Goal: Task Accomplishment & Management: Manage account settings

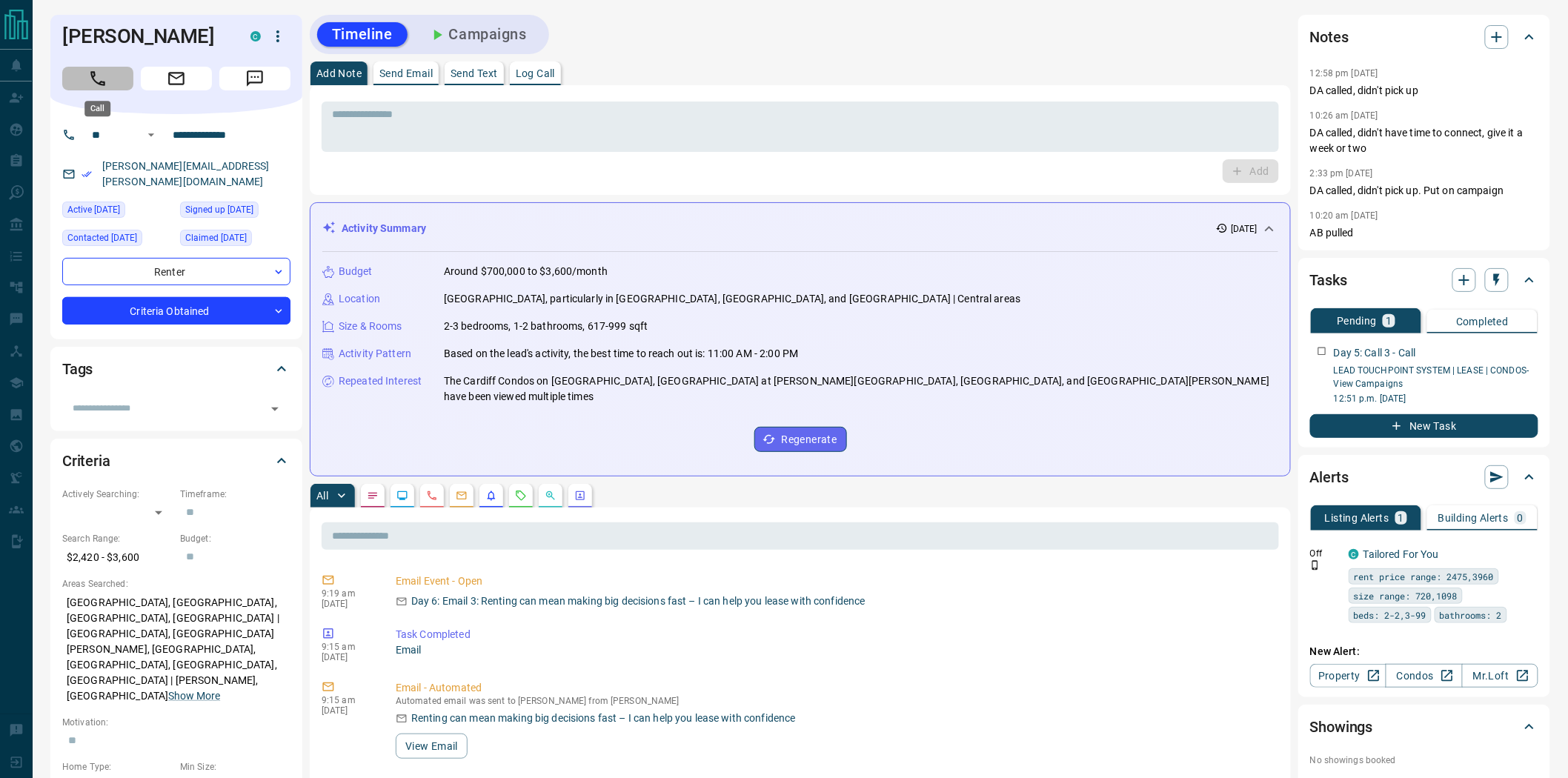
click at [80, 75] on button "Call" at bounding box center [98, 79] width 71 height 24
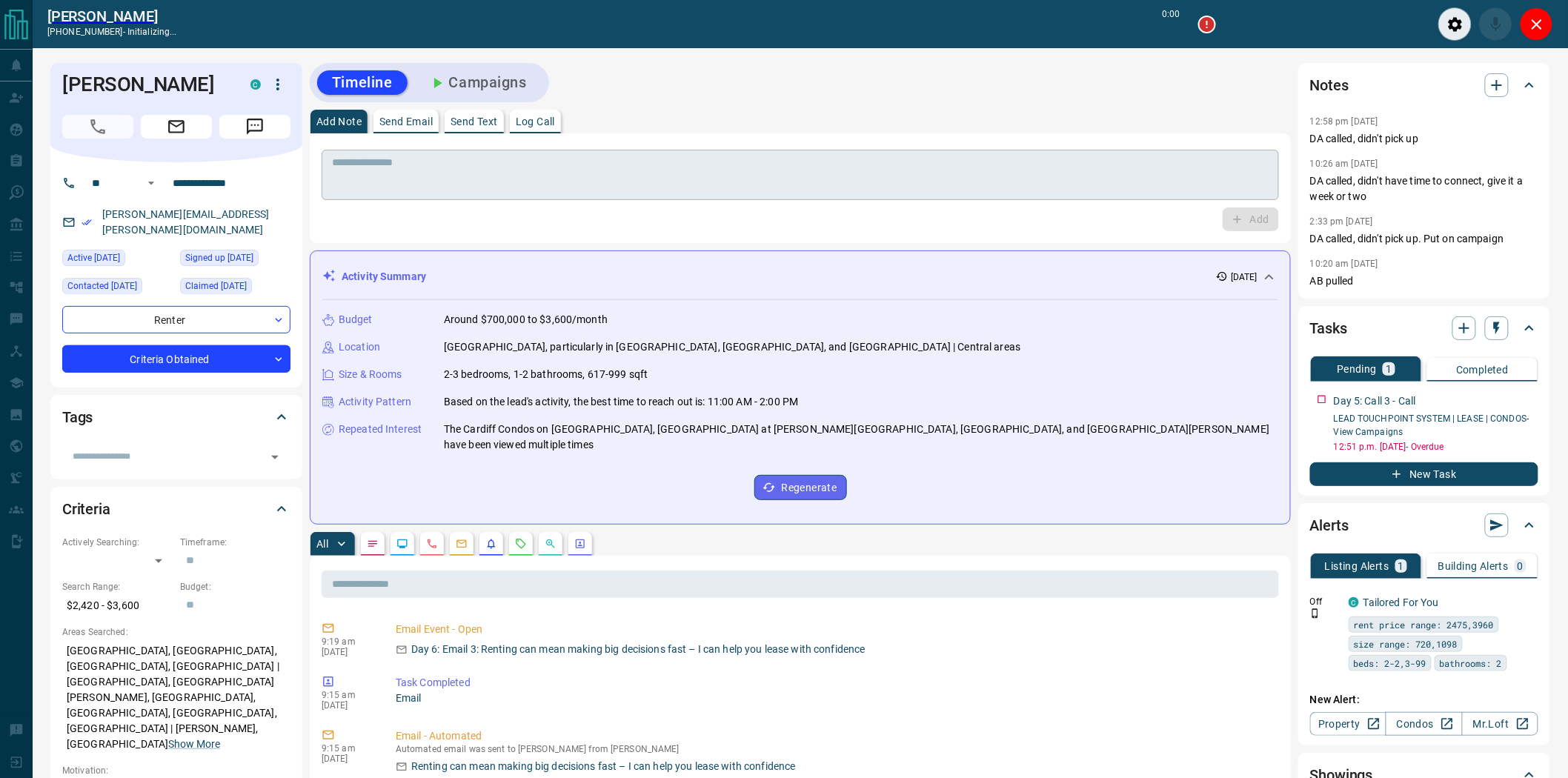
click at [492, 166] on textarea at bounding box center [800, 175] width 937 height 38
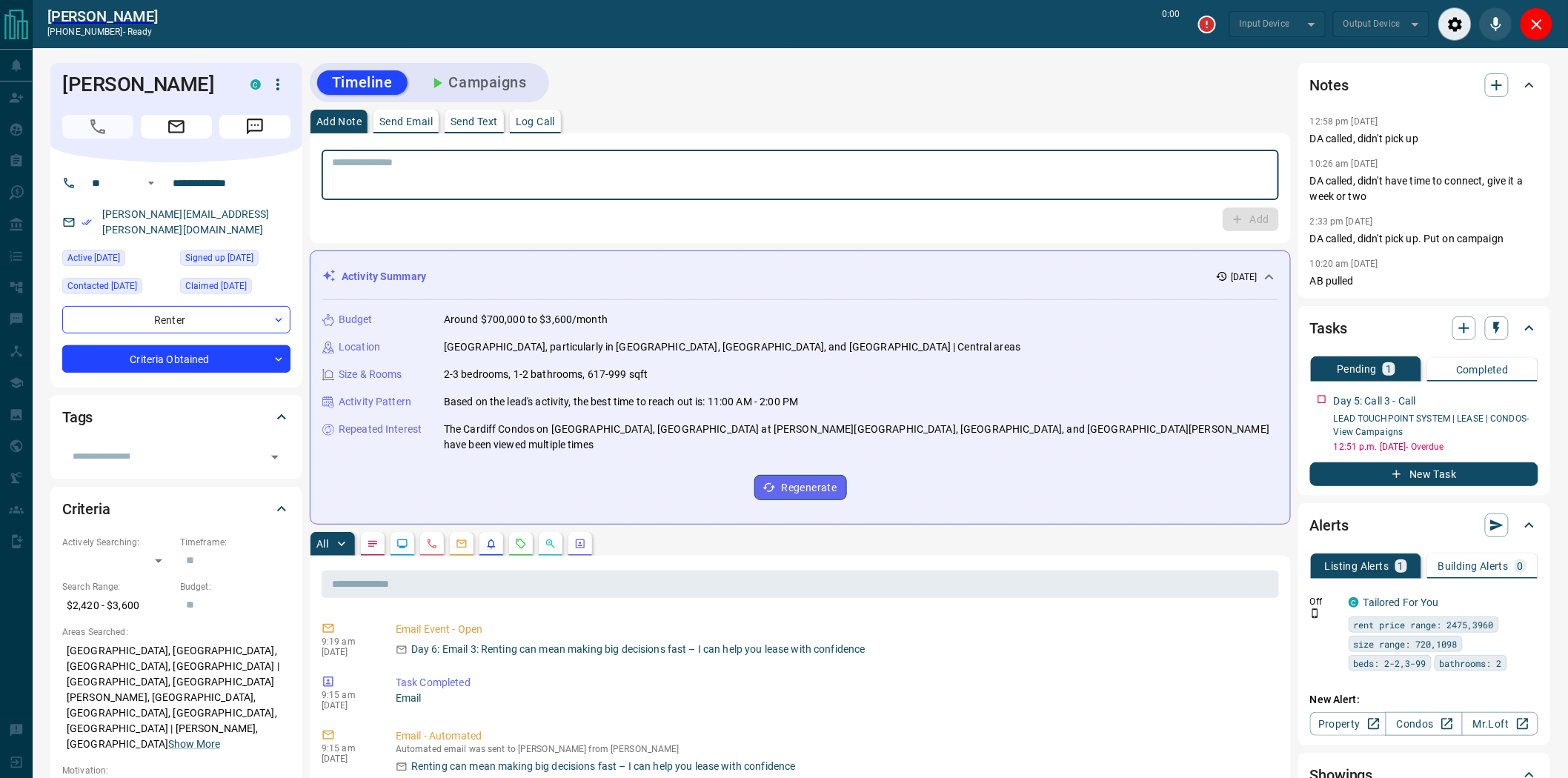
paste textarea "**********"
type textarea "**********"
type input "*******"
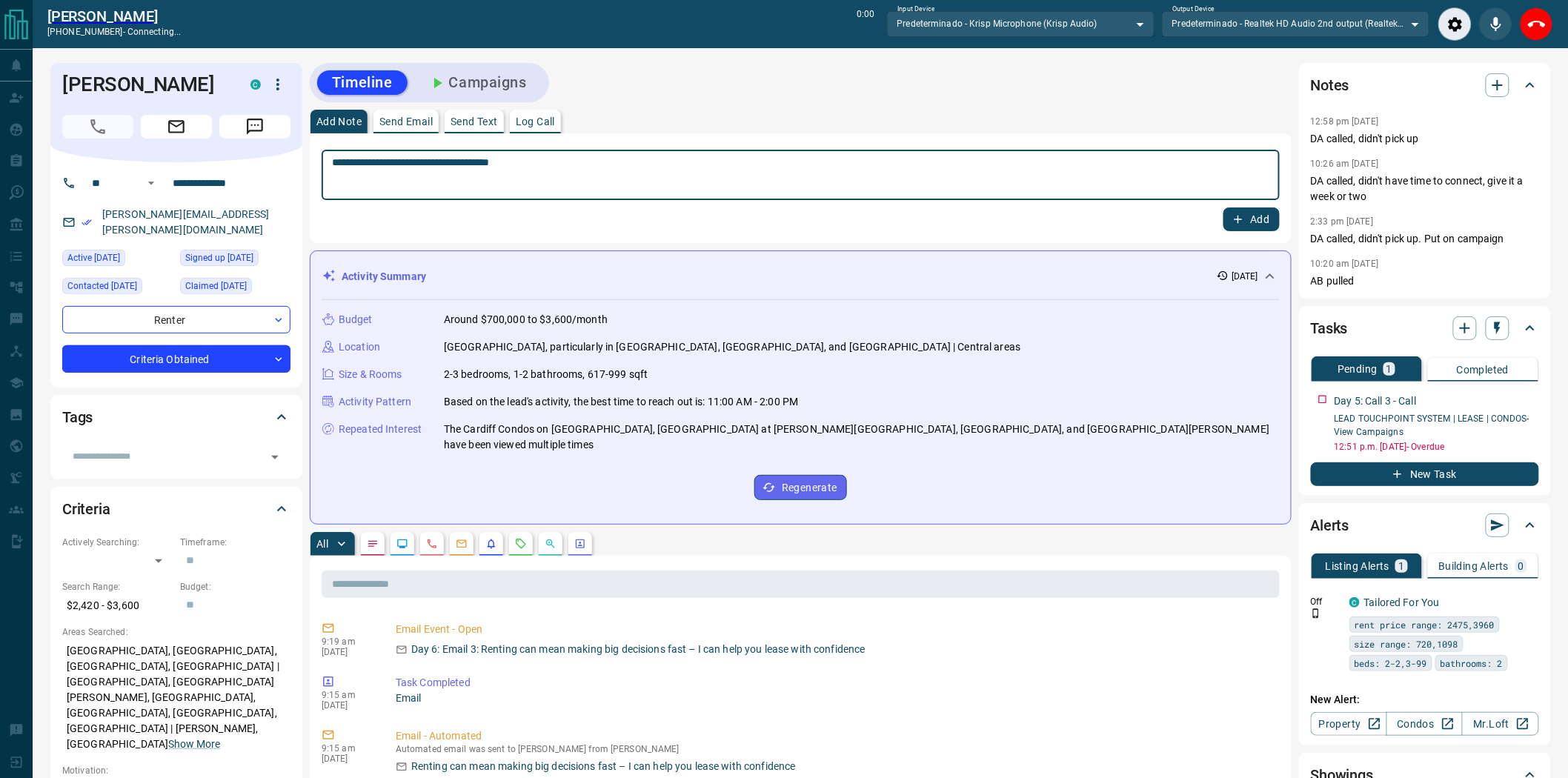
drag, startPoint x: 582, startPoint y: 169, endPoint x: 440, endPoint y: 187, distance: 143.1
click at [440, 187] on textarea "**********" at bounding box center [801, 175] width 937 height 38
click at [617, 156] on textarea "**********" at bounding box center [801, 175] width 937 height 38
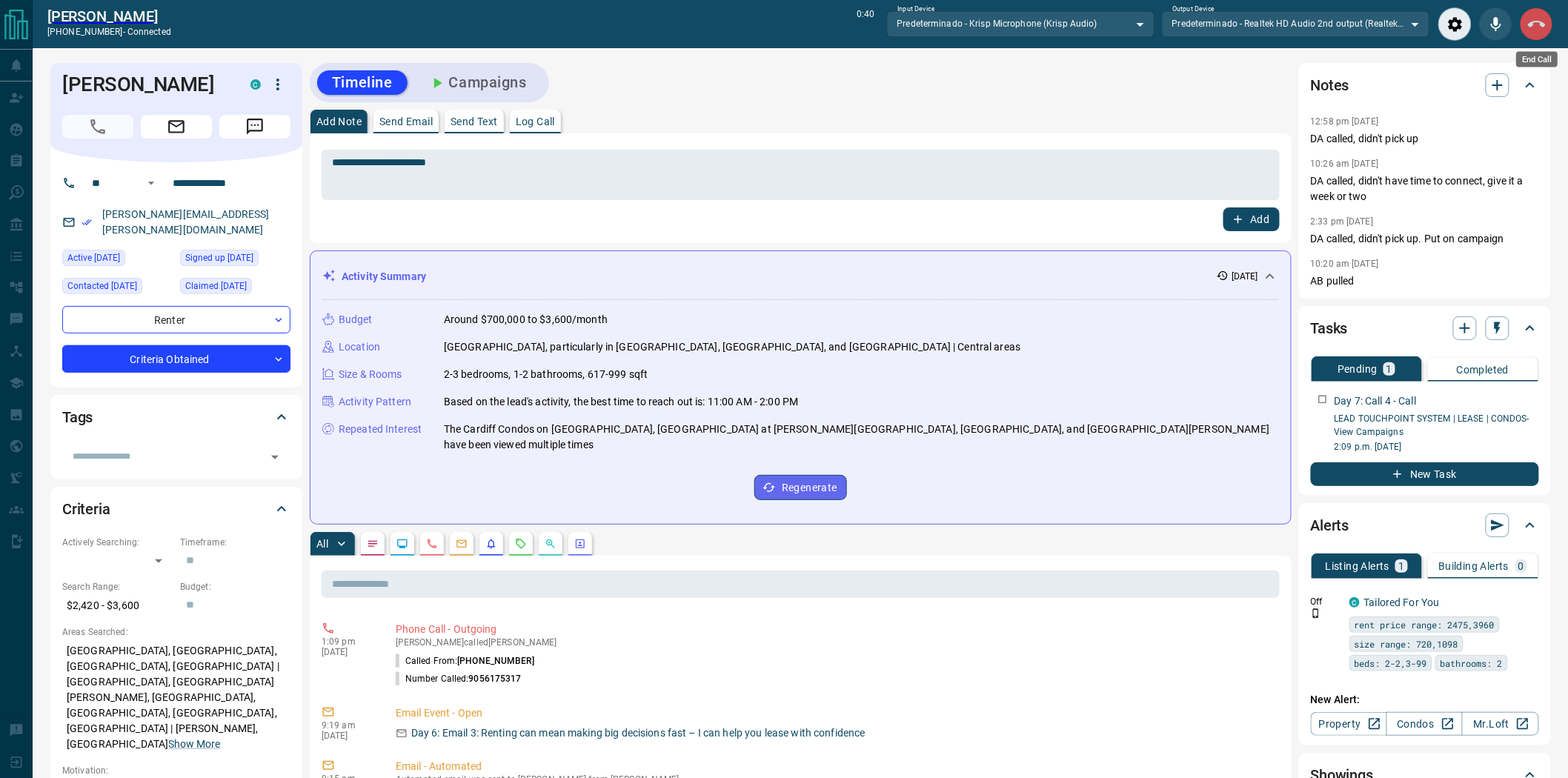
click at [1543, 36] on button "End Call" at bounding box center [1536, 24] width 33 height 33
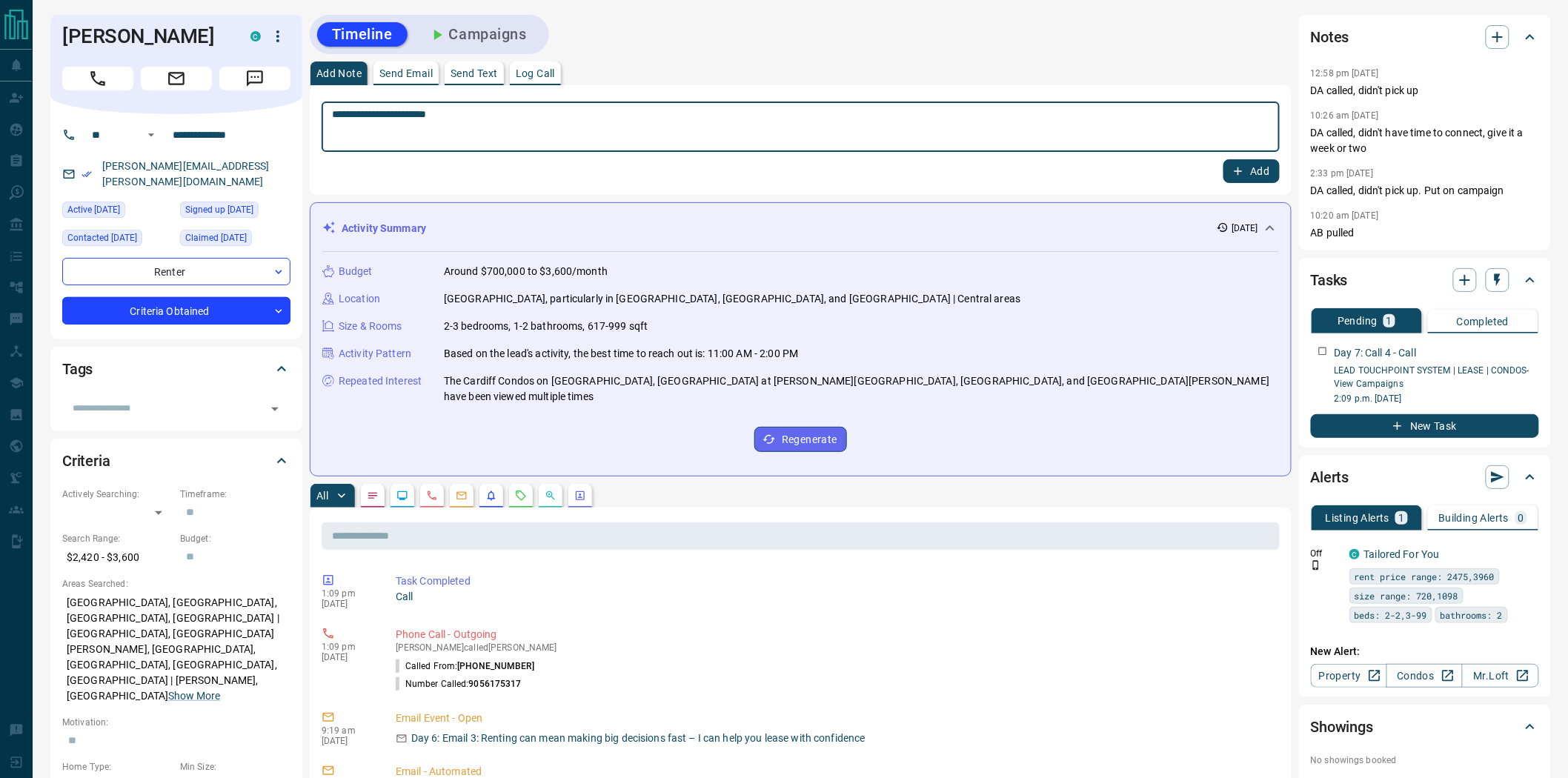
drag, startPoint x: 479, startPoint y: 118, endPoint x: 383, endPoint y: 119, distance: 96.0
click at [383, 119] on textarea "**********" at bounding box center [801, 127] width 937 height 38
type textarea "**********"
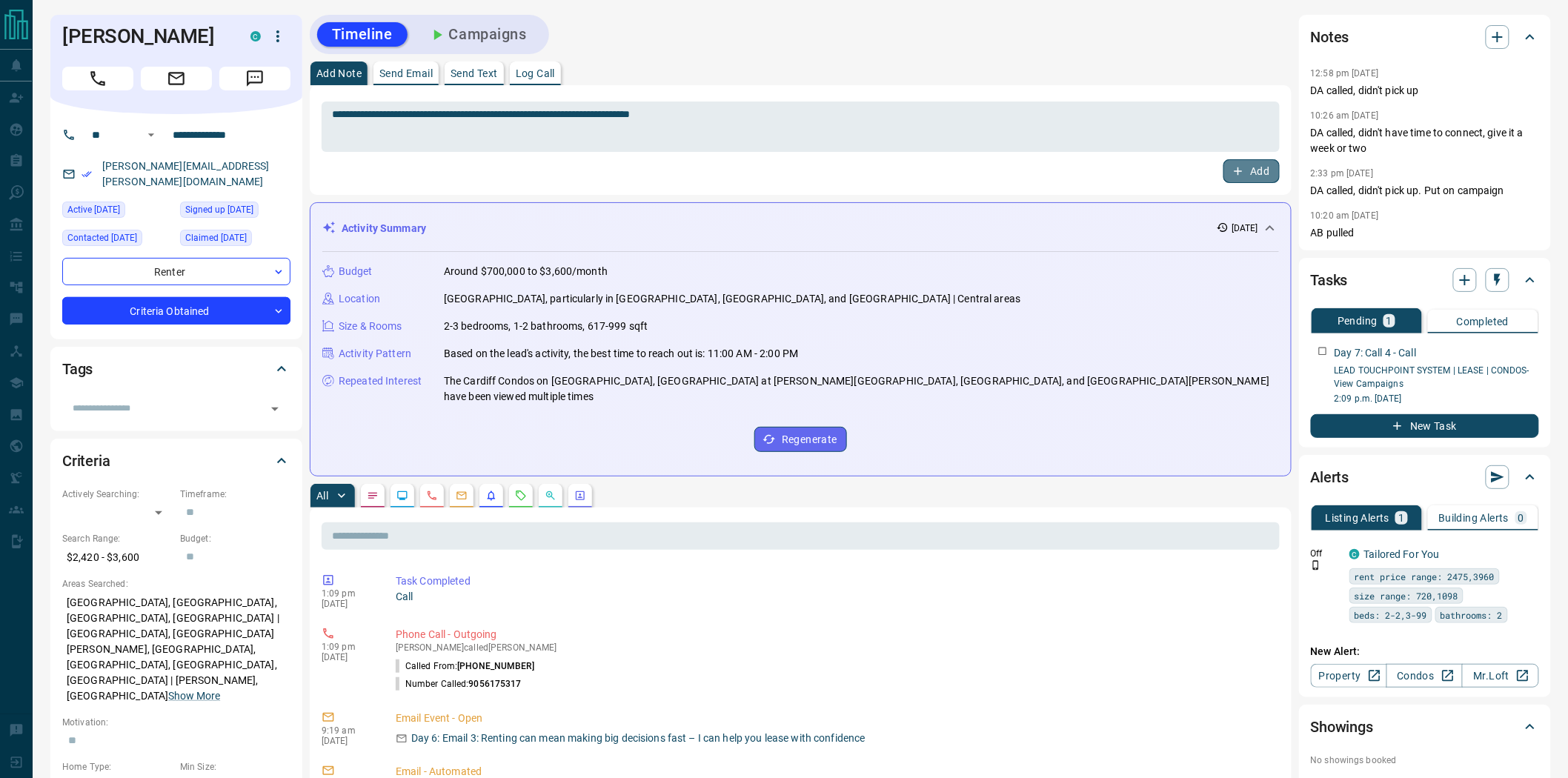
click at [1248, 176] on button "Add" at bounding box center [1251, 171] width 56 height 24
click at [530, 40] on button "Campaigns" at bounding box center [477, 34] width 128 height 25
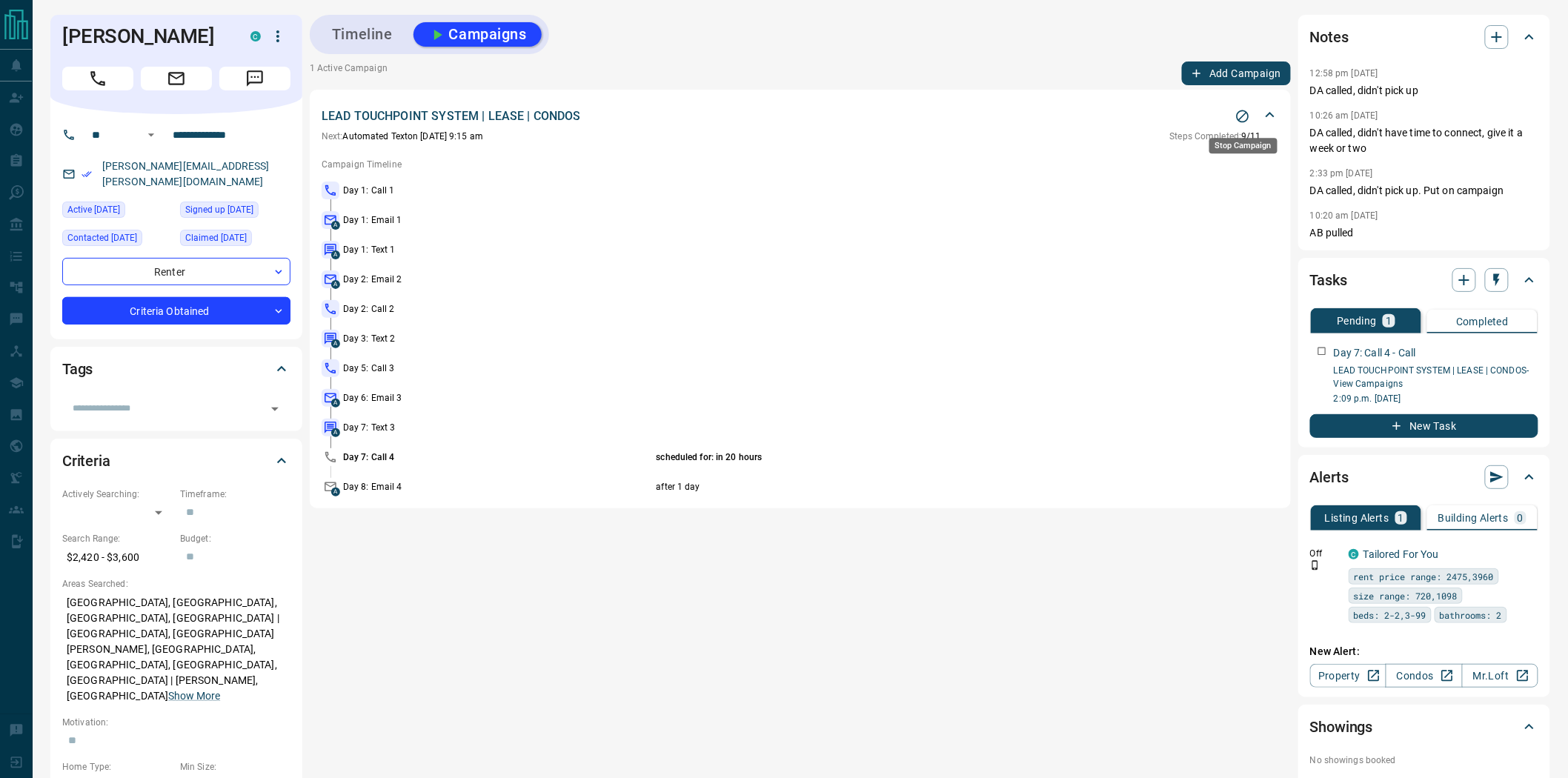
click at [1241, 114] on icon "Stop Campaign" at bounding box center [1242, 116] width 15 height 15
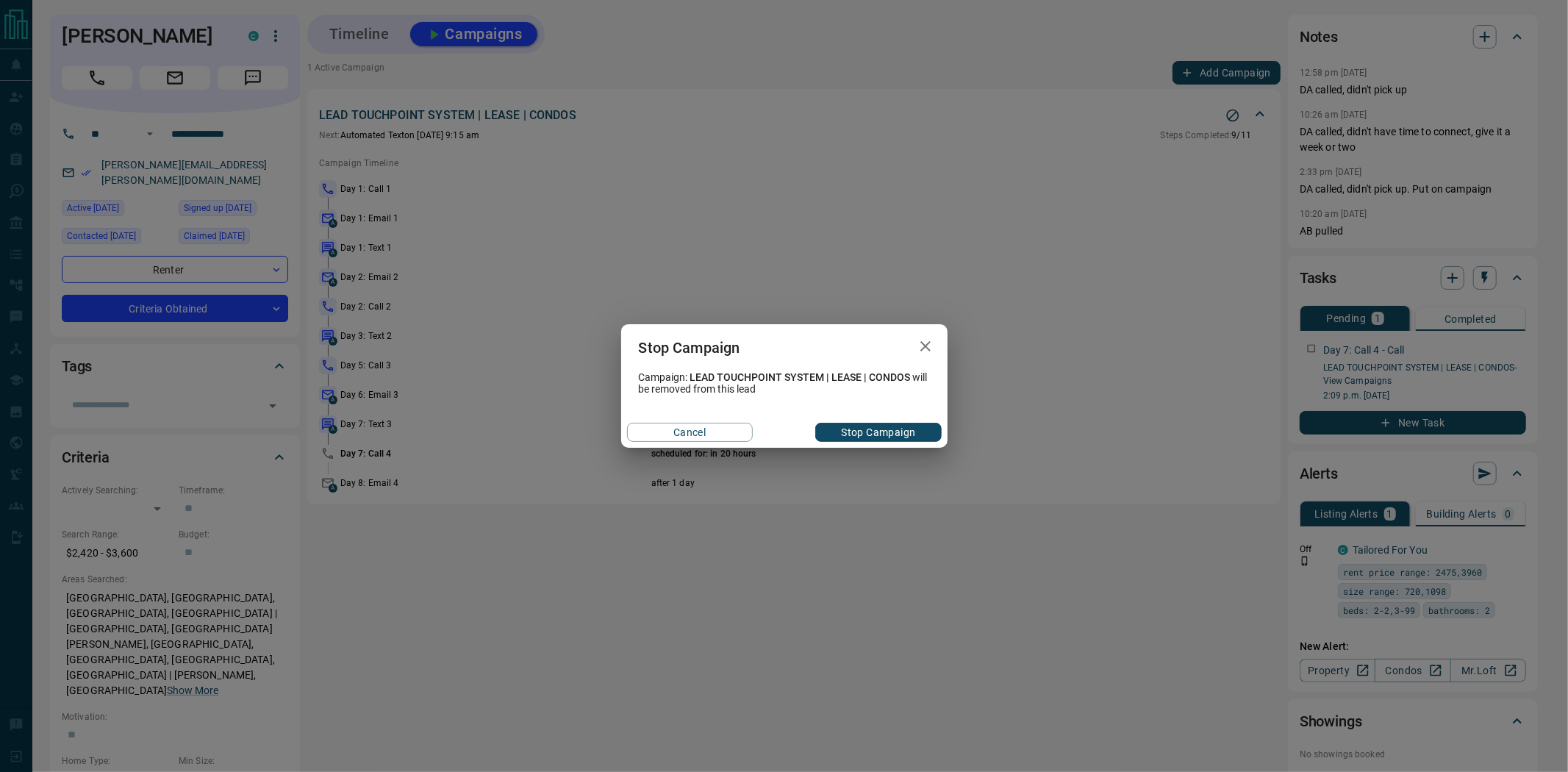
click at [871, 436] on button "Stop Campaign" at bounding box center [879, 432] width 126 height 19
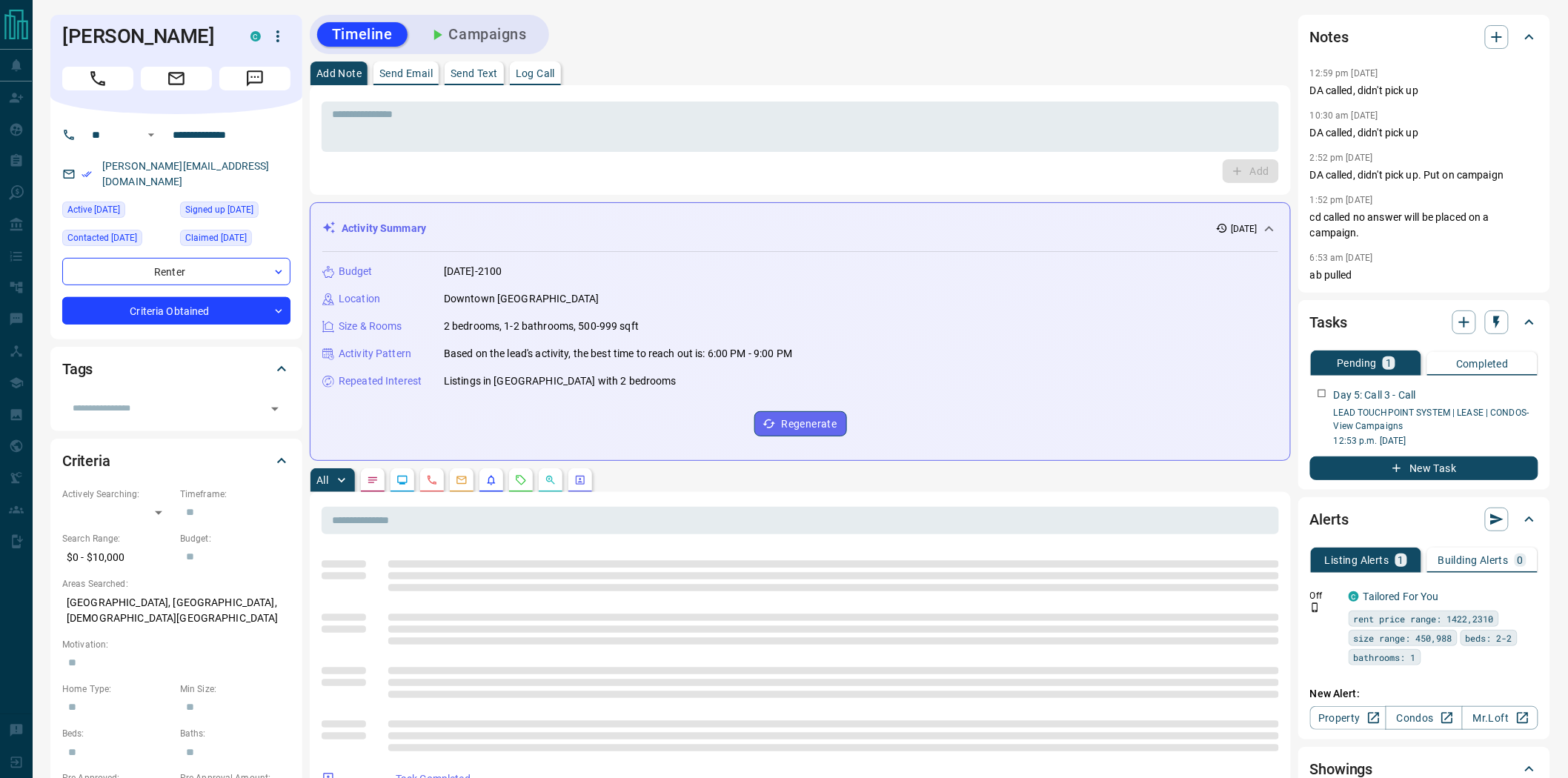
click at [79, 80] on button "Call" at bounding box center [98, 79] width 71 height 24
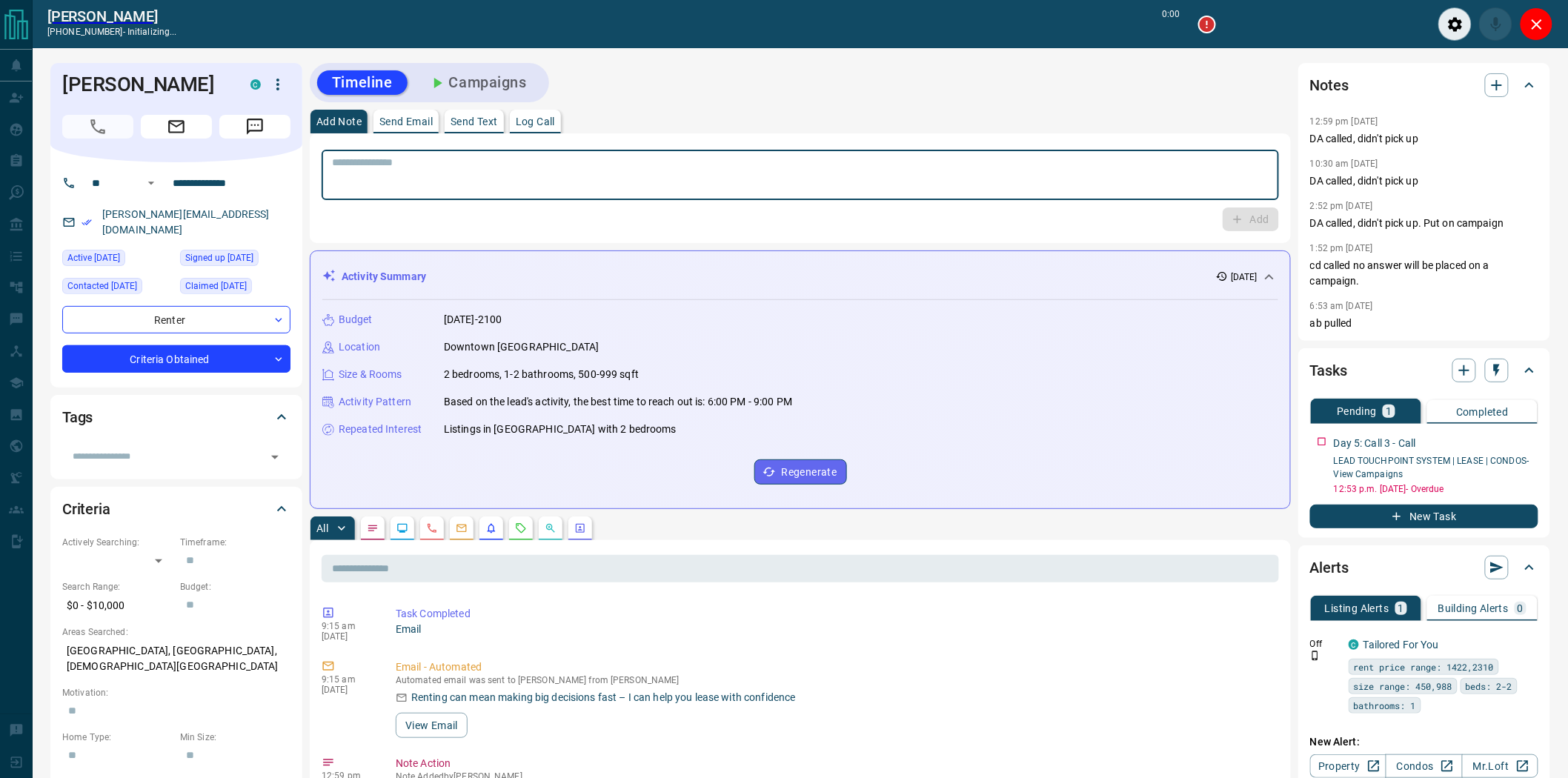
click at [425, 181] on textarea at bounding box center [800, 175] width 937 height 38
paste textarea "**********"
type textarea "**********"
type input "*******"
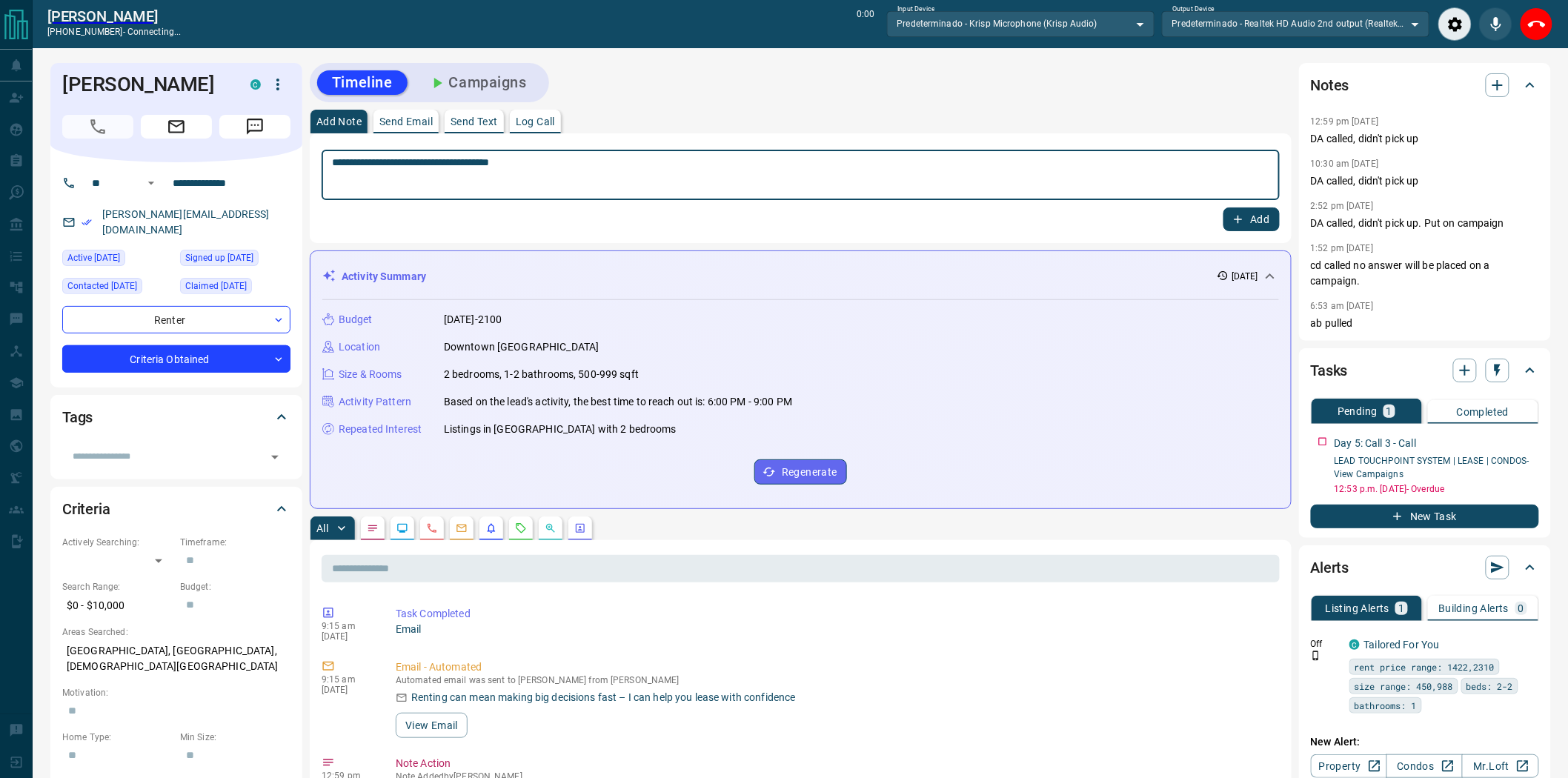
drag, startPoint x: 570, startPoint y: 172, endPoint x: 440, endPoint y: 176, distance: 130.1
click at [440, 176] on textarea "**********" at bounding box center [801, 175] width 937 height 38
drag, startPoint x: 450, startPoint y: 175, endPoint x: 382, endPoint y: 167, distance: 68.5
click at [382, 167] on textarea "**********" at bounding box center [801, 175] width 937 height 38
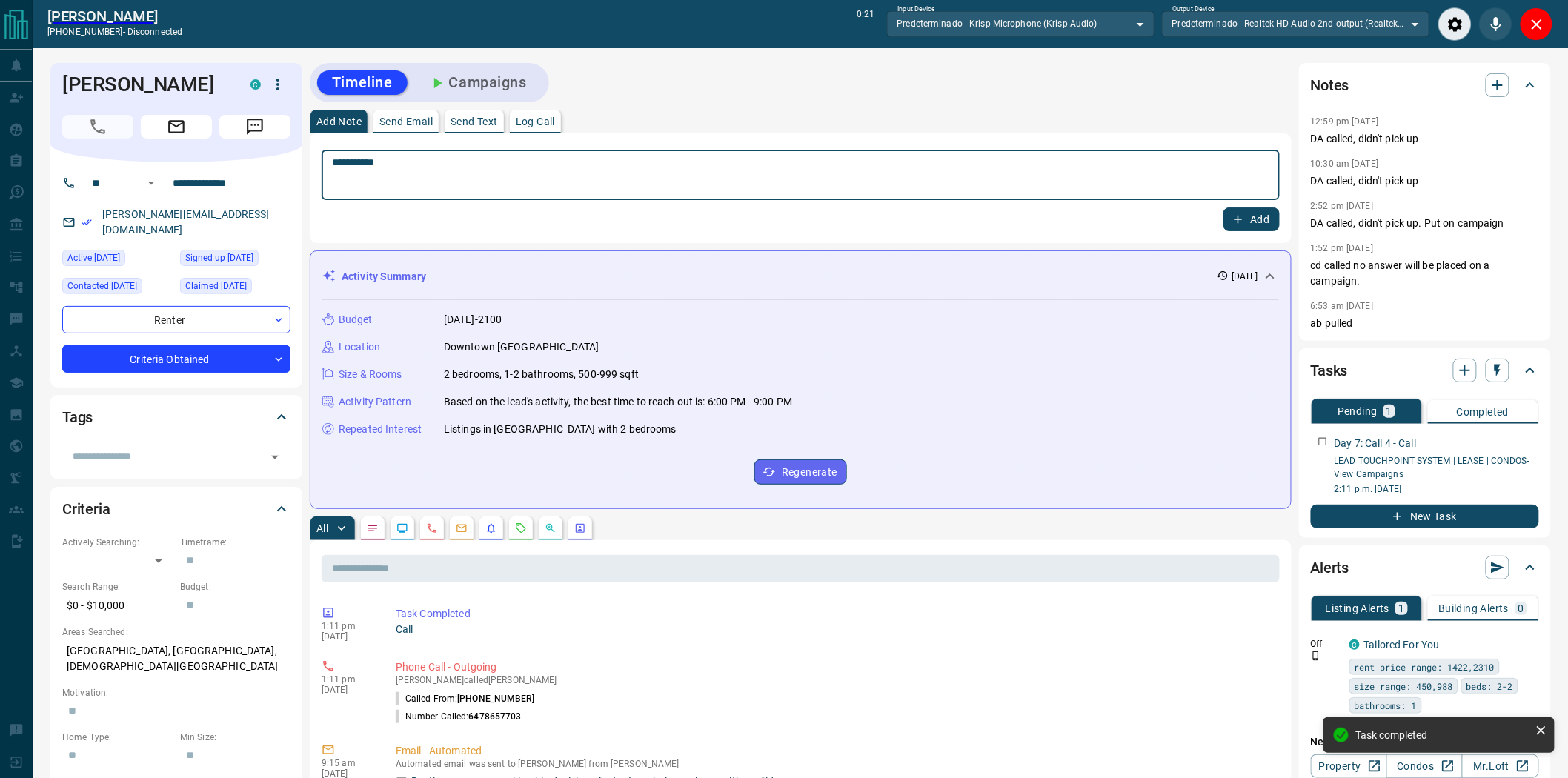
click at [554, 168] on textarea "**********" at bounding box center [801, 175] width 937 height 38
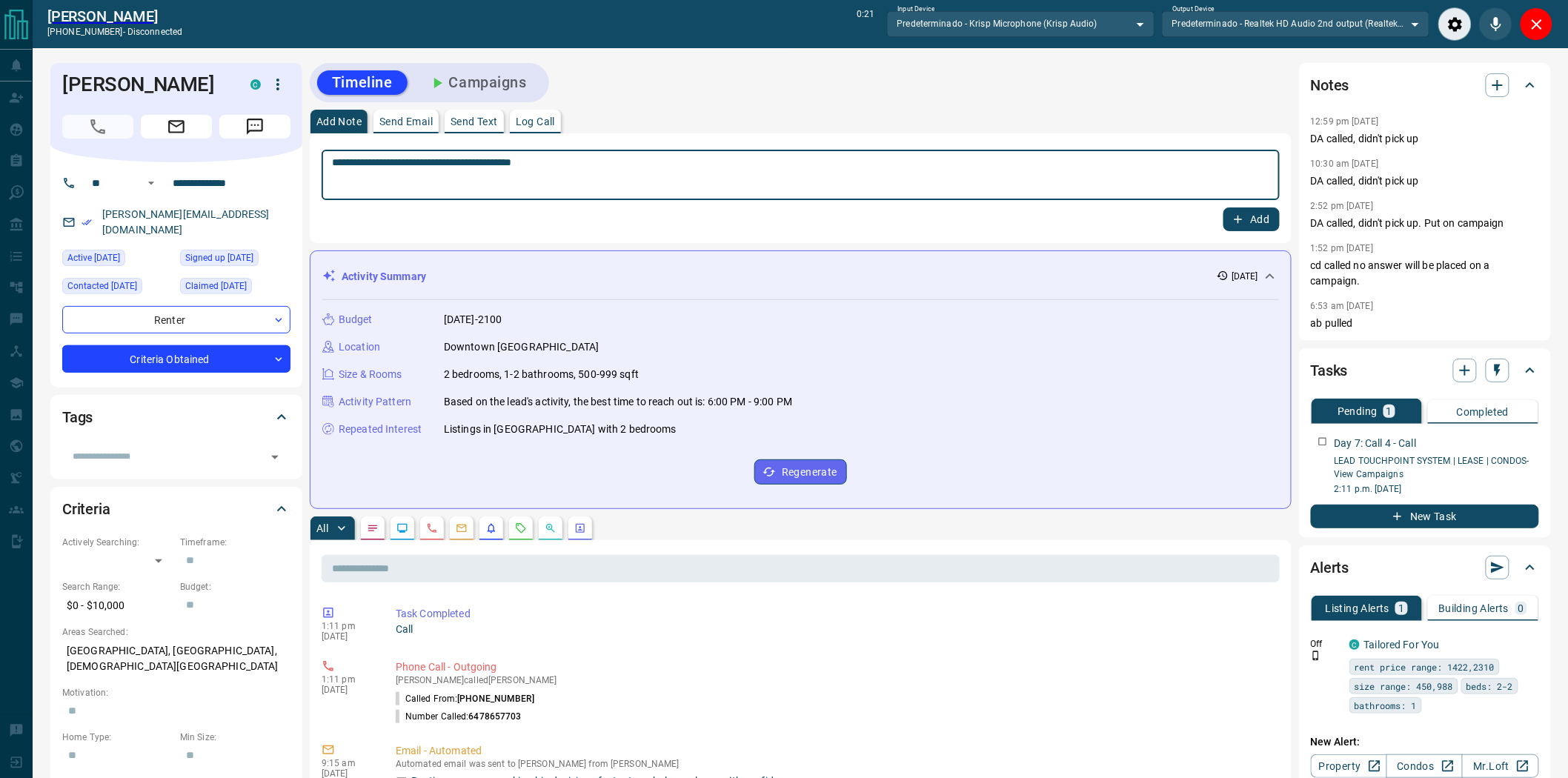
type textarea "**********"
drag, startPoint x: 1275, startPoint y: 215, endPoint x: 974, endPoint y: 167, distance: 304.8
click at [1273, 215] on button "Add" at bounding box center [1251, 219] width 56 height 24
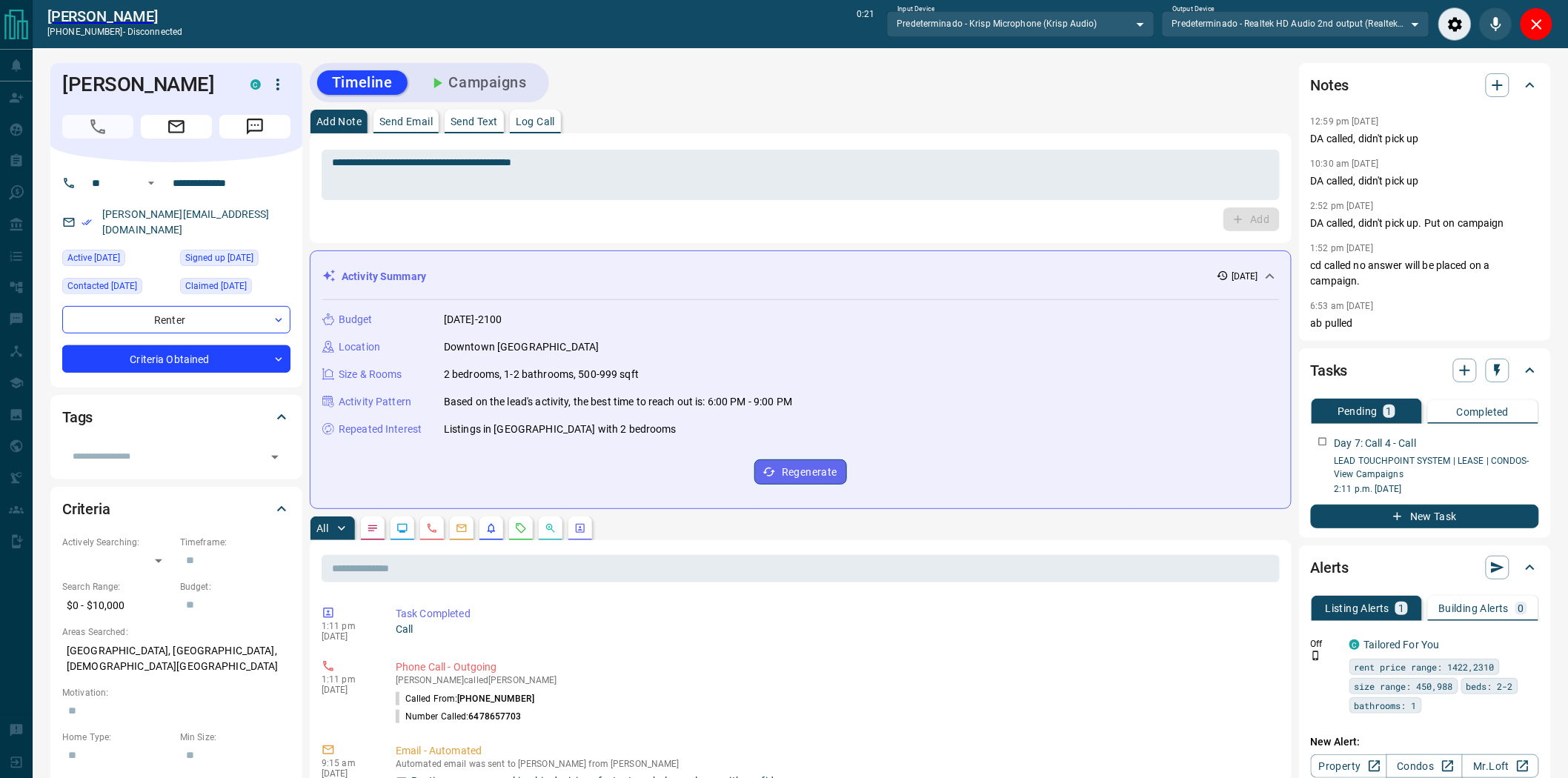
click at [493, 86] on button "Campaigns" at bounding box center [477, 83] width 128 height 25
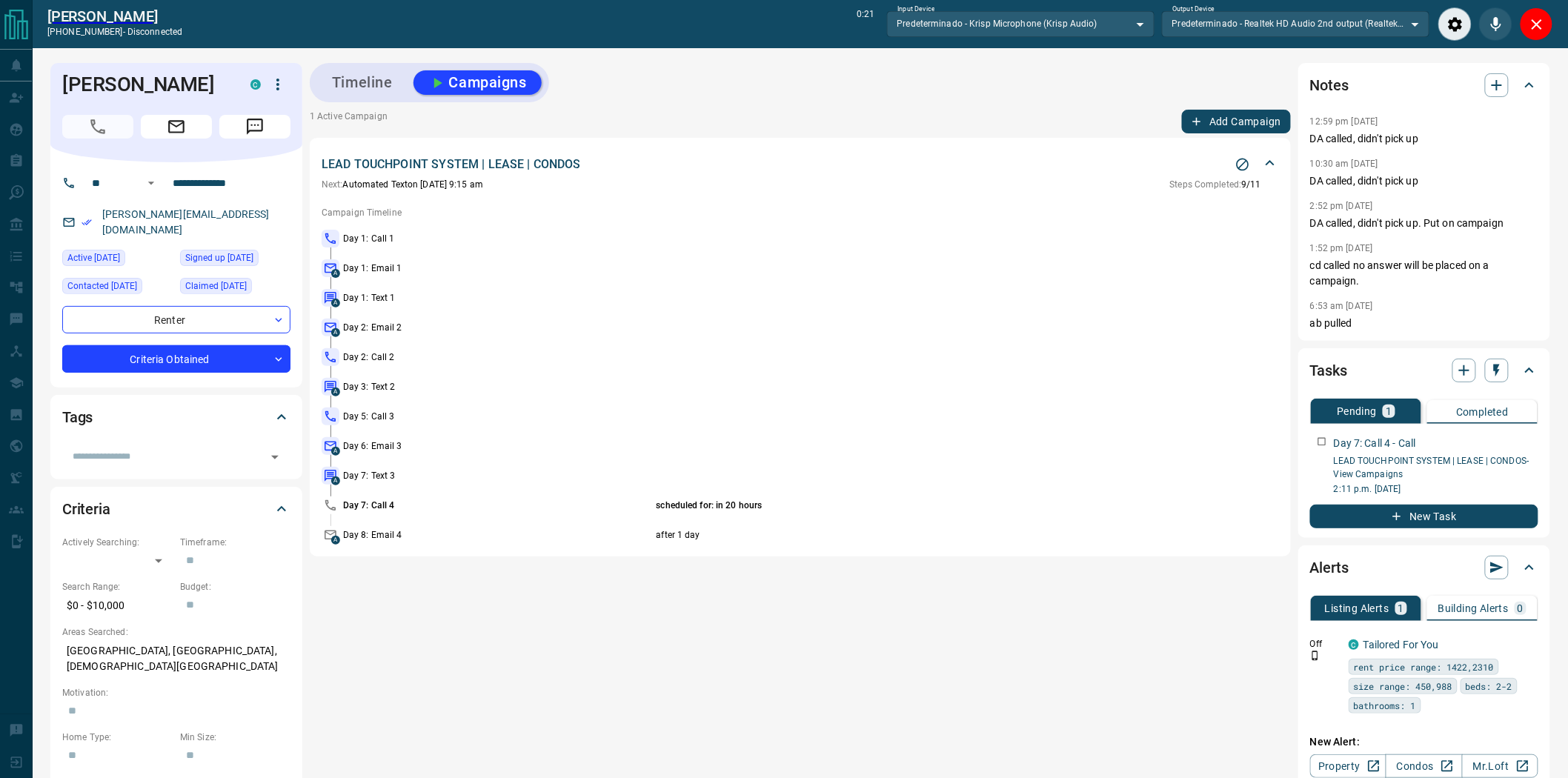
click at [1242, 168] on icon "Stop Campaign" at bounding box center [1242, 164] width 15 height 15
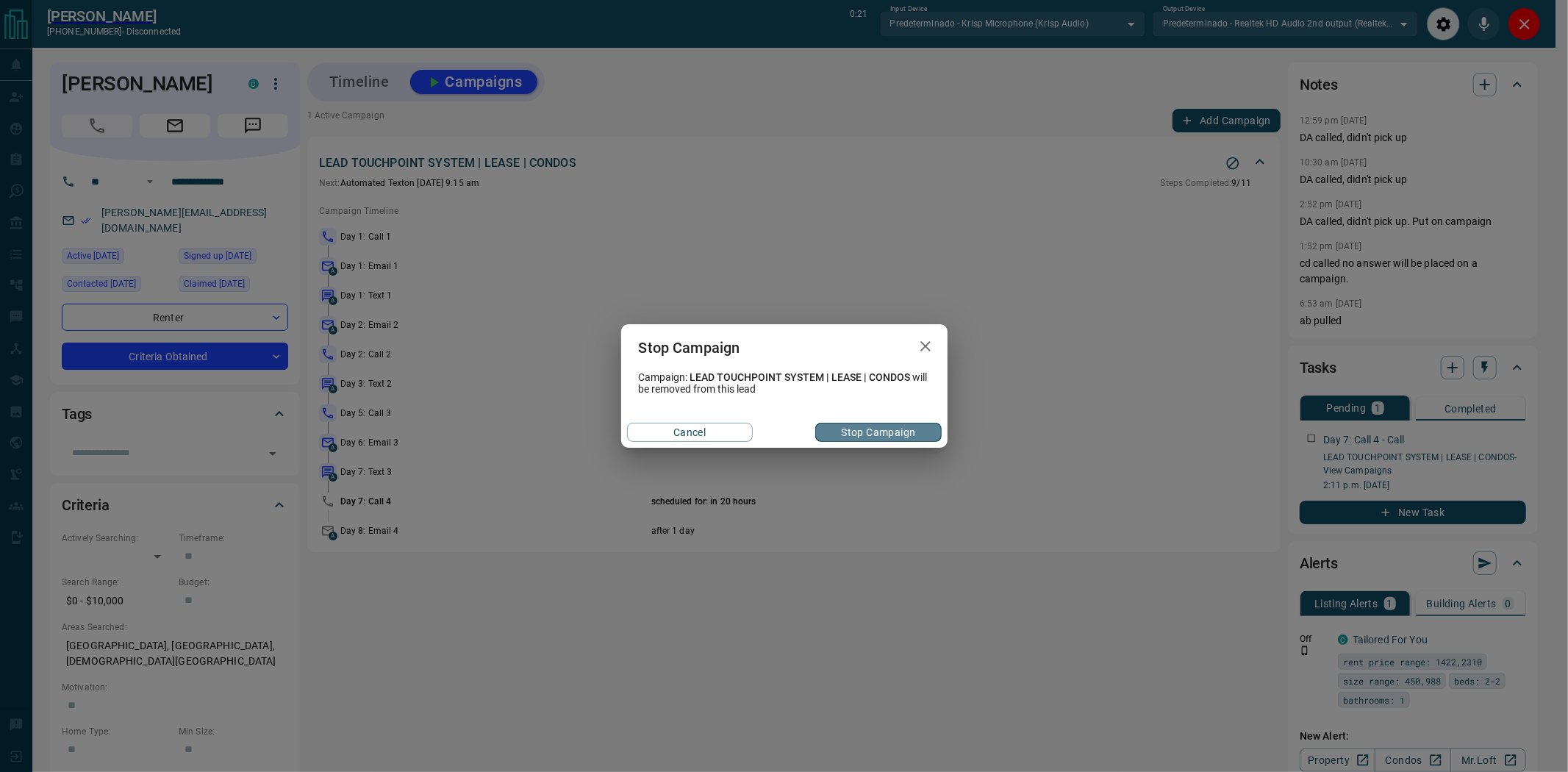
click at [881, 430] on button "Stop Campaign" at bounding box center [879, 432] width 126 height 19
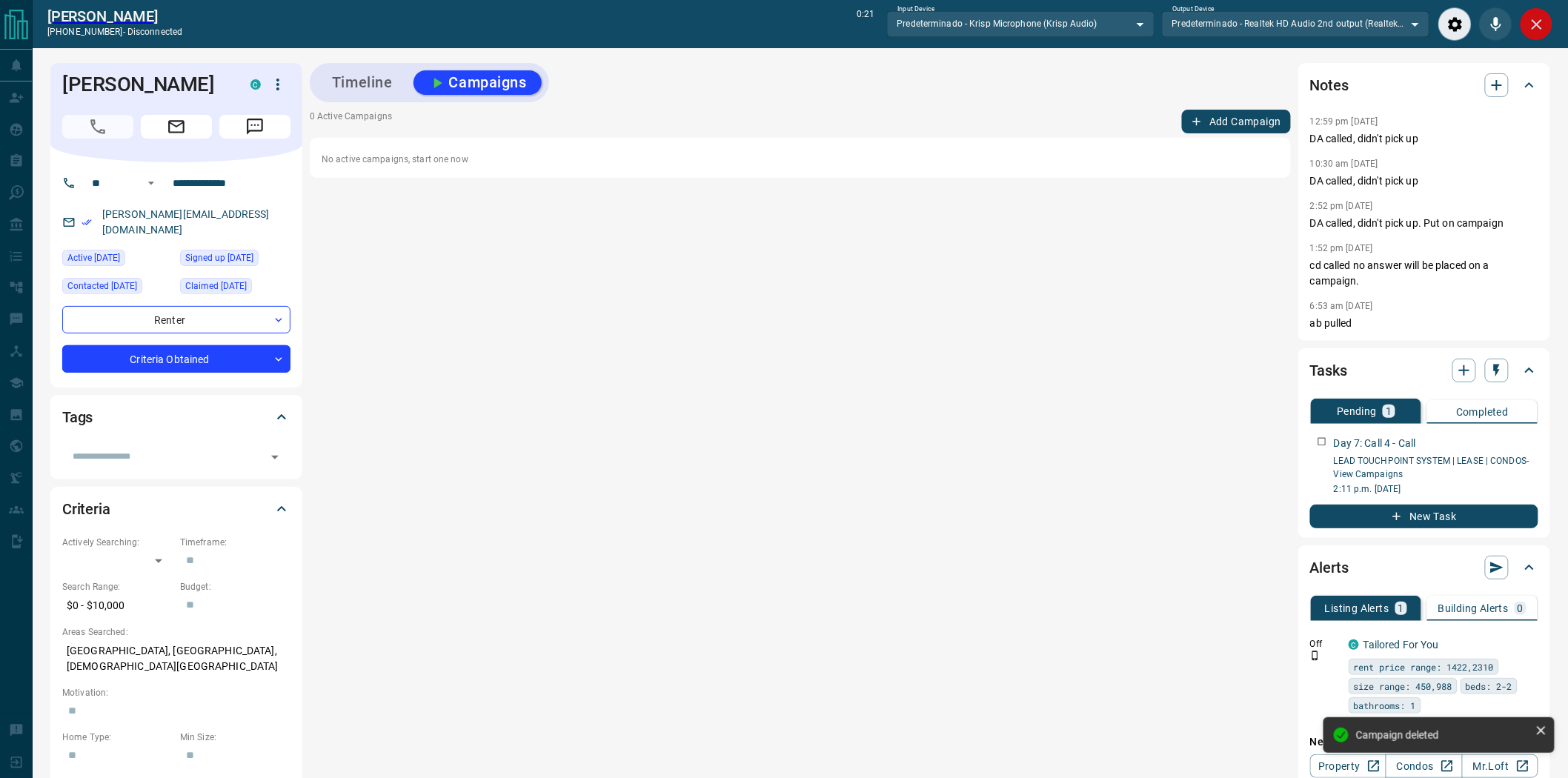
click at [1535, 26] on icon "Close" at bounding box center [1536, 24] width 10 height 10
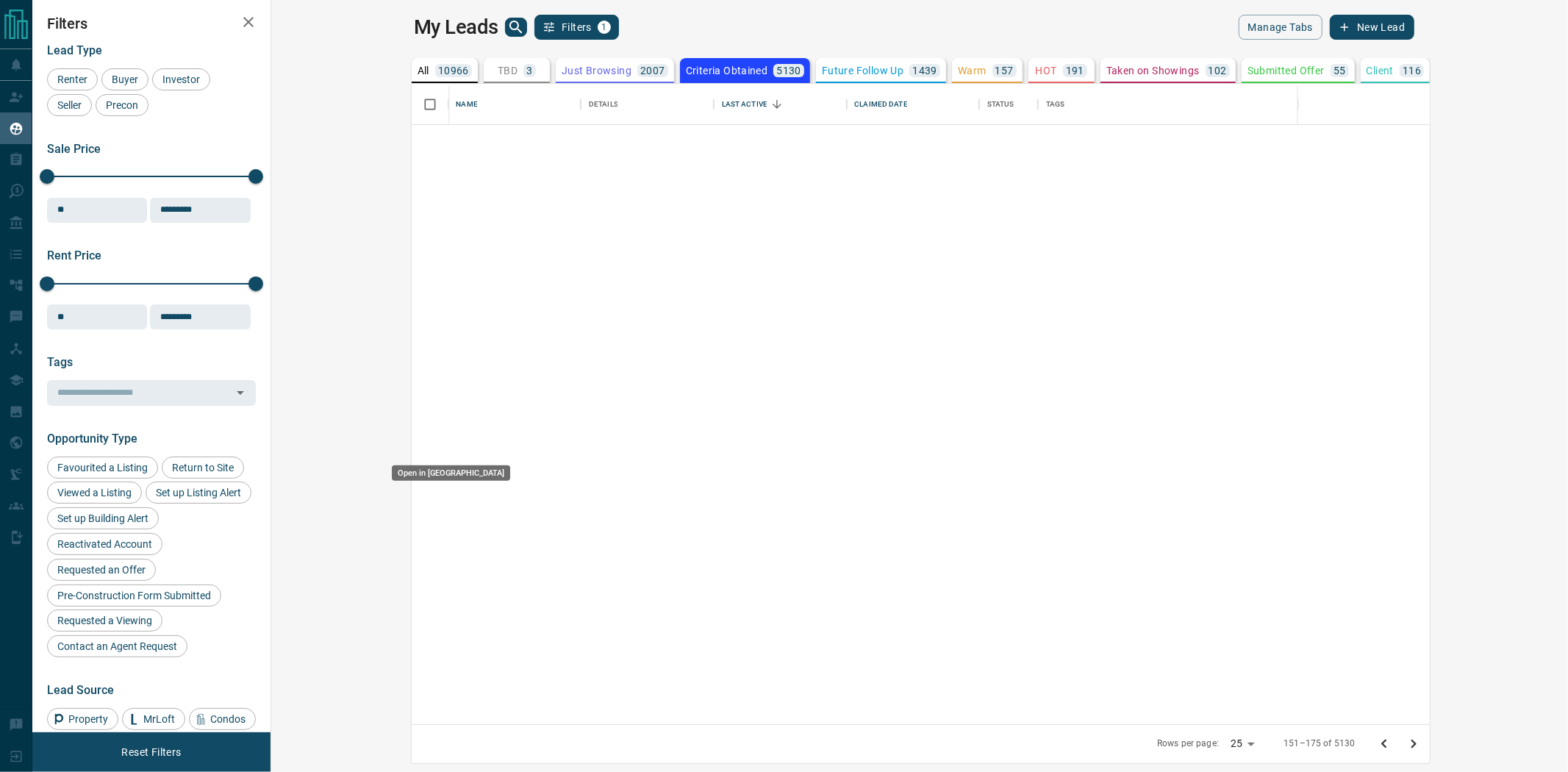
scroll to position [627, 1276]
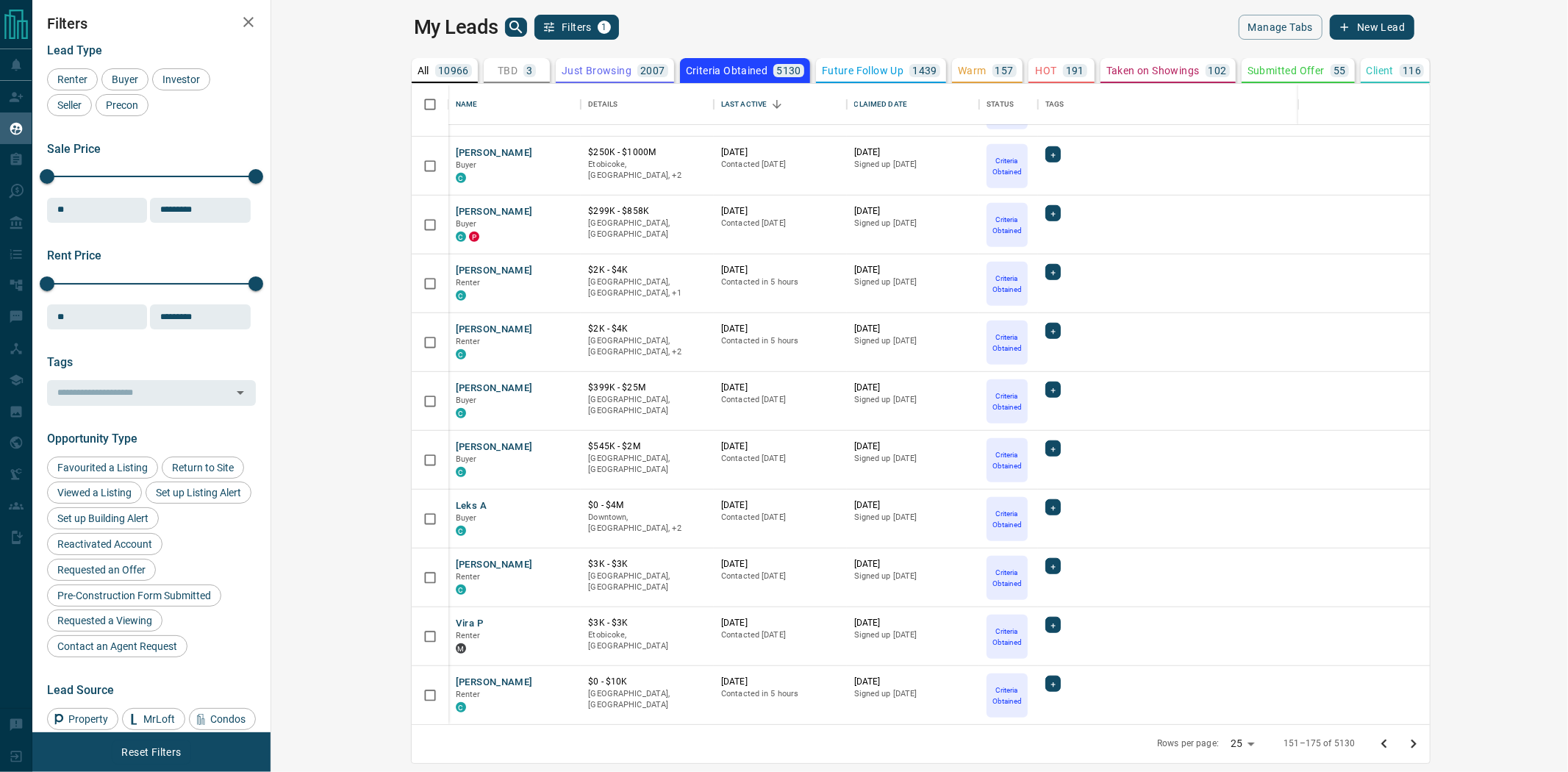
click at [1429, 752] on button "Go to next page" at bounding box center [1413, 743] width 29 height 29
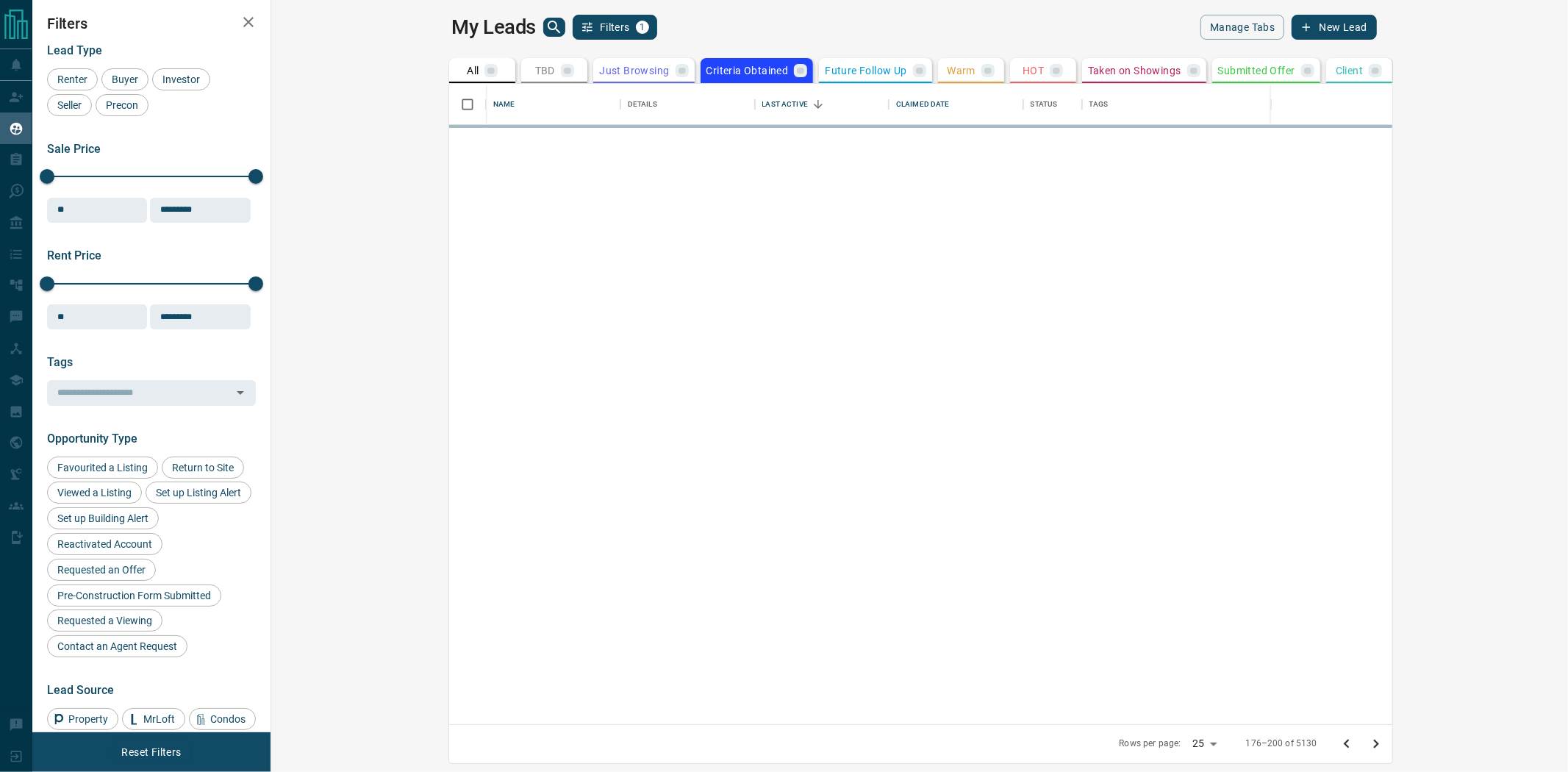
scroll to position [0, 0]
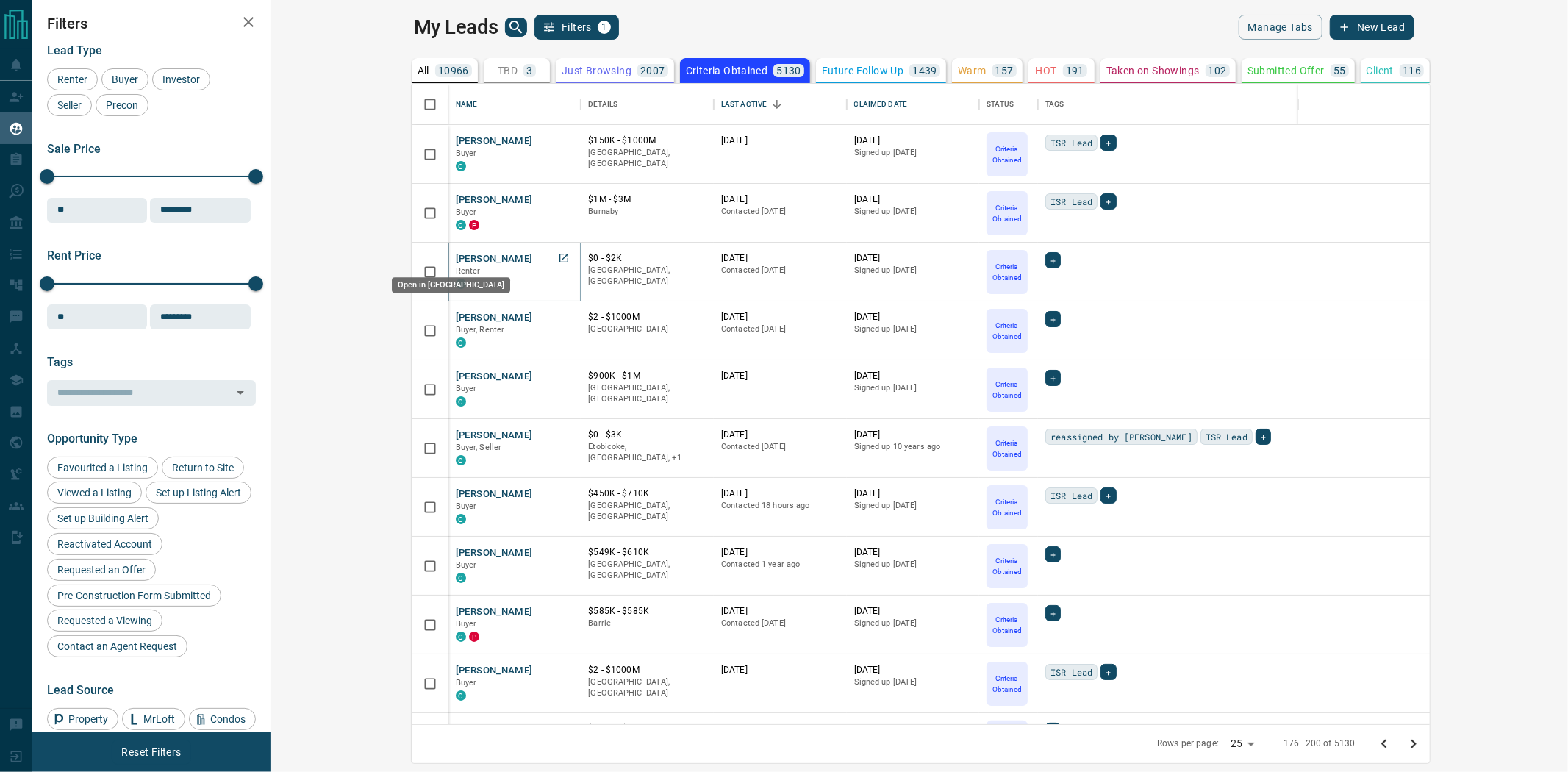
click at [558, 254] on icon "Open in New Tab" at bounding box center [563, 258] width 12 height 12
click at [558, 429] on icon "Open in New Tab" at bounding box center [563, 434] width 12 height 12
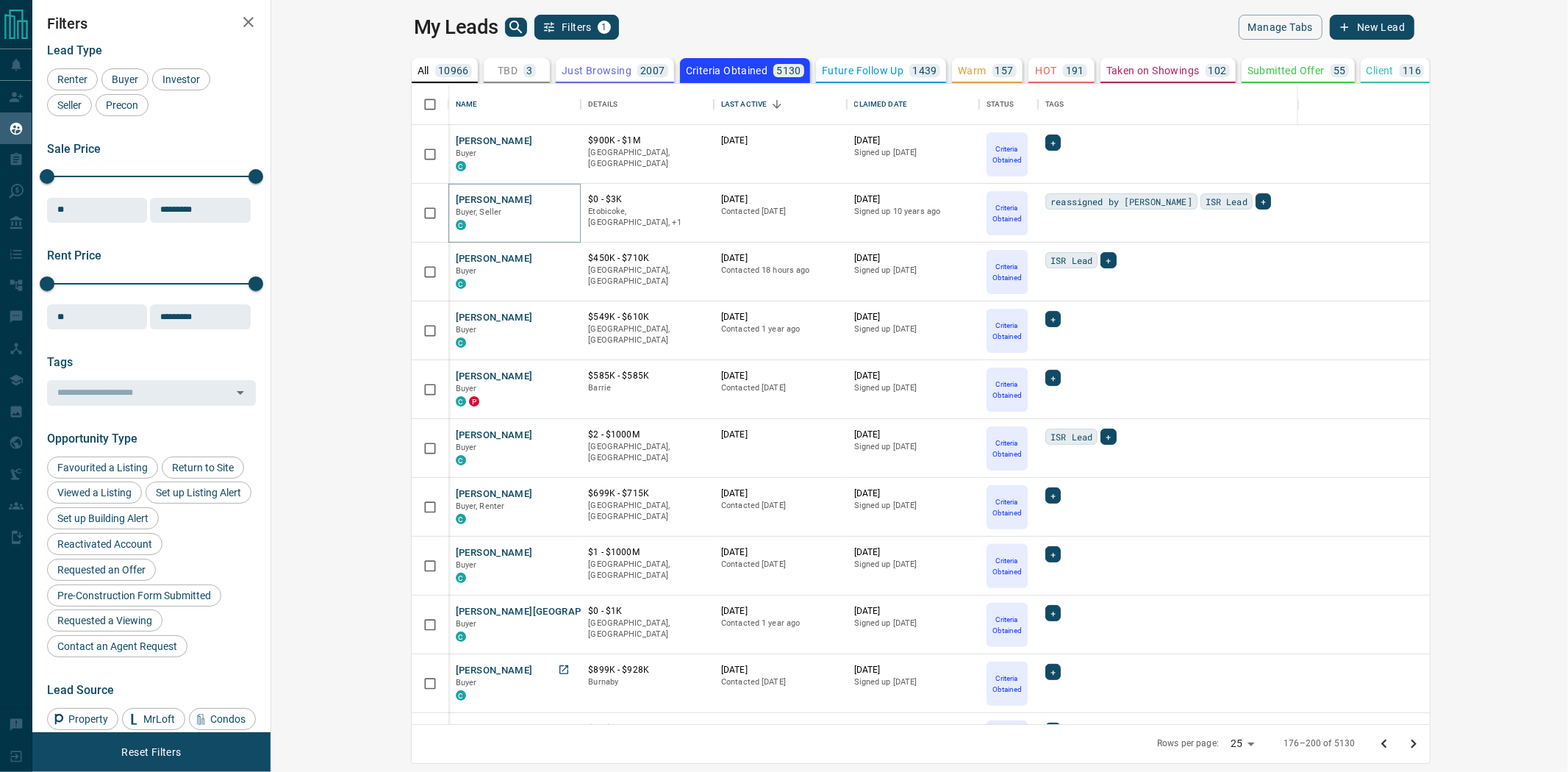
scroll to position [326, 0]
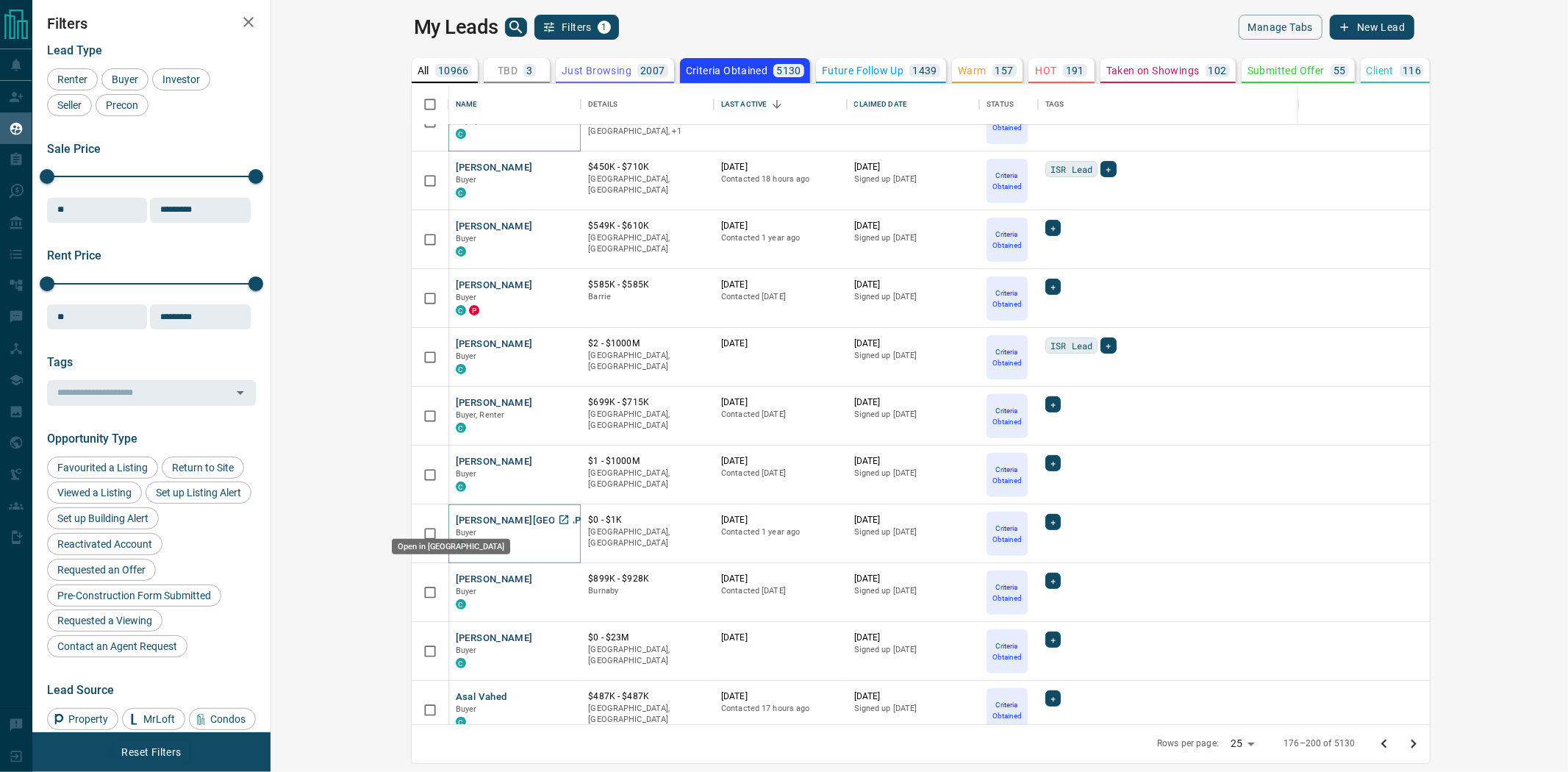
click at [559, 518] on icon "Open in New Tab" at bounding box center [563, 519] width 9 height 9
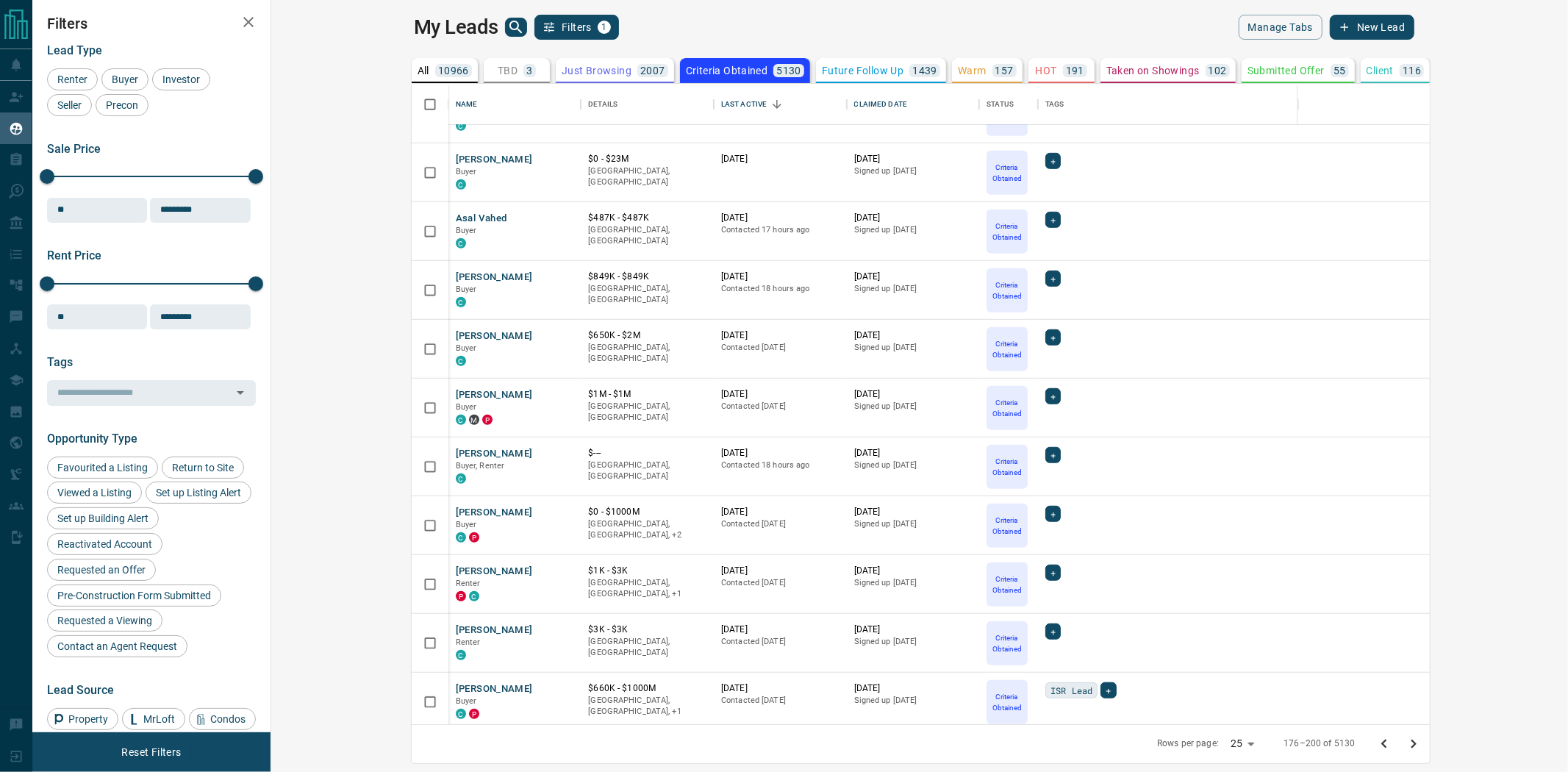
scroll to position [816, 0]
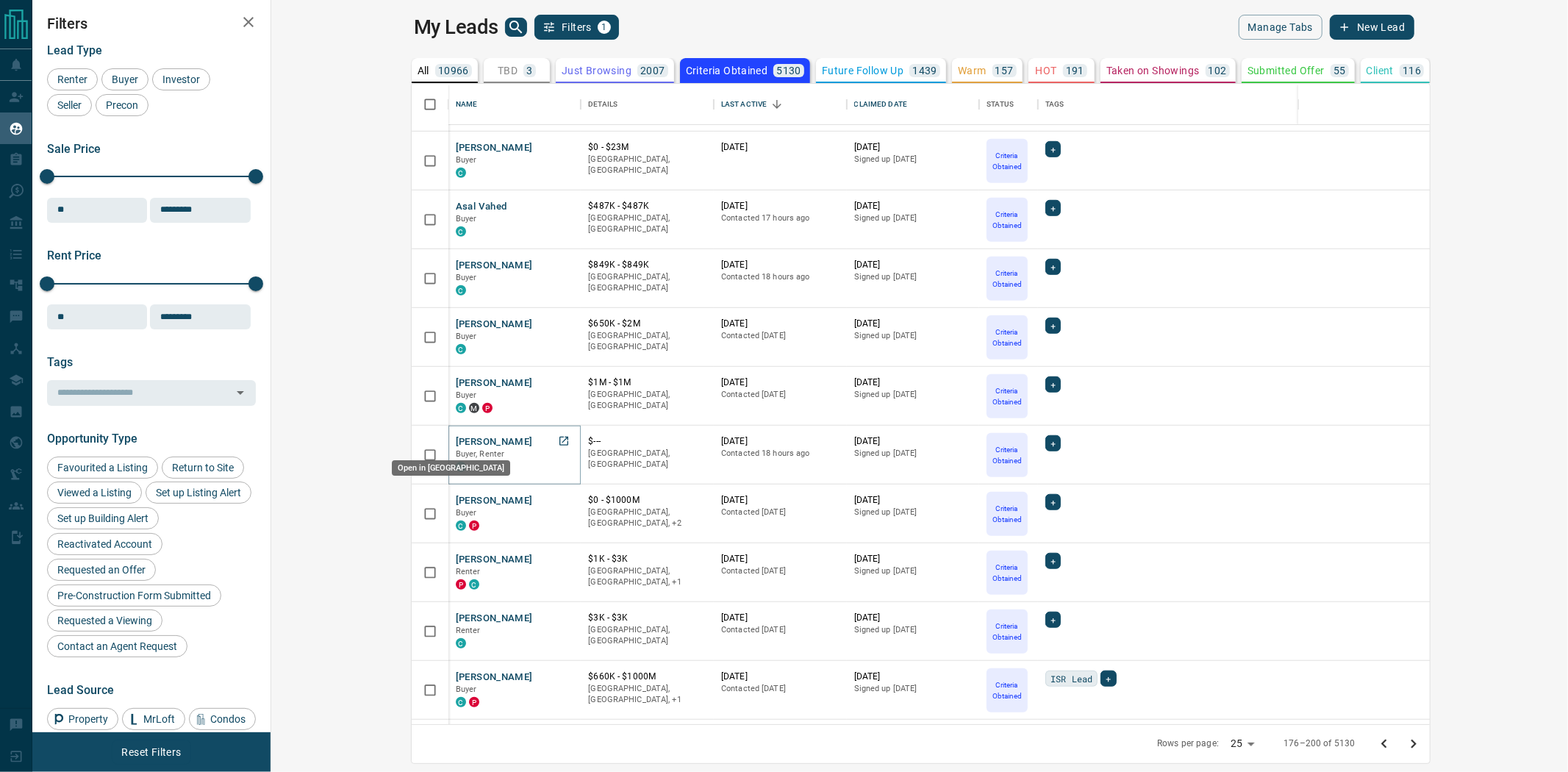
click at [558, 444] on icon "Open in New Tab" at bounding box center [563, 440] width 12 height 12
click at [559, 562] on icon "Open in New Tab" at bounding box center [563, 558] width 9 height 9
click at [558, 618] on icon "Open in New Tab" at bounding box center [563, 617] width 12 height 12
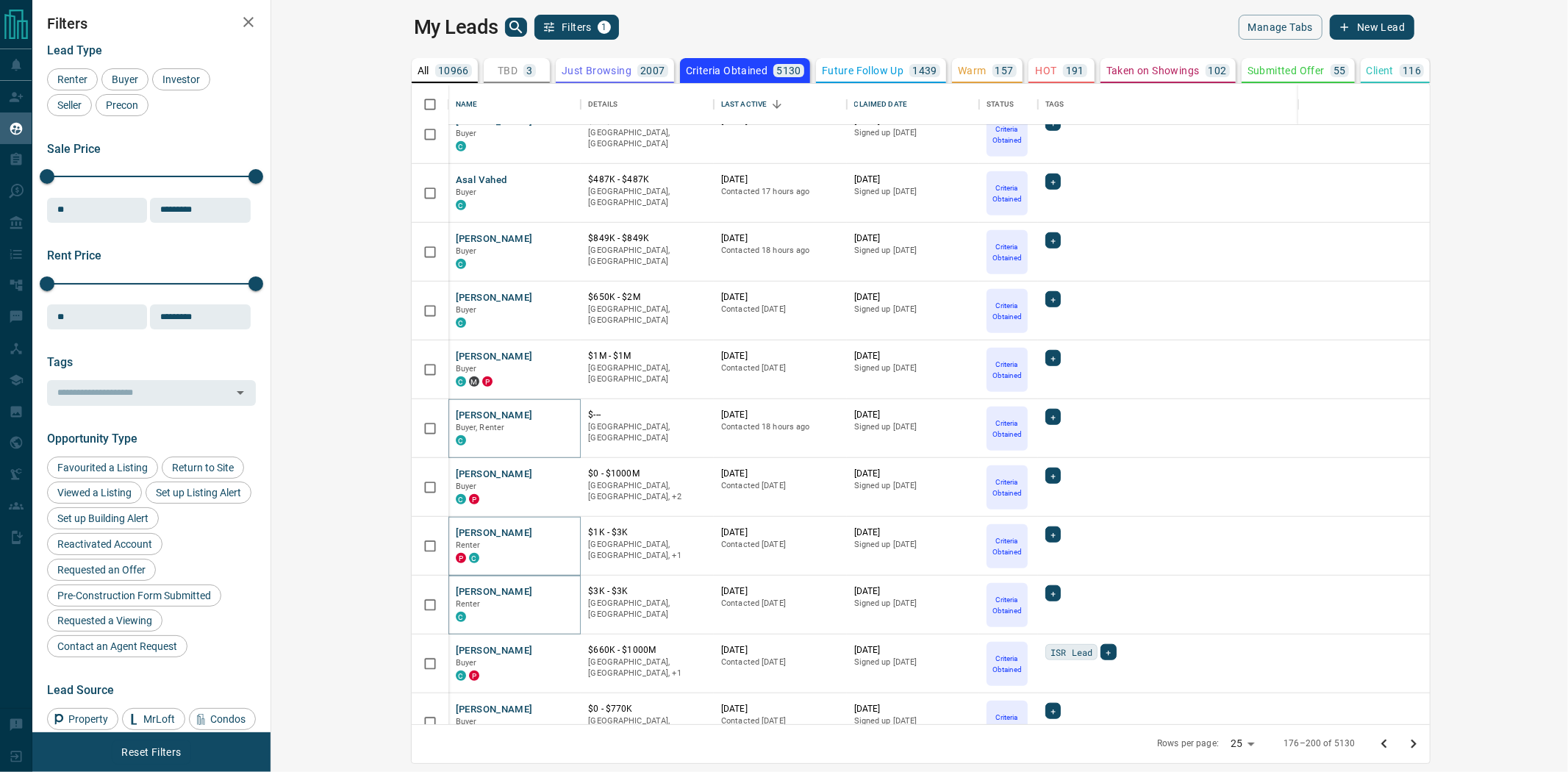
scroll to position [870, 0]
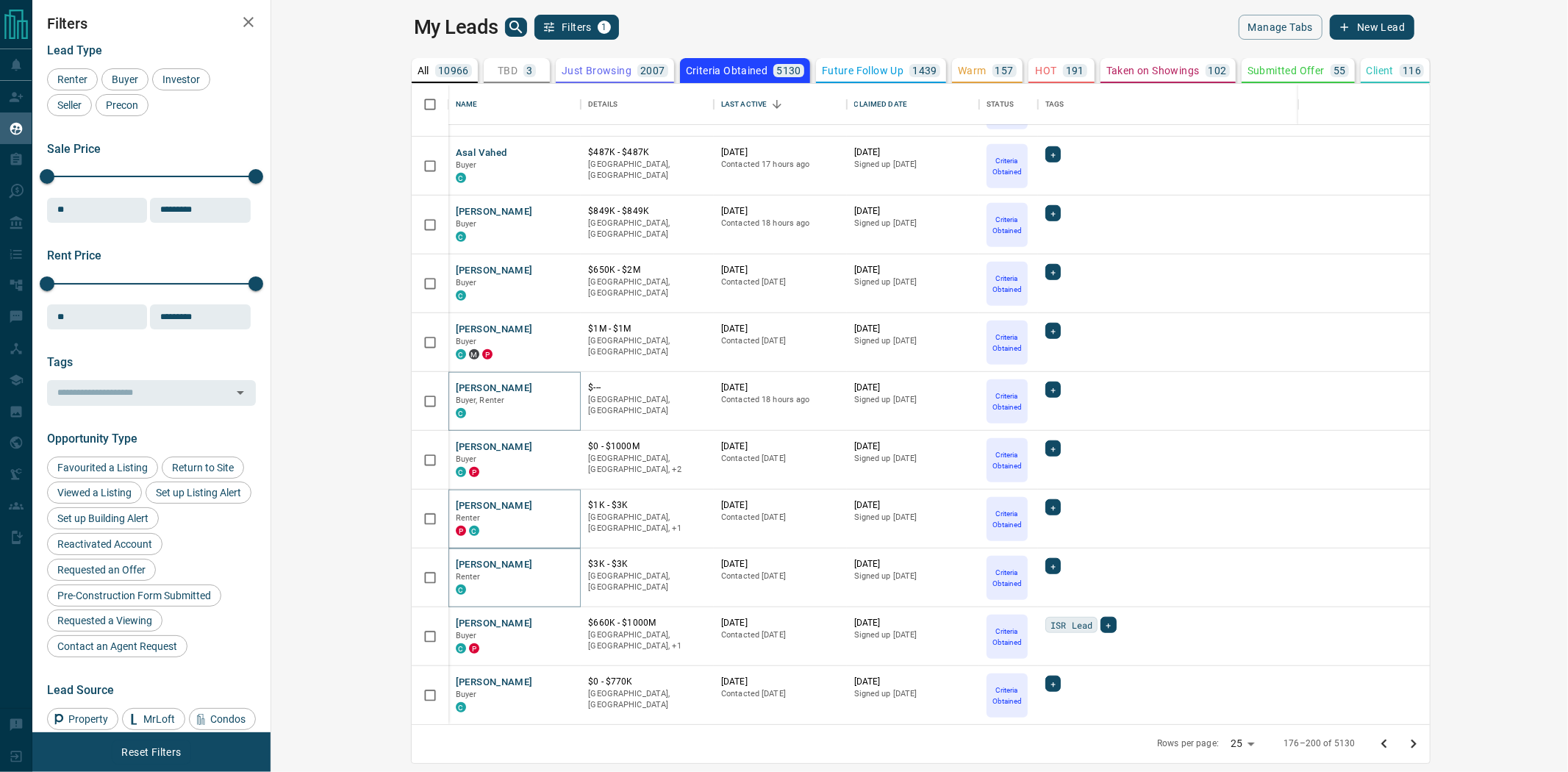
drag, startPoint x: 1546, startPoint y: 737, endPoint x: 1319, endPoint y: 688, distance: 232.2
click at [1422, 737] on icon "Go to next page" at bounding box center [1414, 744] width 17 height 17
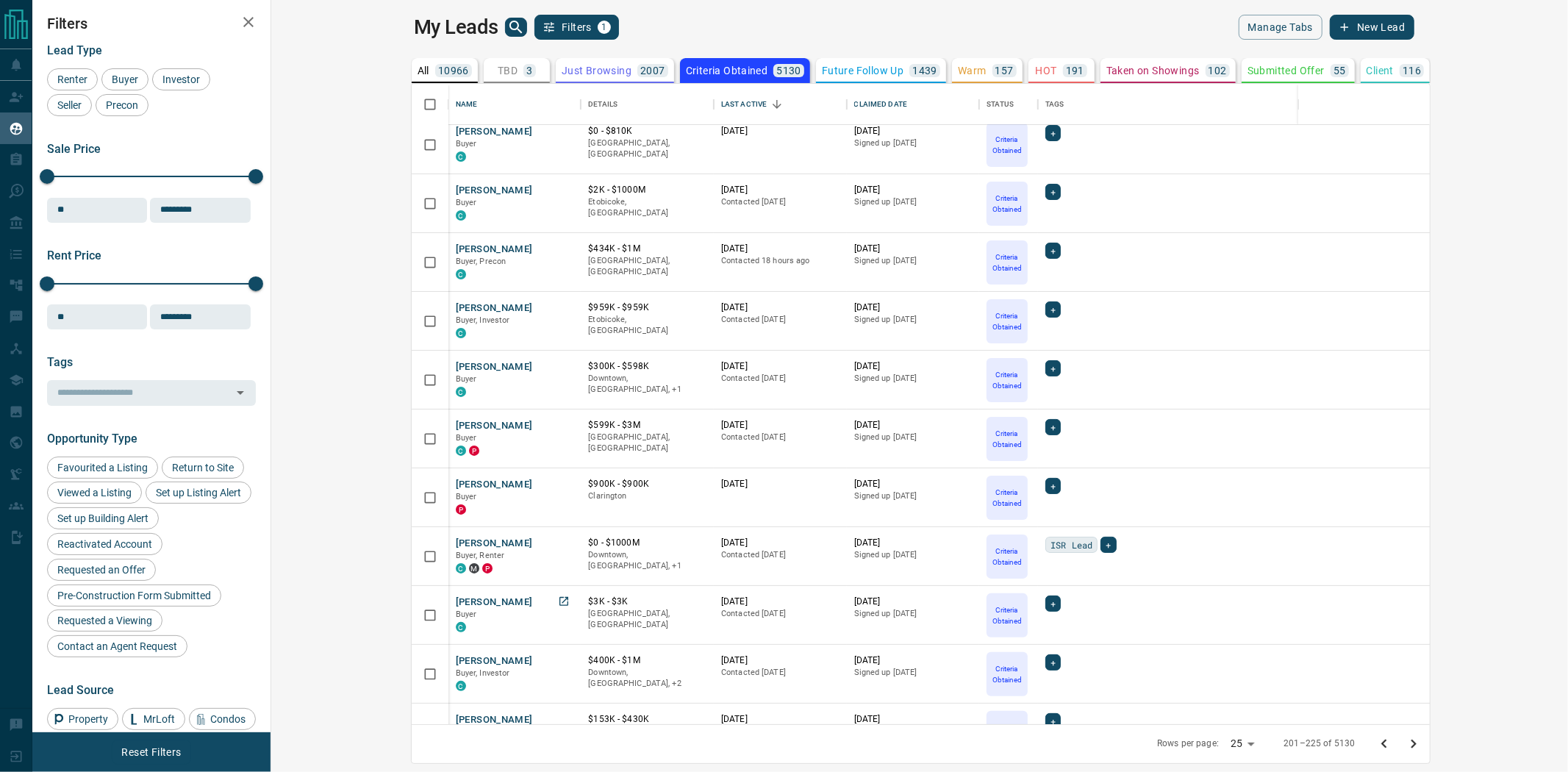
scroll to position [163, 0]
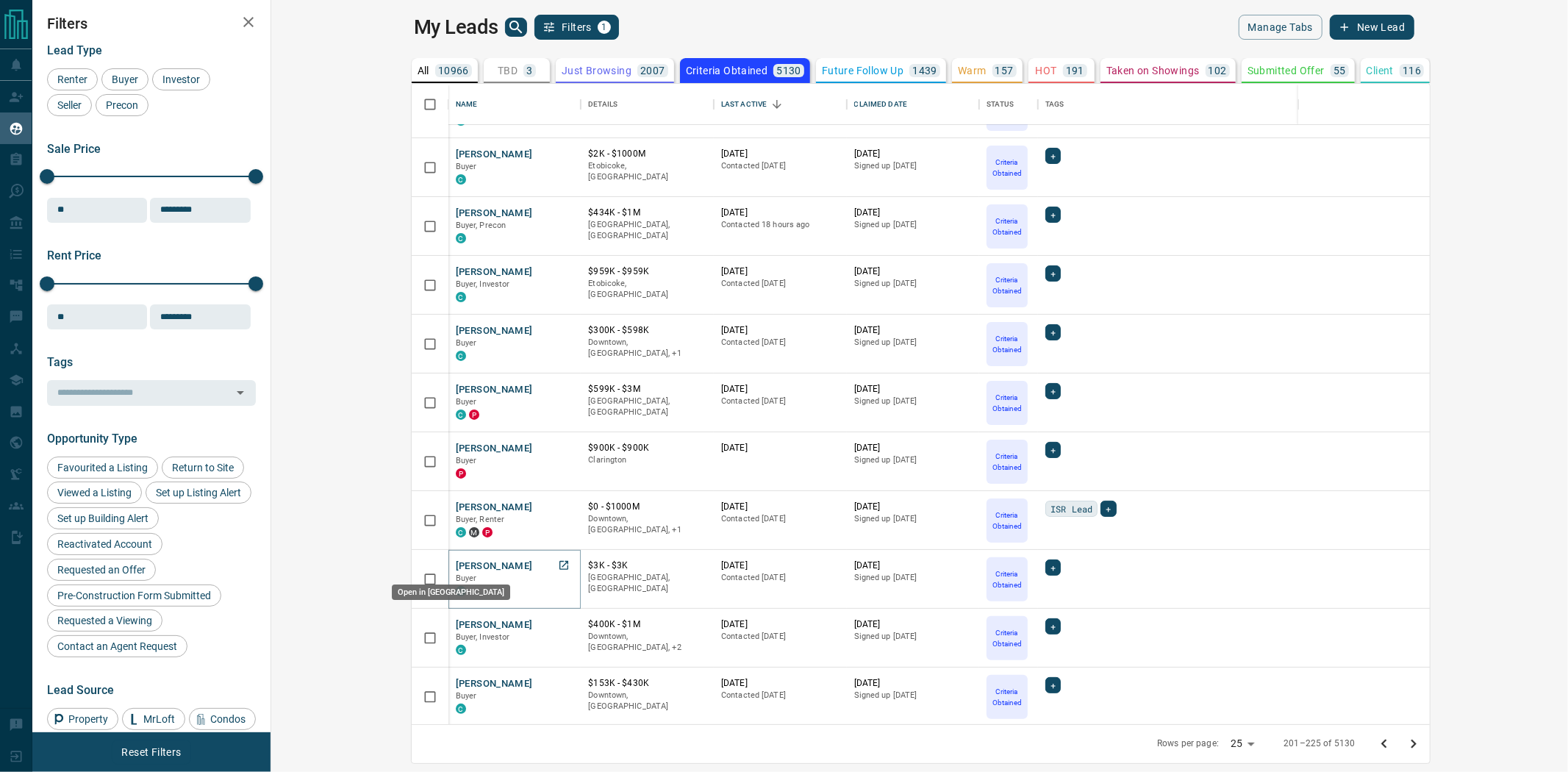
click at [558, 563] on icon "Open in New Tab" at bounding box center [563, 565] width 12 height 12
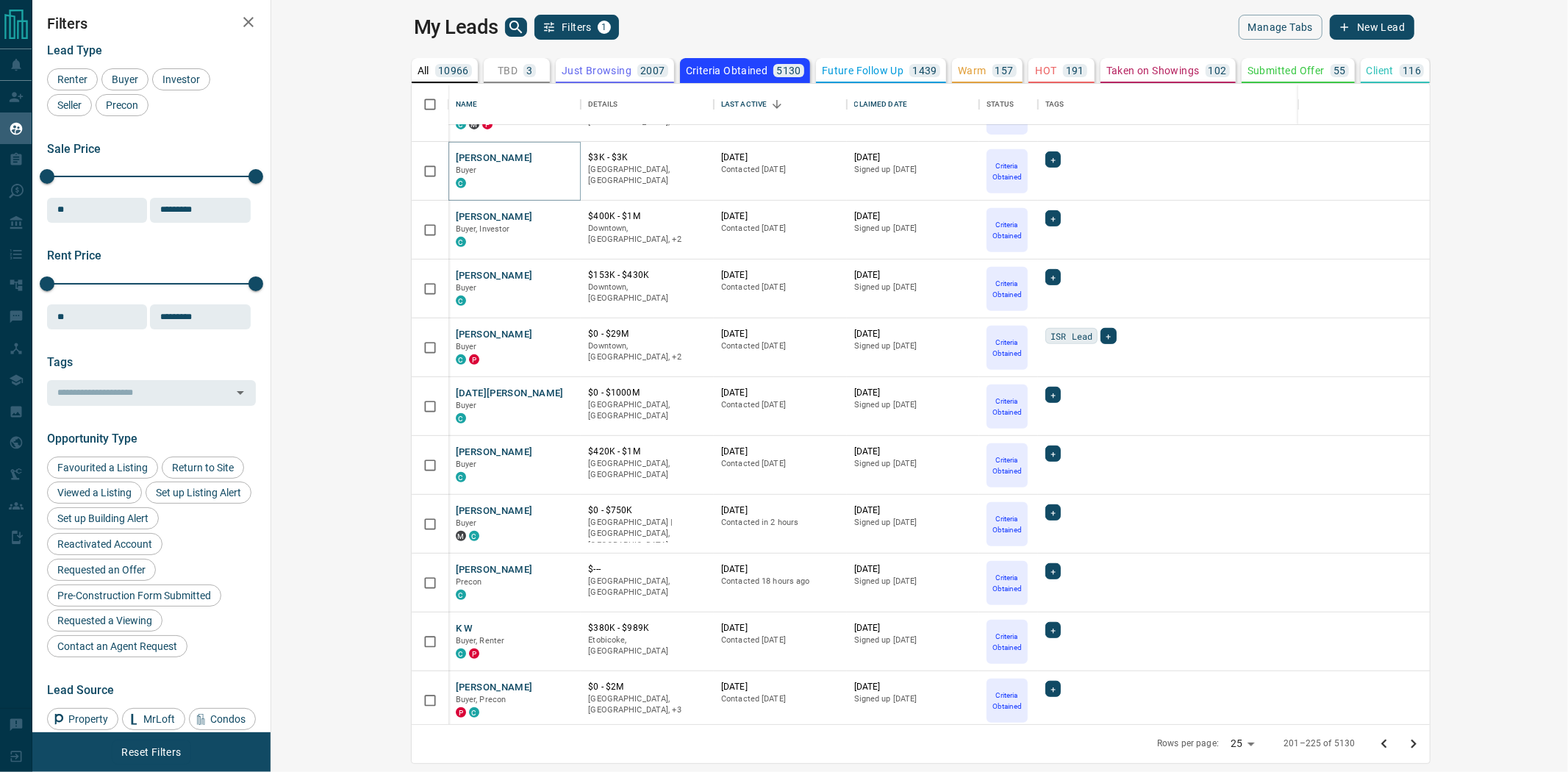
scroll to position [652, 0]
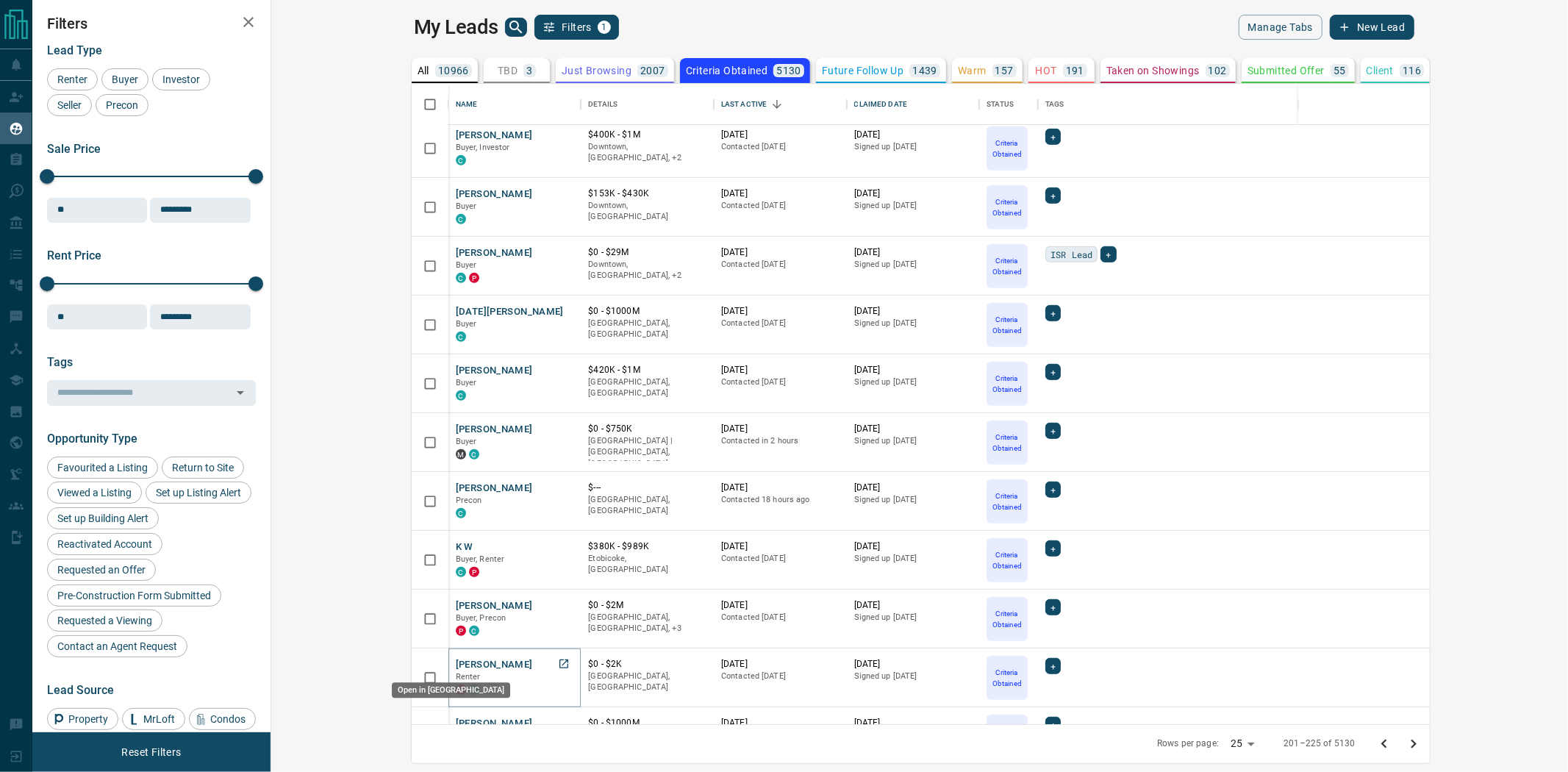
click at [559, 660] on icon "Open in New Tab" at bounding box center [563, 663] width 9 height 9
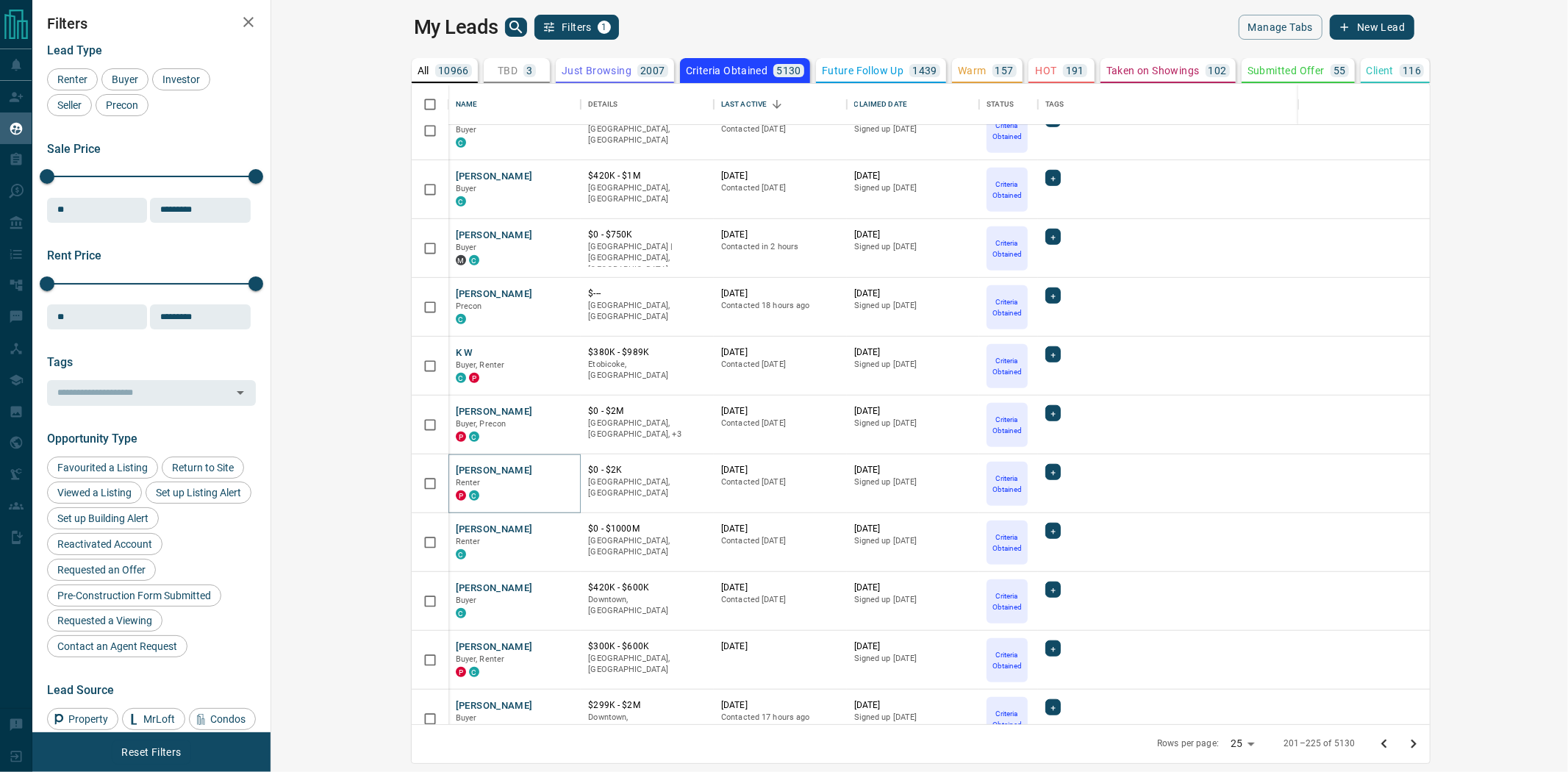
scroll to position [870, 0]
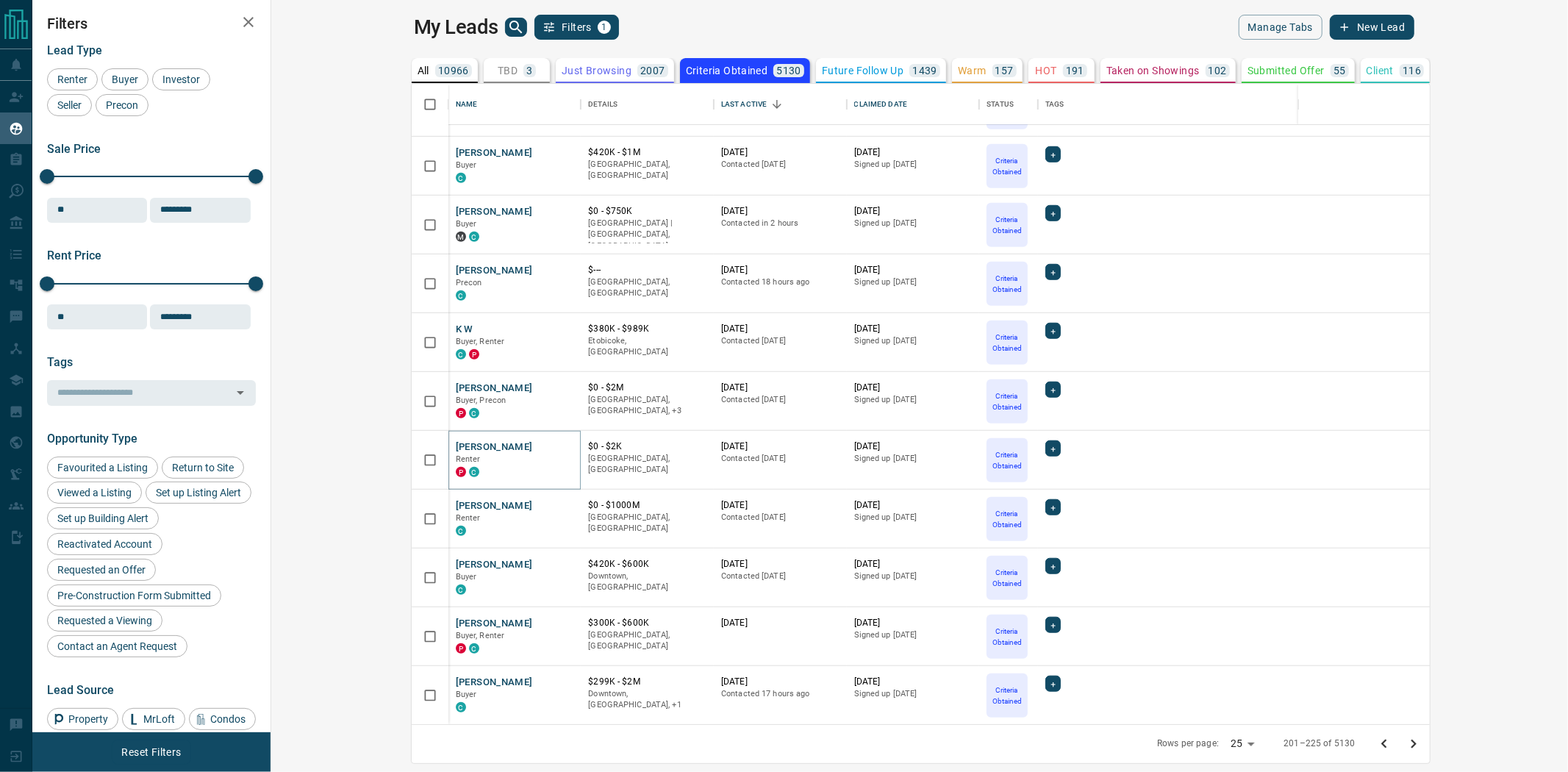
click at [1422, 748] on icon "Go to next page" at bounding box center [1414, 744] width 17 height 17
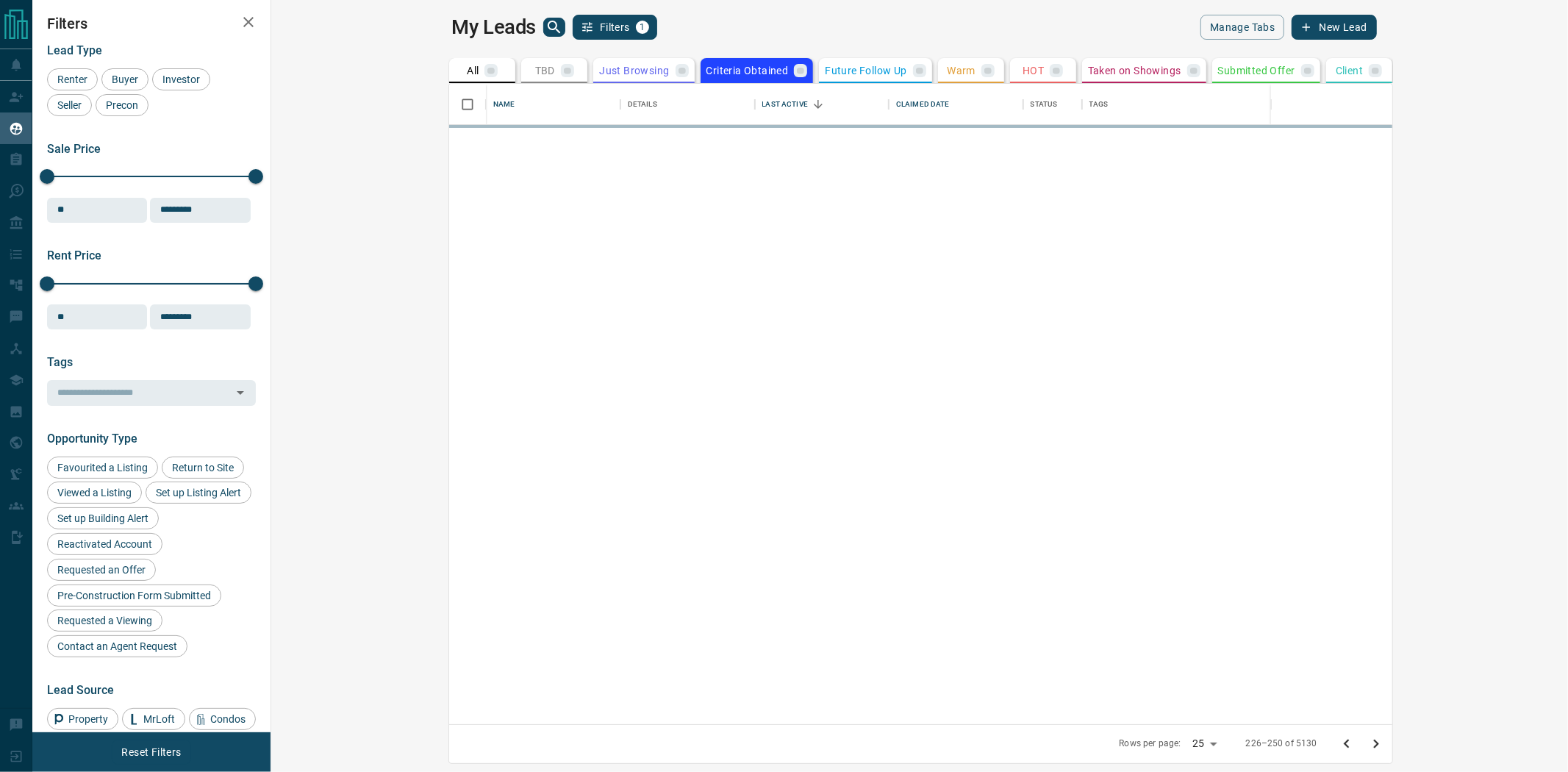
scroll to position [0, 0]
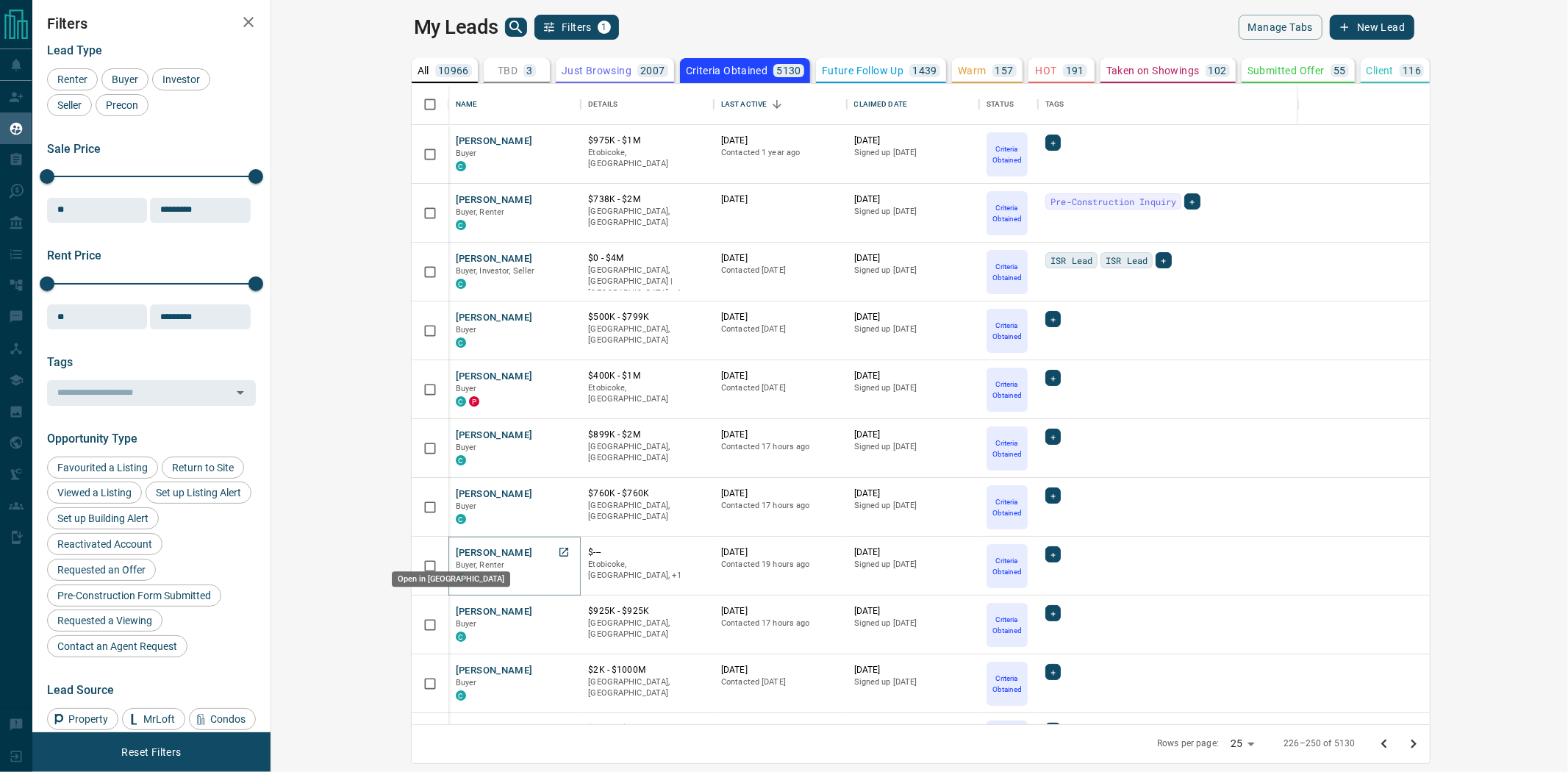
click at [558, 548] on icon "Open in New Tab" at bounding box center [563, 551] width 12 height 12
drag, startPoint x: 434, startPoint y: 674, endPoint x: 427, endPoint y: 672, distance: 7.3
click at [554, 674] on link "Open in New Tab" at bounding box center [563, 670] width 19 height 19
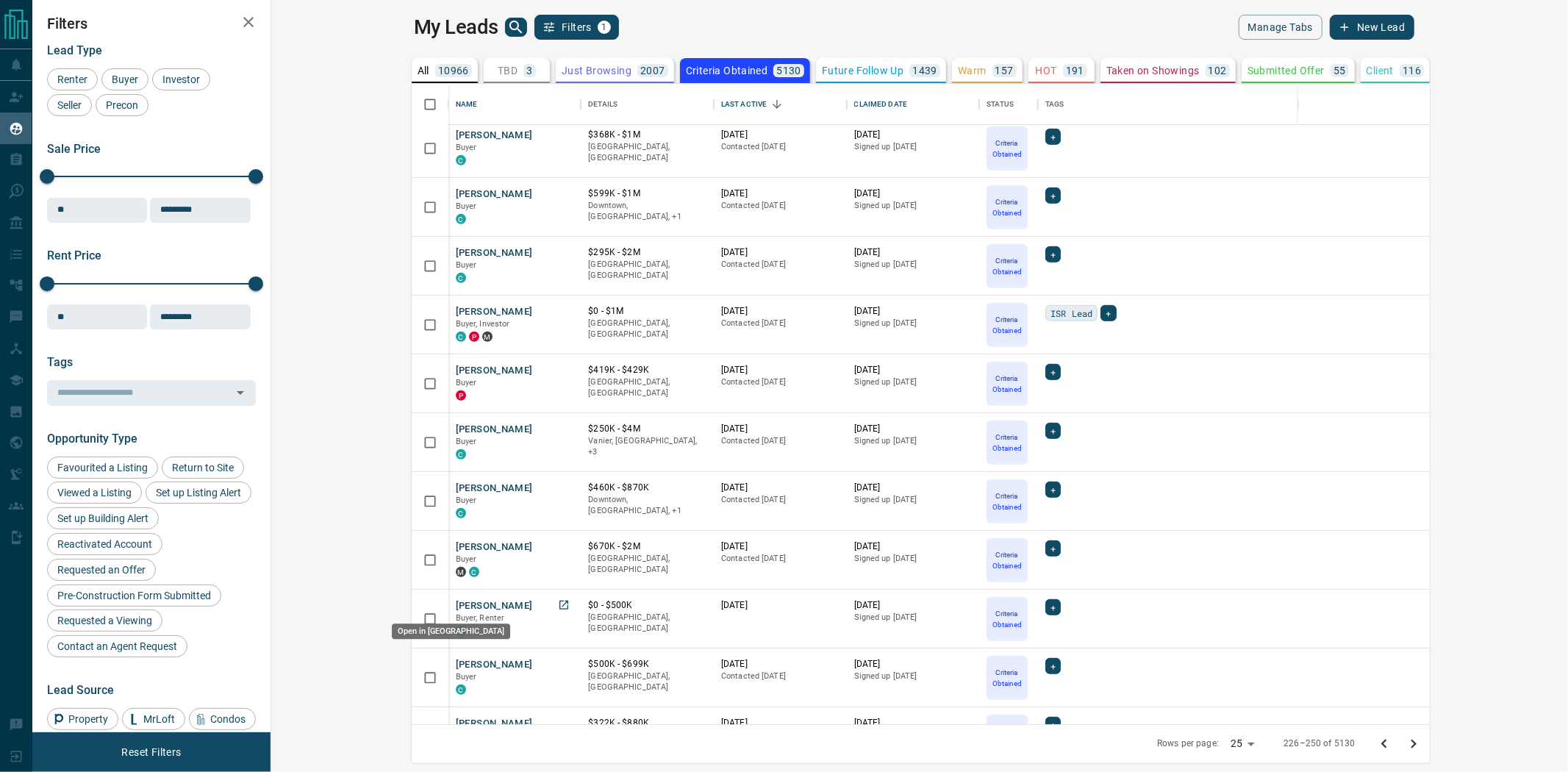
scroll to position [735, 0]
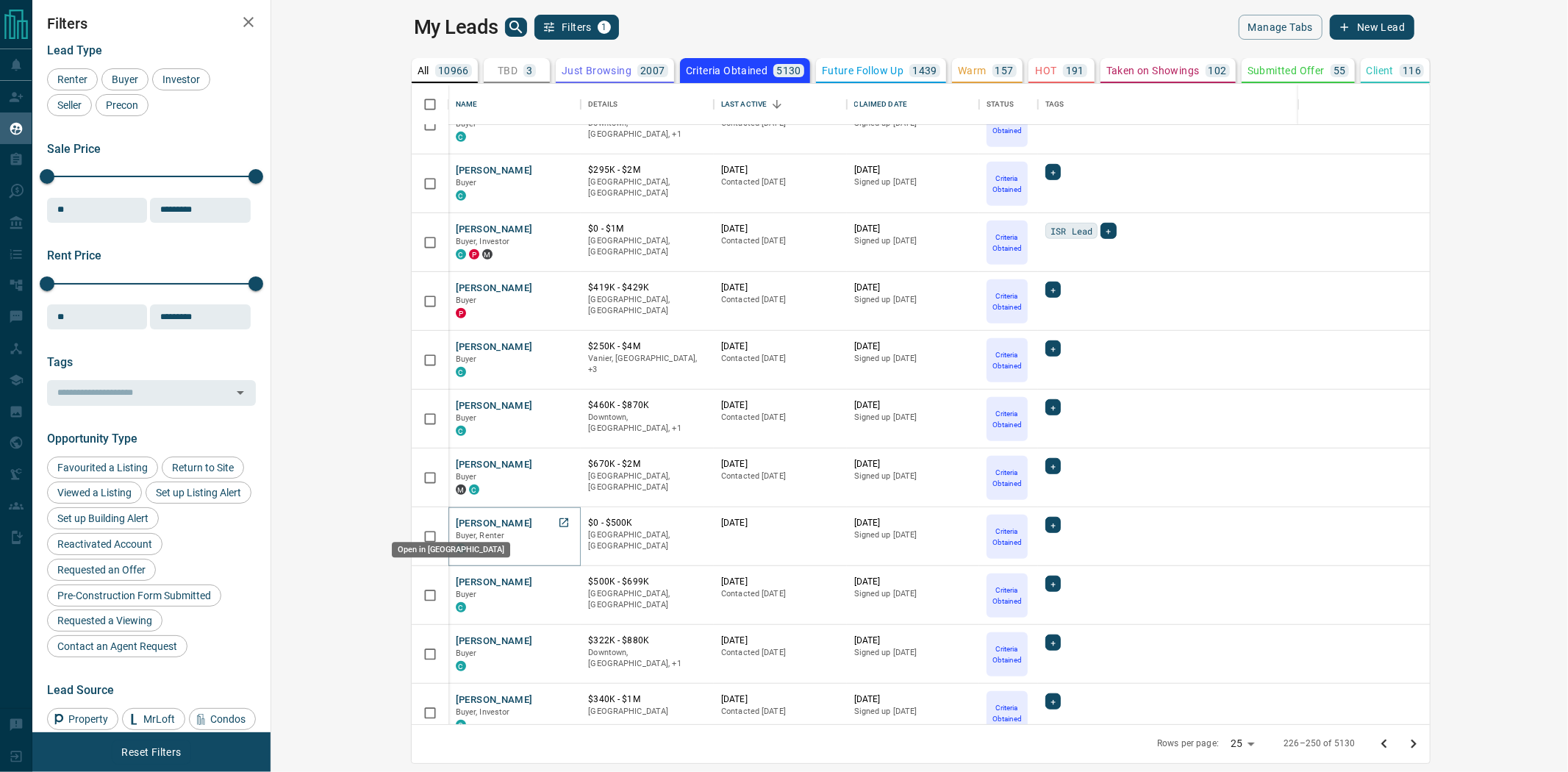
click at [558, 525] on icon "Open in New Tab" at bounding box center [563, 522] width 12 height 12
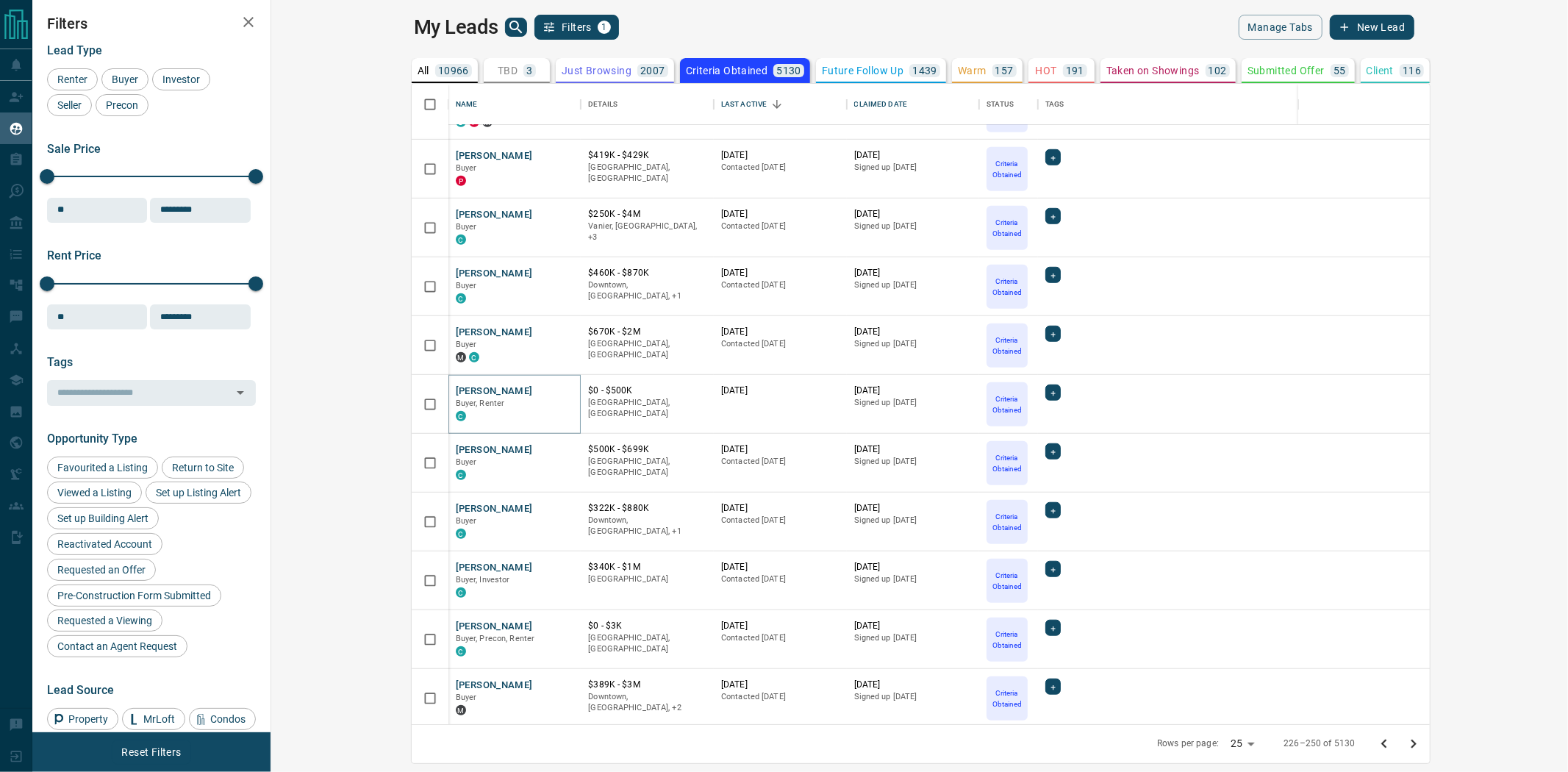
scroll to position [870, 0]
click at [558, 625] on icon "Open in New Tab" at bounding box center [563, 622] width 12 height 12
click at [1422, 746] on icon "Go to next page" at bounding box center [1414, 744] width 17 height 17
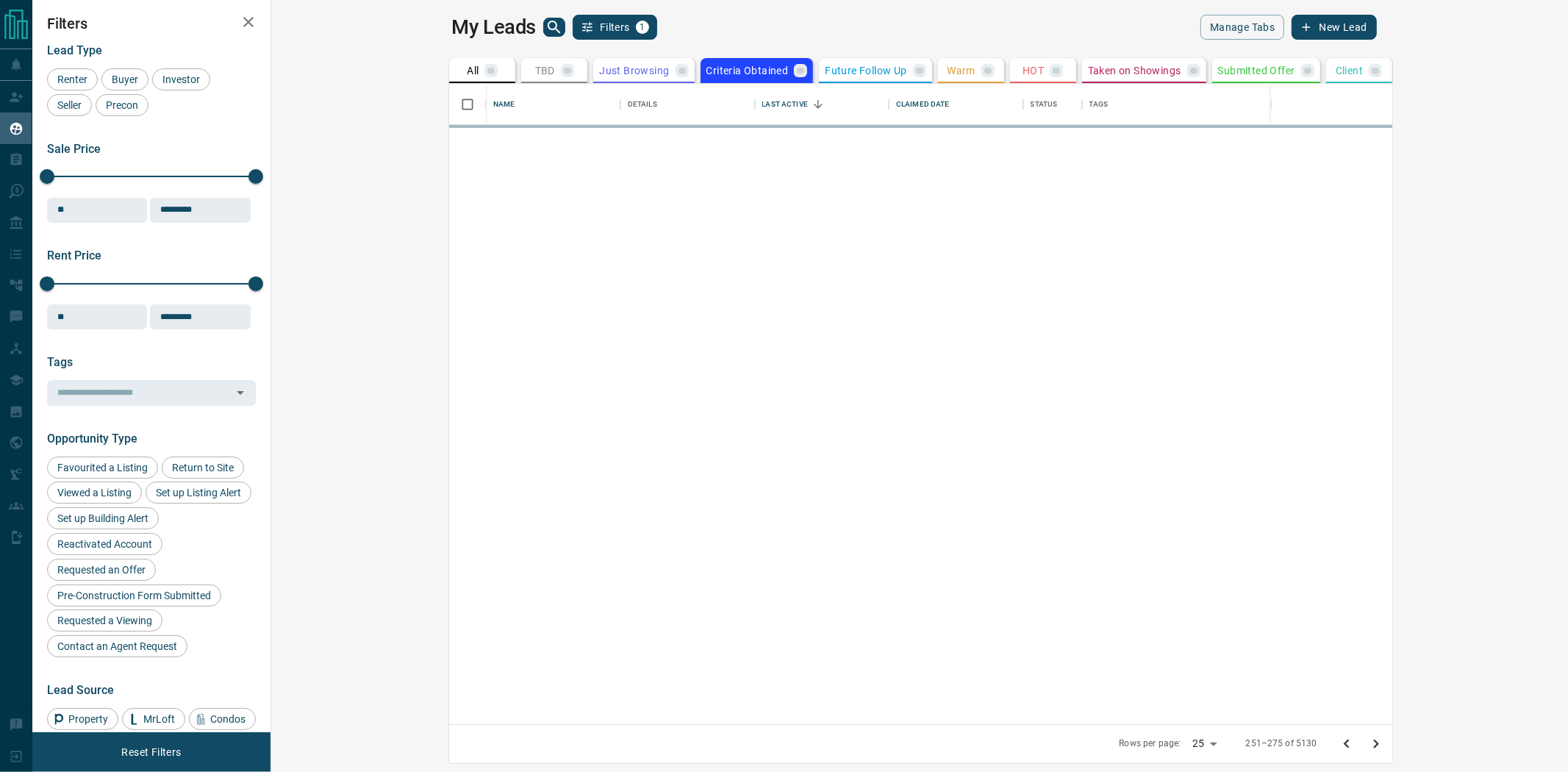
scroll to position [0, 0]
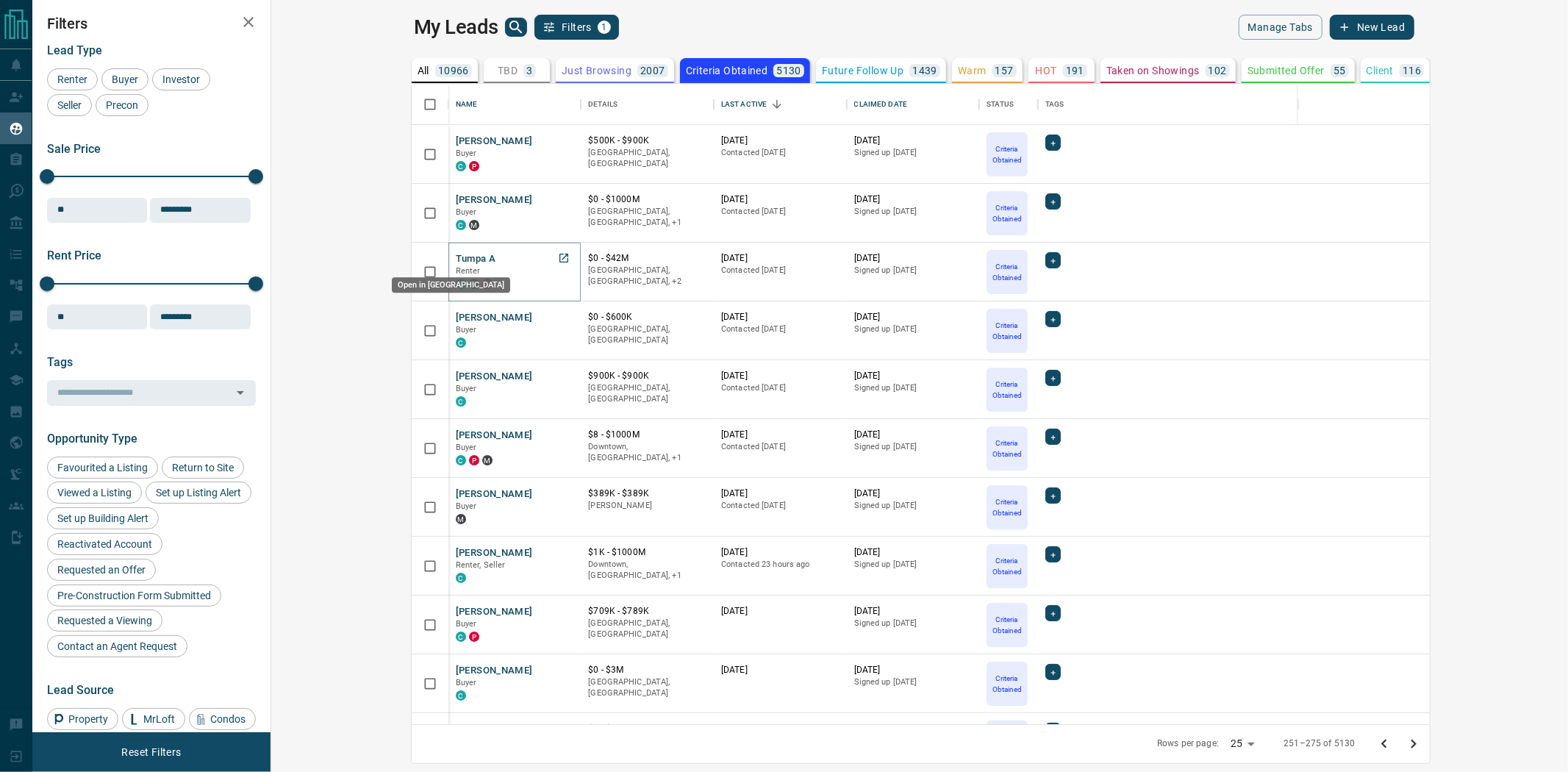
drag, startPoint x: 427, startPoint y: 258, endPoint x: 420, endPoint y: 252, distance: 9.2
click at [559, 258] on icon "Open in New Tab" at bounding box center [563, 258] width 9 height 9
click at [558, 553] on icon "Open in New Tab" at bounding box center [563, 551] width 12 height 12
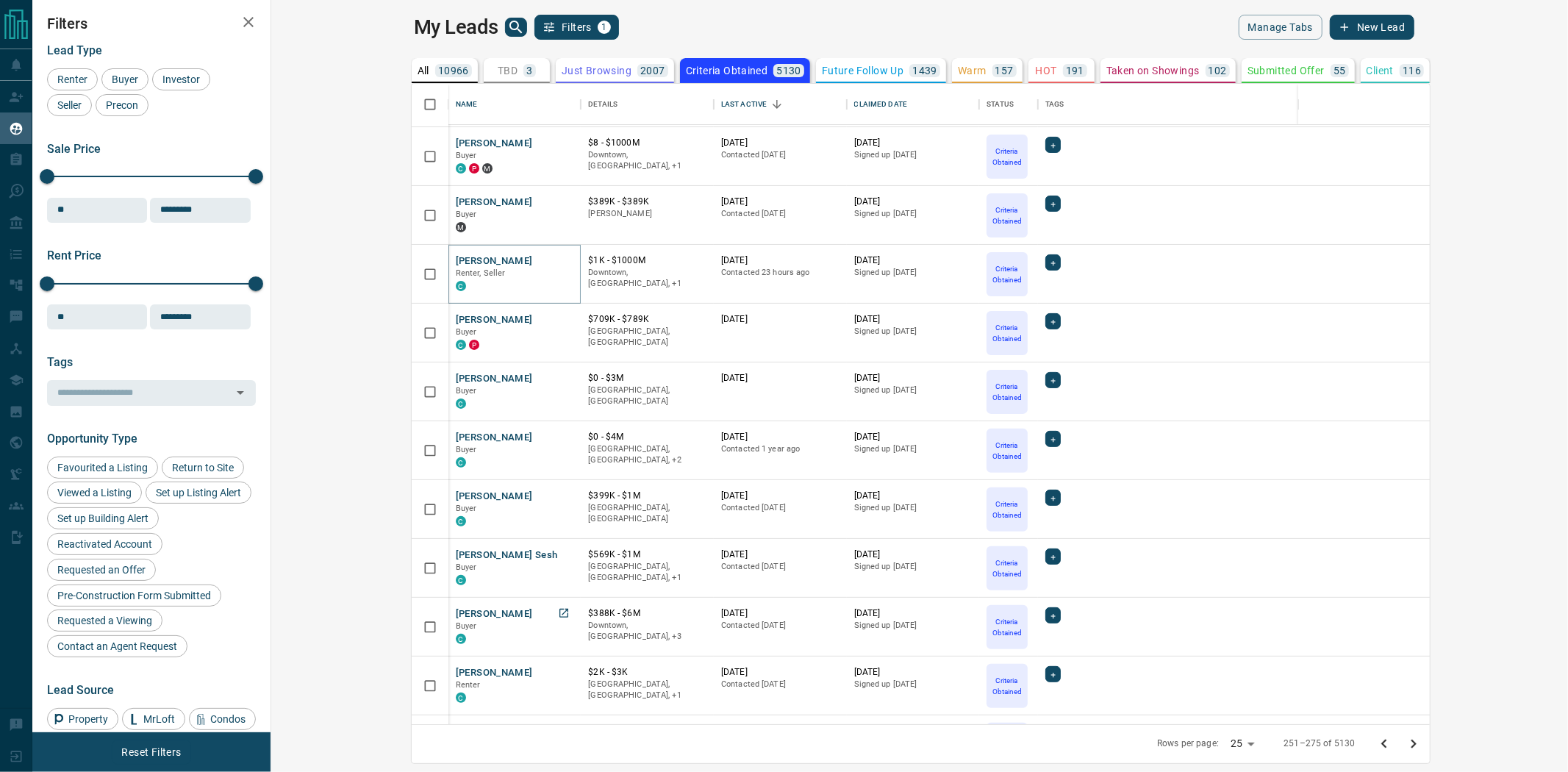
scroll to position [326, 0]
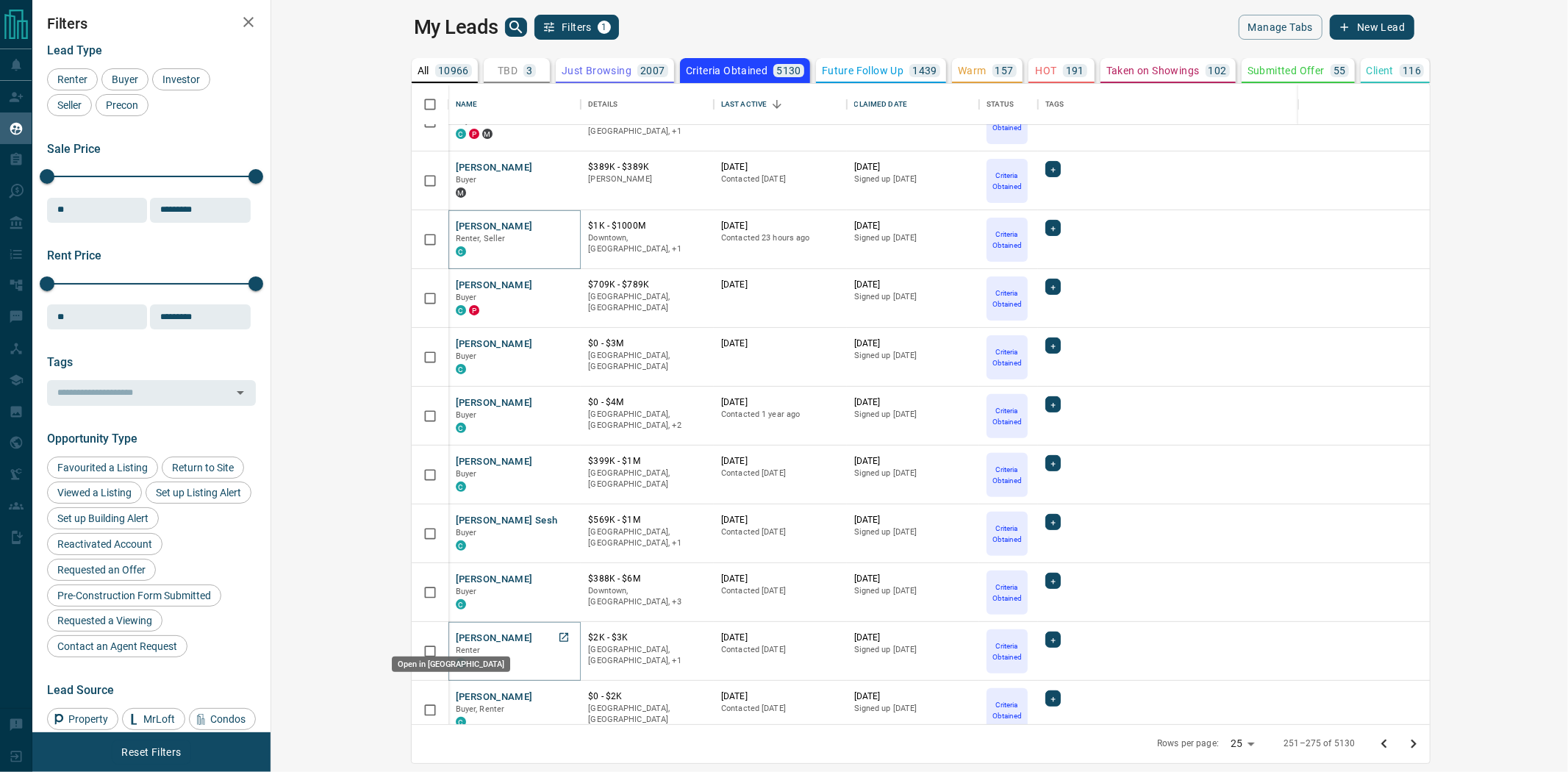
click at [558, 636] on icon "Open in New Tab" at bounding box center [563, 637] width 12 height 12
click at [558, 698] on icon "Open in New Tab" at bounding box center [563, 696] width 12 height 12
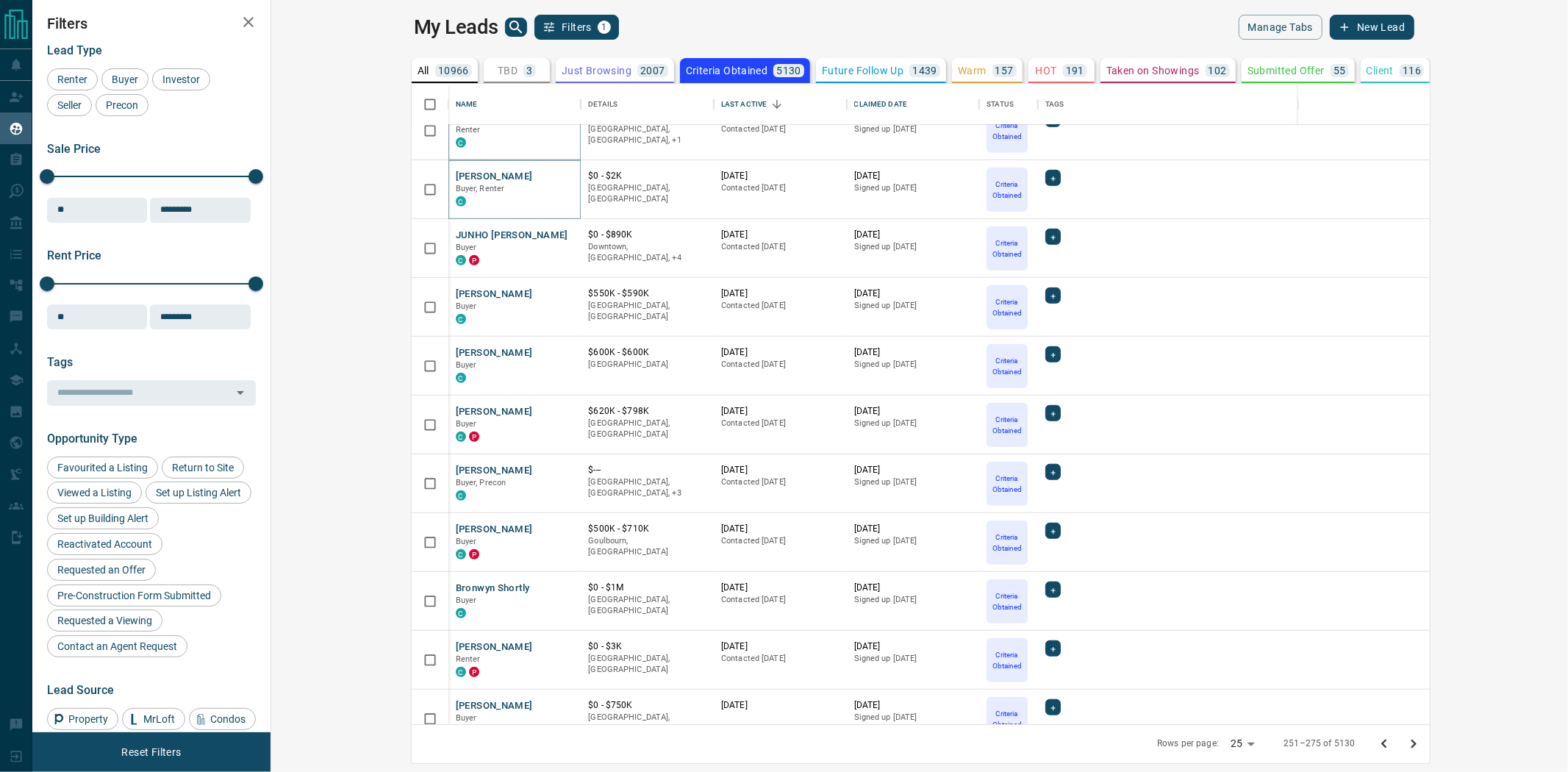
scroll to position [870, 0]
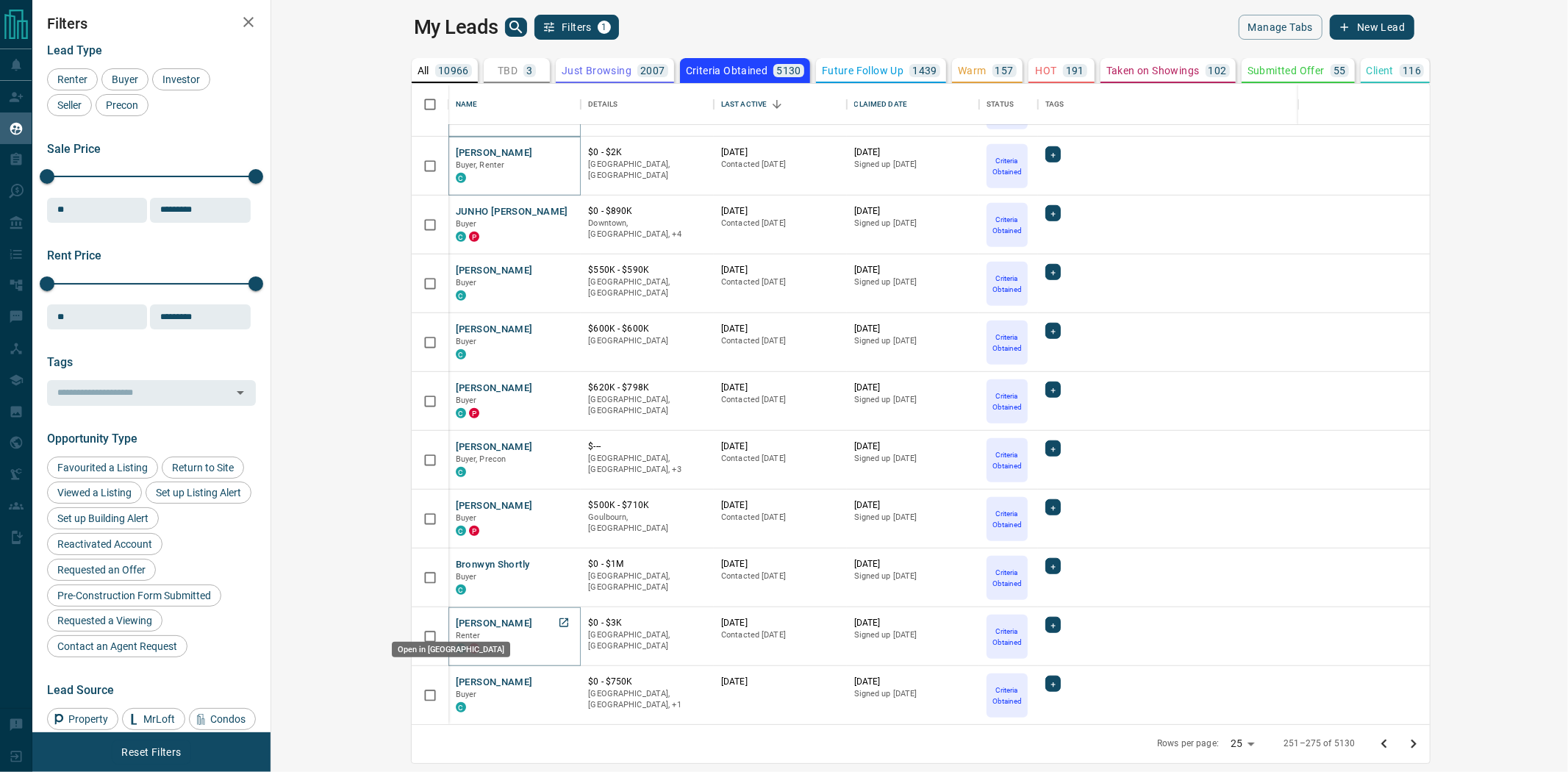
click at [559, 620] on icon "Open in New Tab" at bounding box center [563, 622] width 9 height 9
click at [1417, 743] on icon "Go to next page" at bounding box center [1414, 743] width 6 height 9
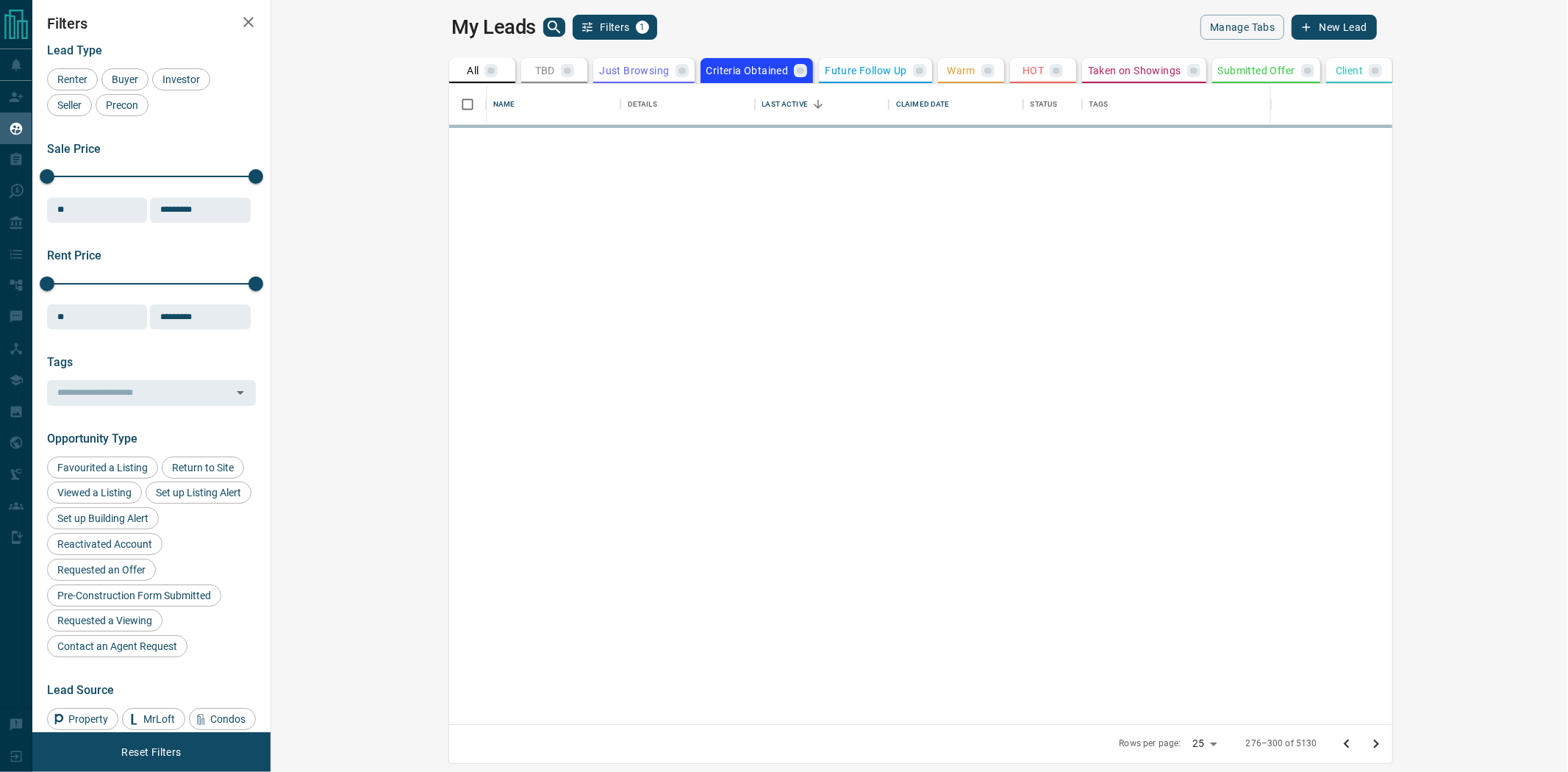
scroll to position [0, 0]
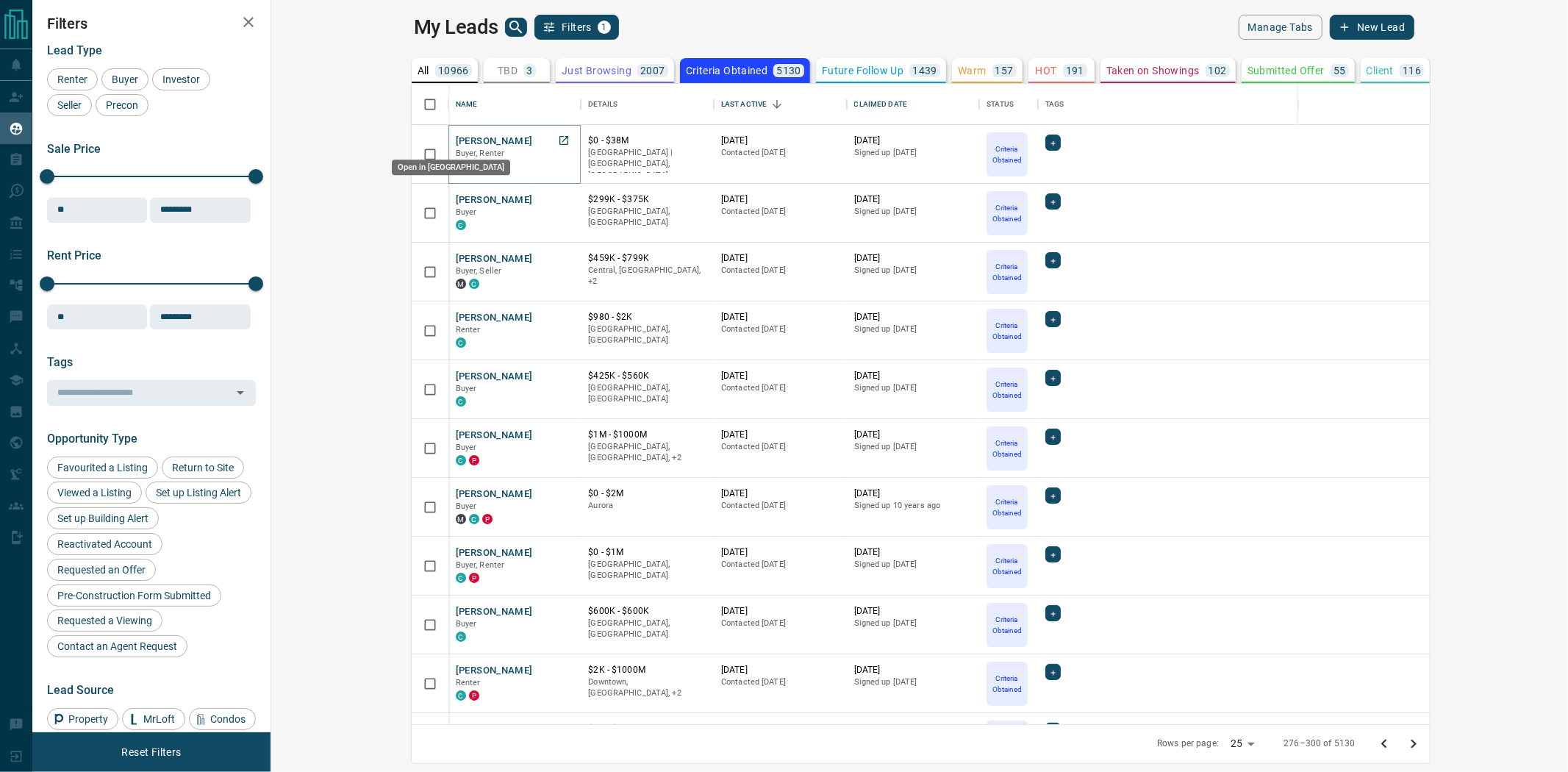
click at [558, 140] on icon "Open in New Tab" at bounding box center [563, 140] width 12 height 12
click at [558, 314] on icon "Open in New Tab" at bounding box center [563, 317] width 12 height 12
click at [558, 663] on icon "Open in New Tab" at bounding box center [563, 669] width 12 height 12
click at [558, 551] on icon "Open in New Tab" at bounding box center [563, 551] width 12 height 12
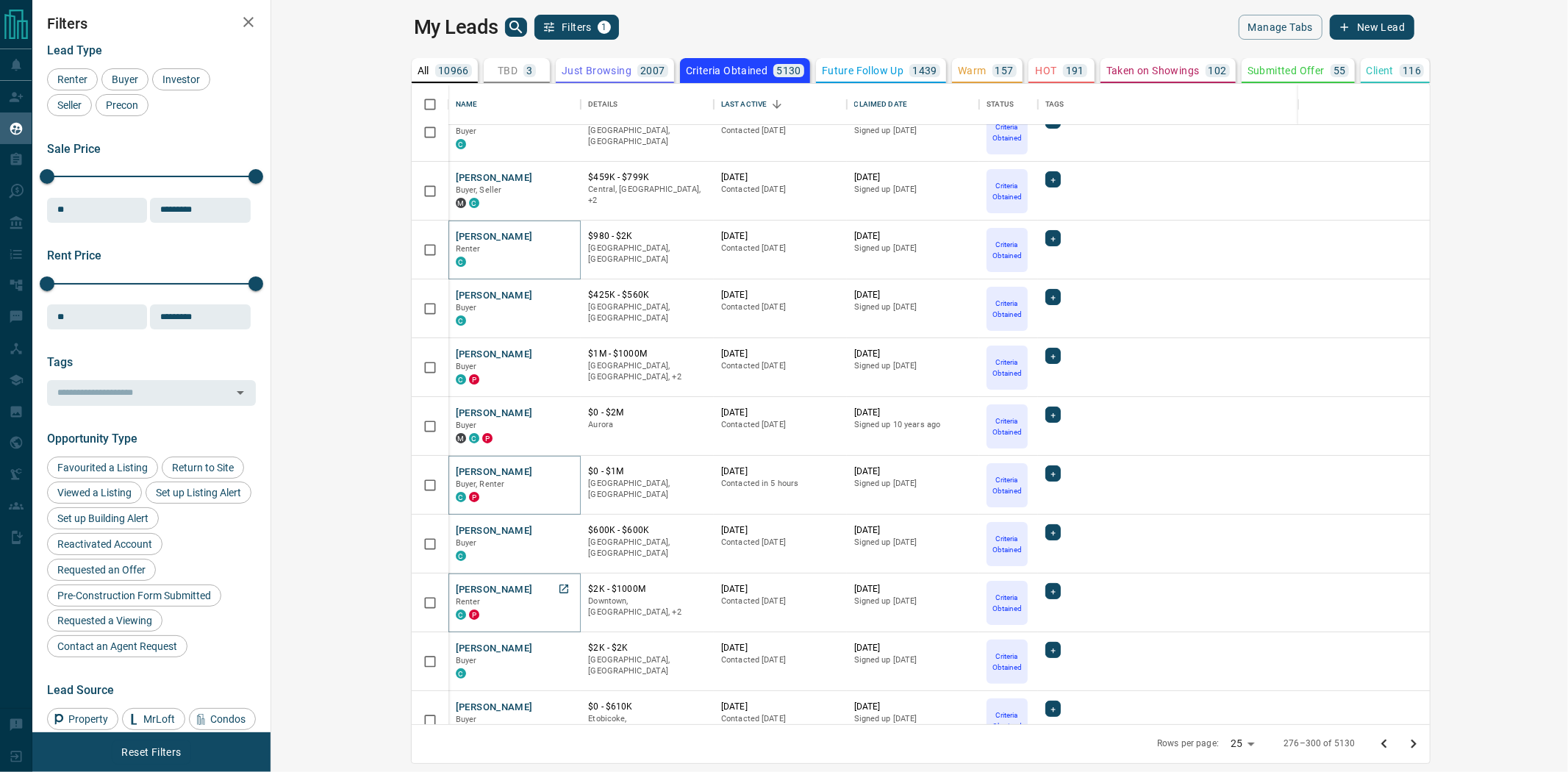
scroll to position [82, 0]
click at [559, 647] on icon "Open in New Tab" at bounding box center [563, 646] width 9 height 9
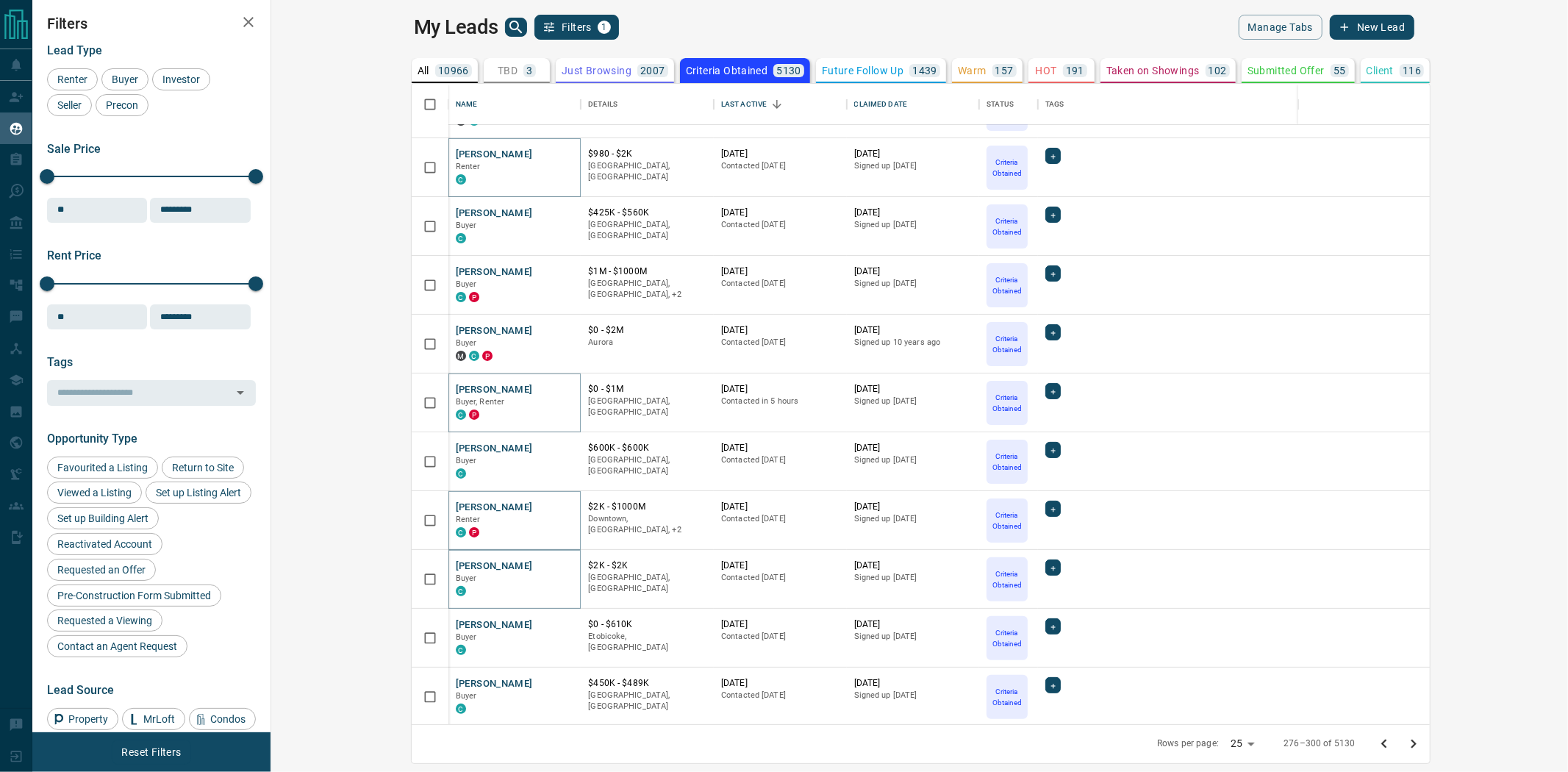
drag, startPoint x: 1545, startPoint y: 746, endPoint x: 1374, endPoint y: 715, distance: 173.8
click at [1422, 746] on icon "Go to next page" at bounding box center [1414, 744] width 17 height 17
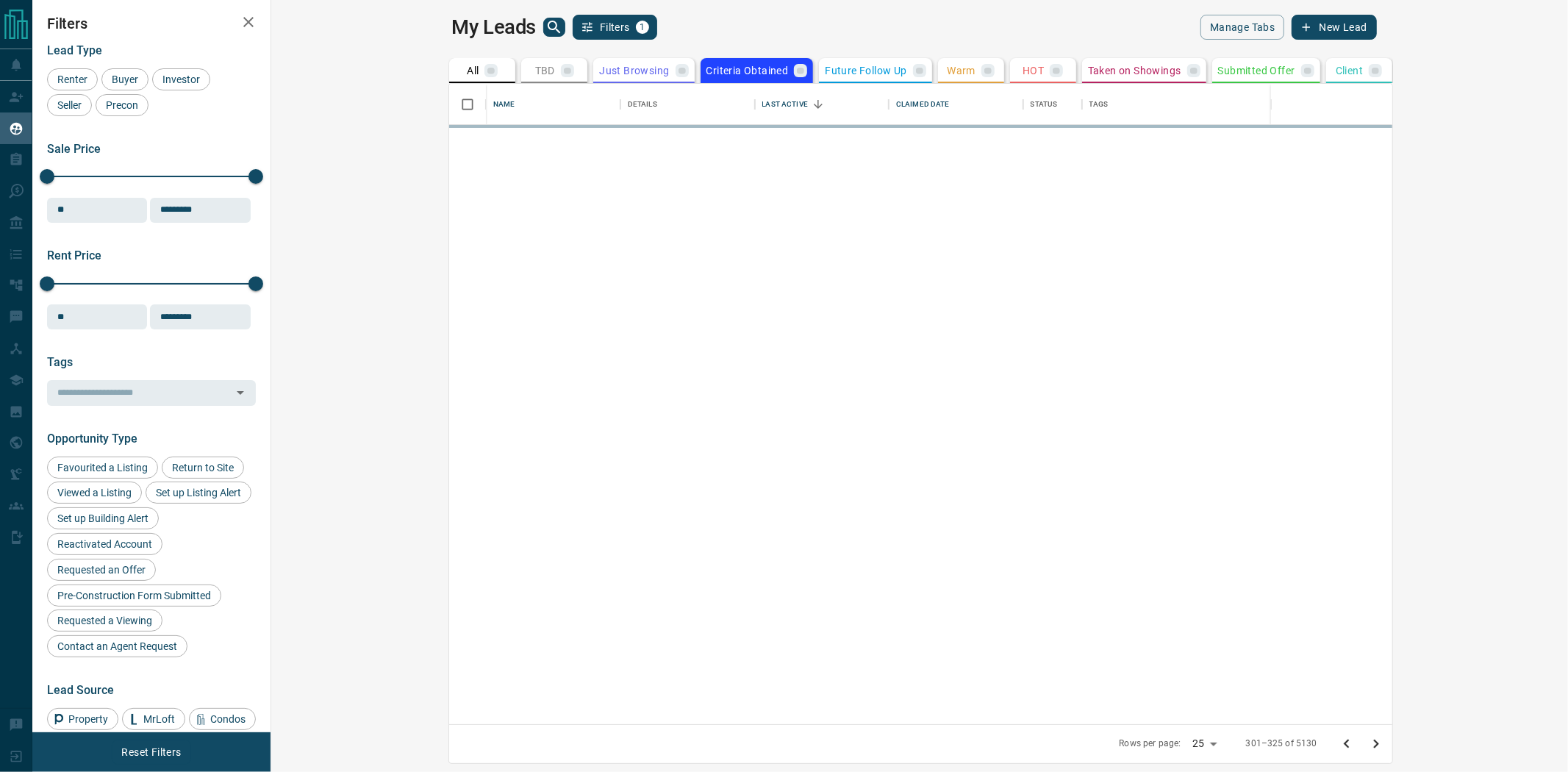
scroll to position [0, 0]
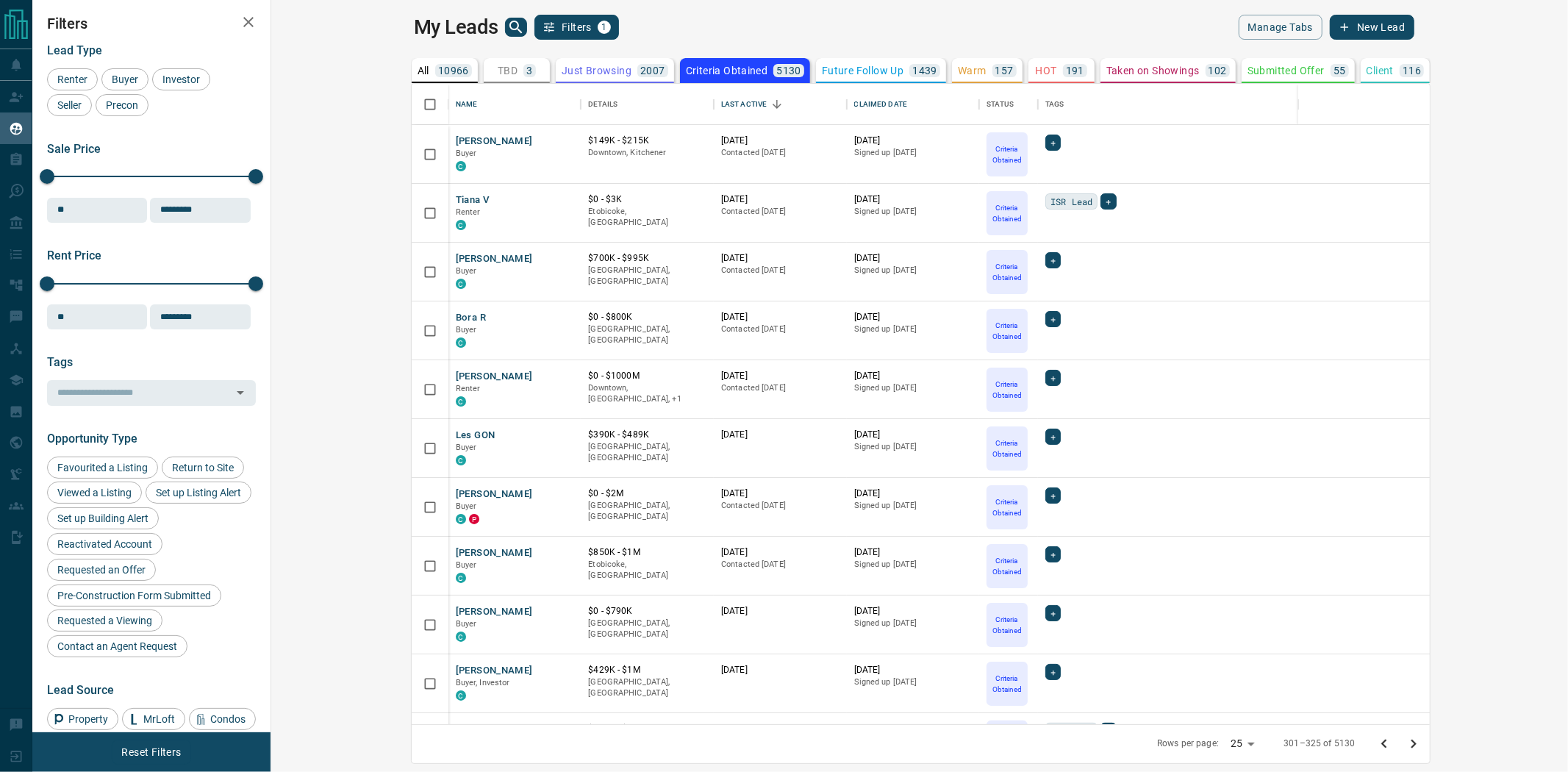
click at [1386, 745] on icon "Go to previous page" at bounding box center [1384, 743] width 6 height 9
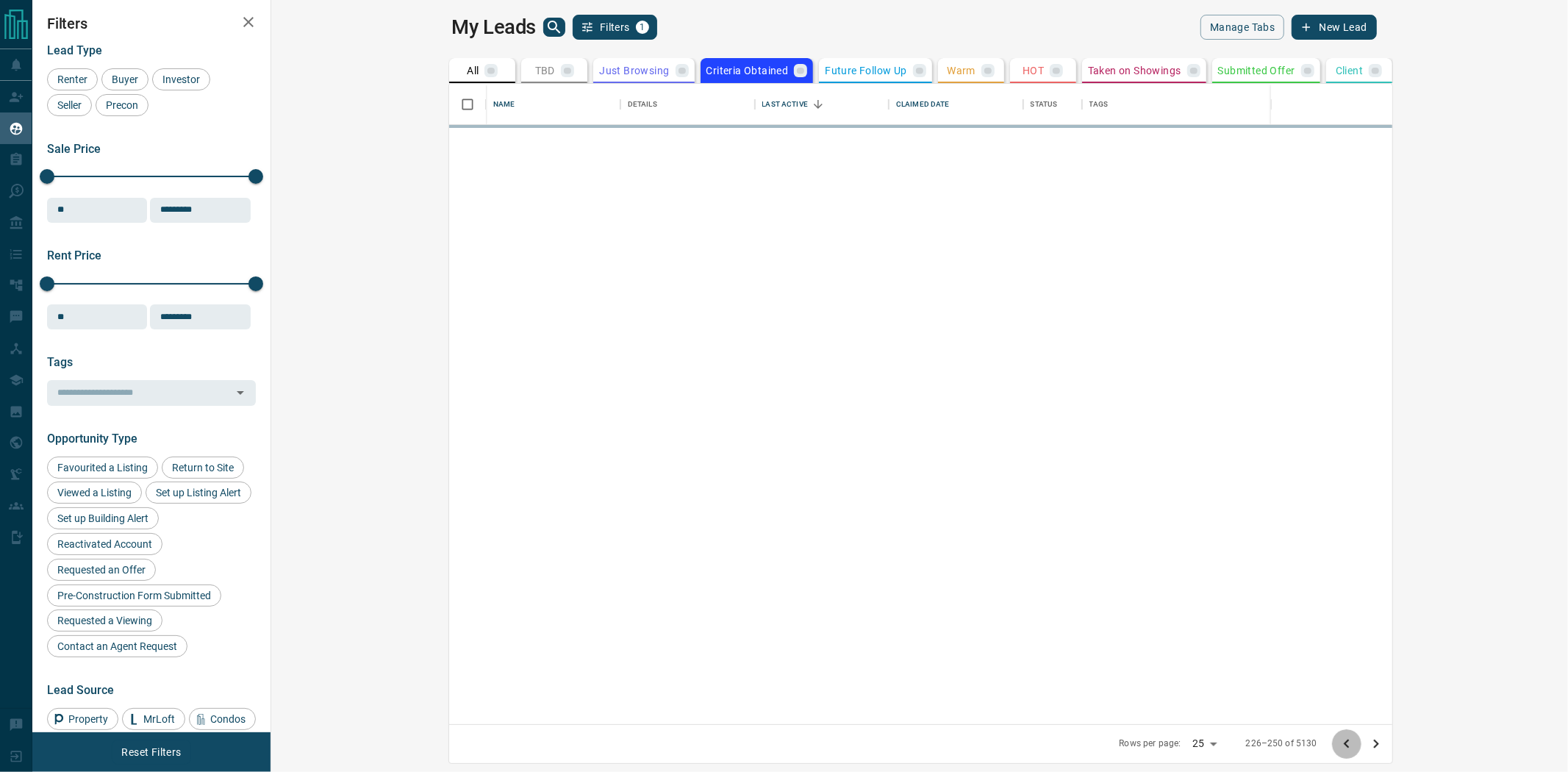
click at [1349, 745] on icon "Go to previous page" at bounding box center [1346, 743] width 6 height 9
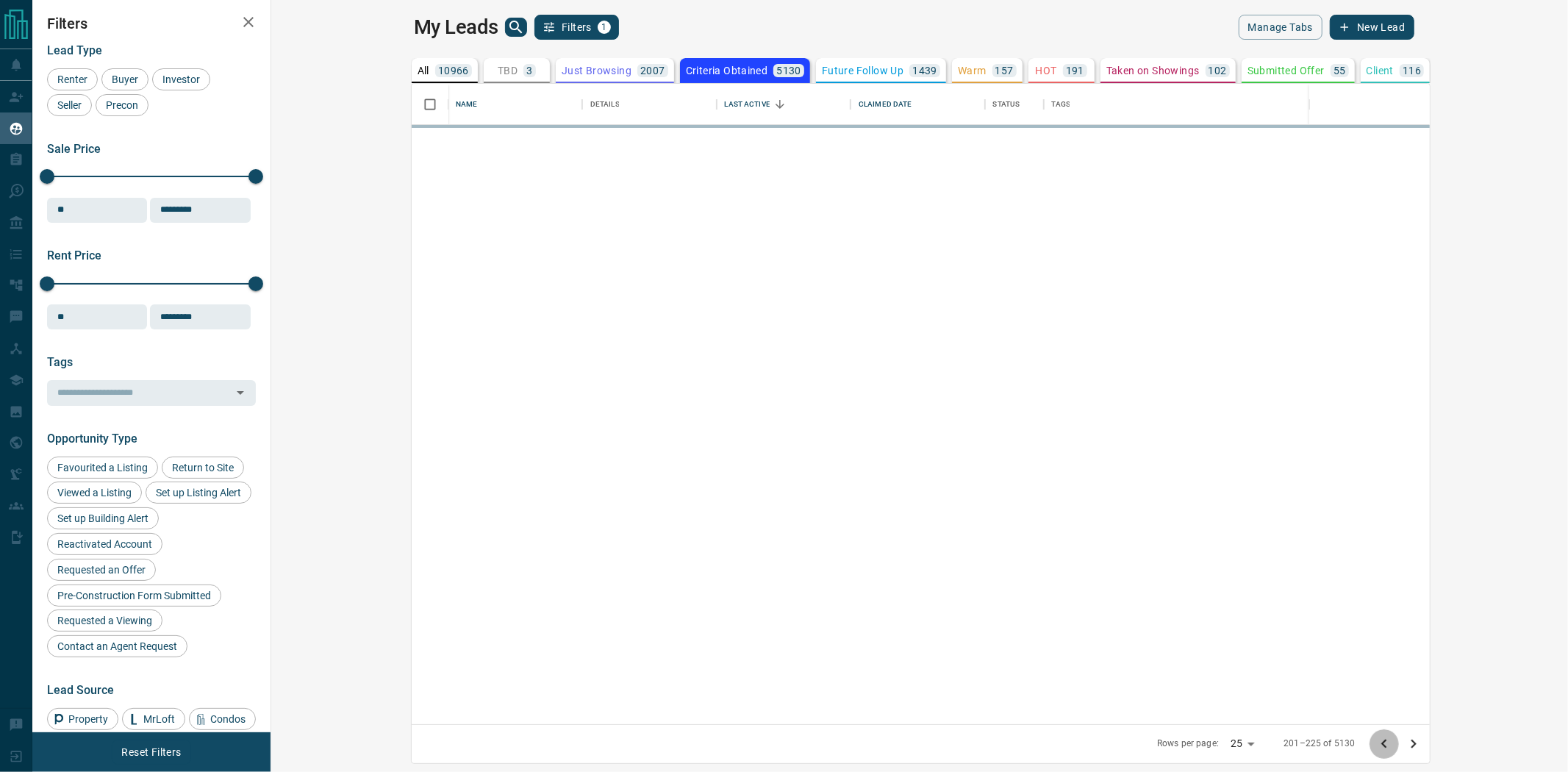
click at [1386, 745] on icon "Go to previous page" at bounding box center [1384, 743] width 6 height 9
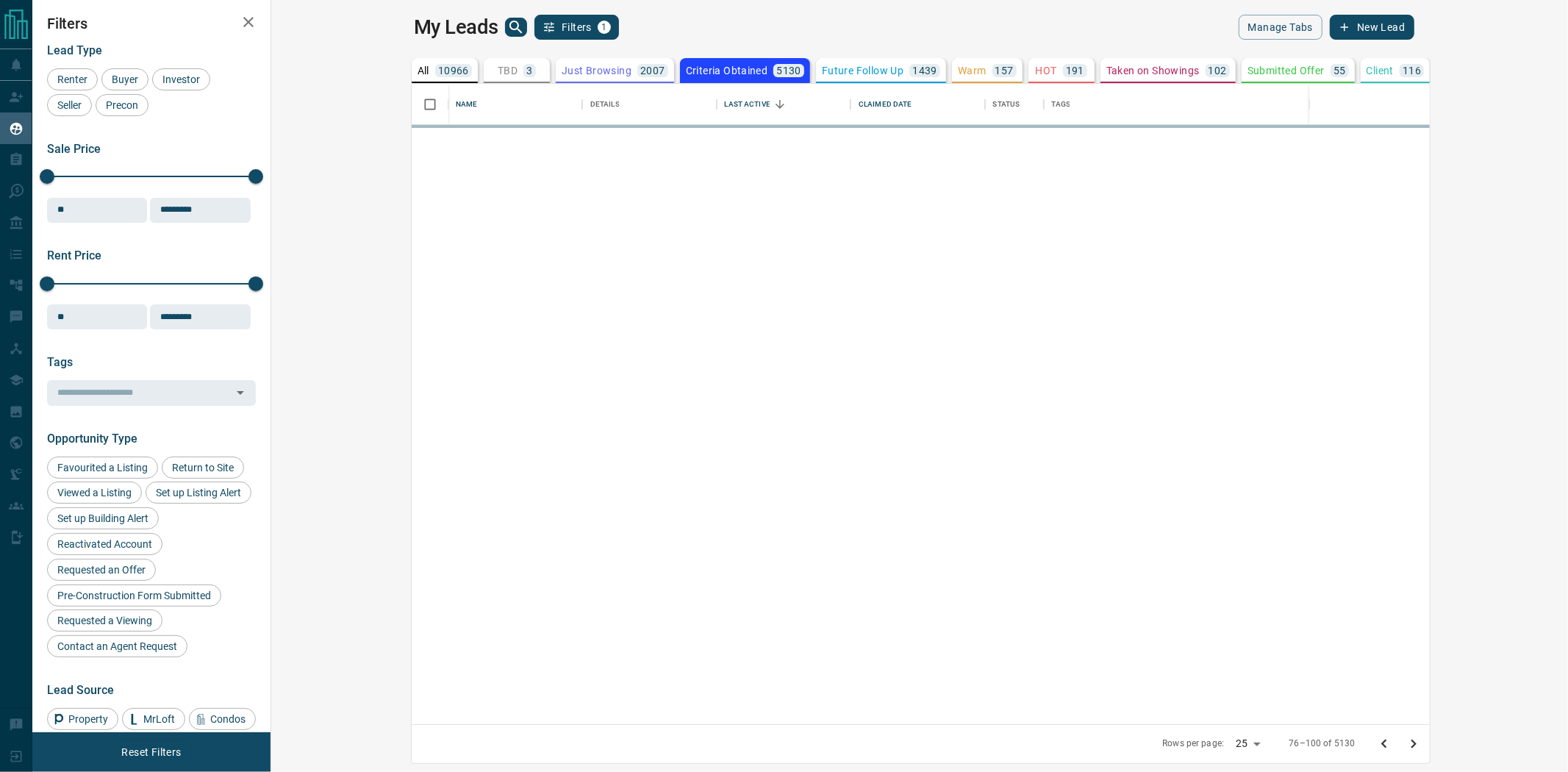
click at [1386, 745] on icon "Go to previous page" at bounding box center [1384, 743] width 6 height 9
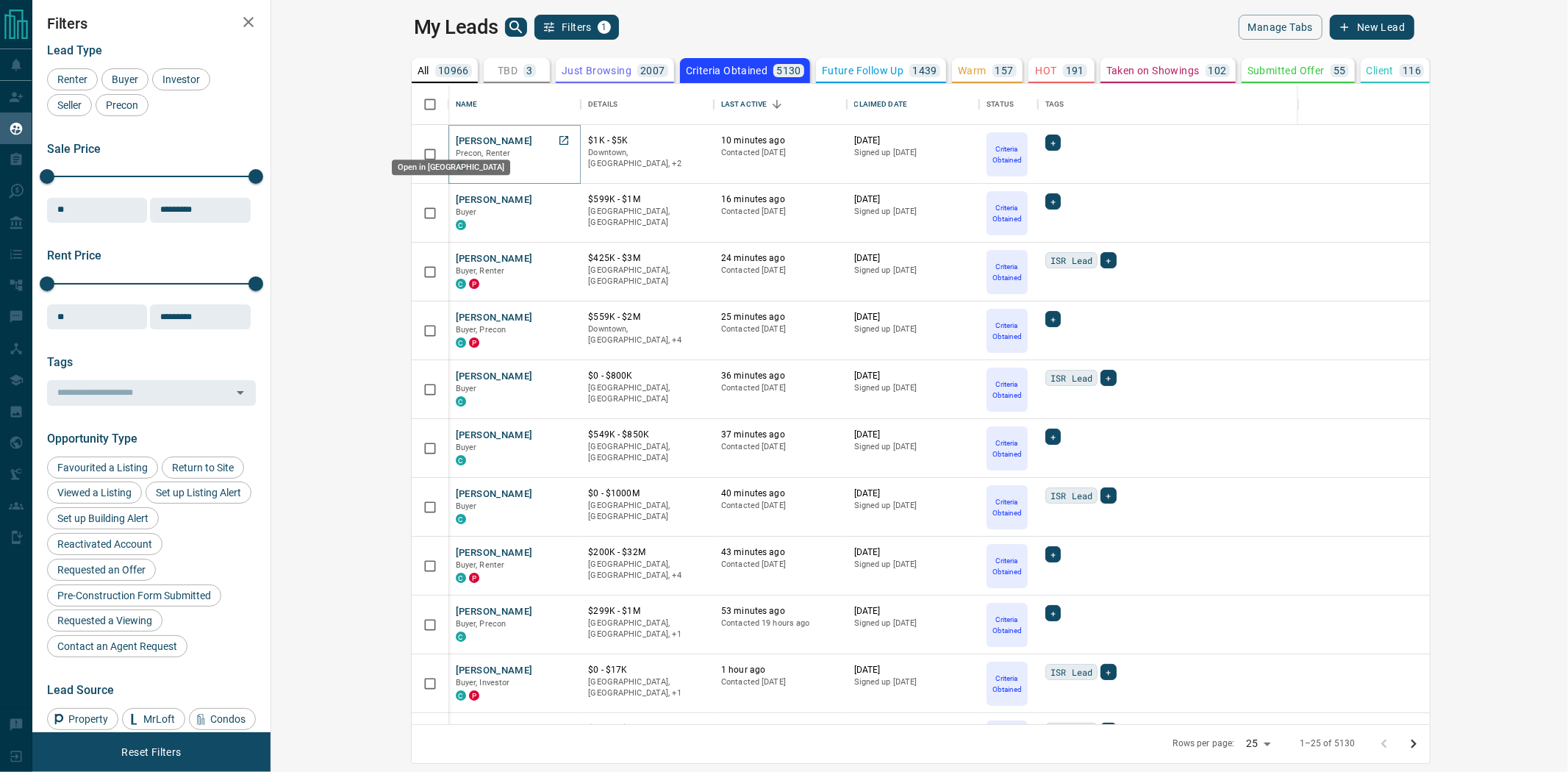
click at [558, 138] on icon "Open in New Tab" at bounding box center [563, 140] width 12 height 12
click at [558, 262] on icon "Open in New Tab" at bounding box center [563, 258] width 12 height 12
click at [559, 555] on icon "Open in New Tab" at bounding box center [563, 551] width 9 height 9
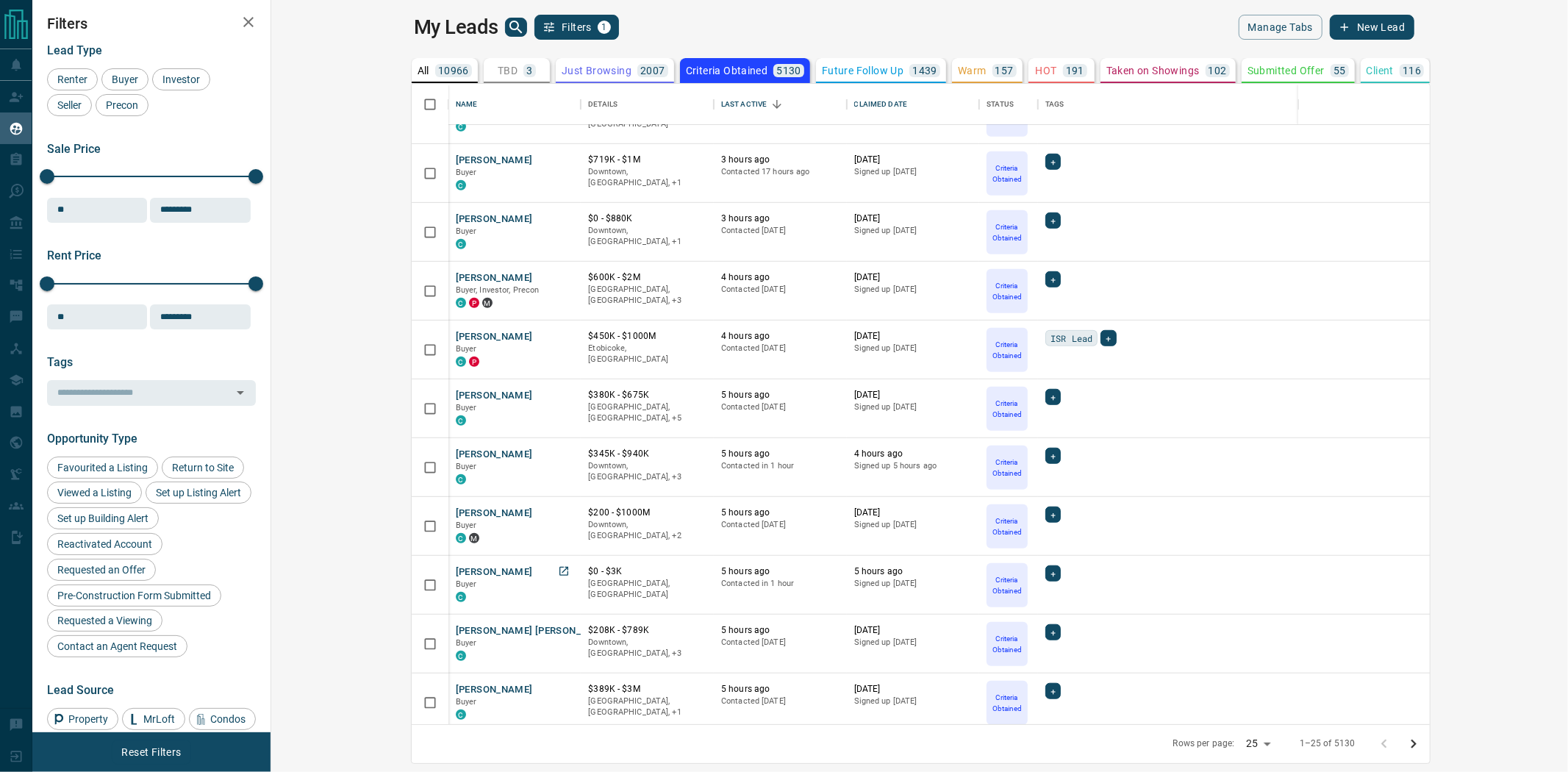
scroll to position [816, 0]
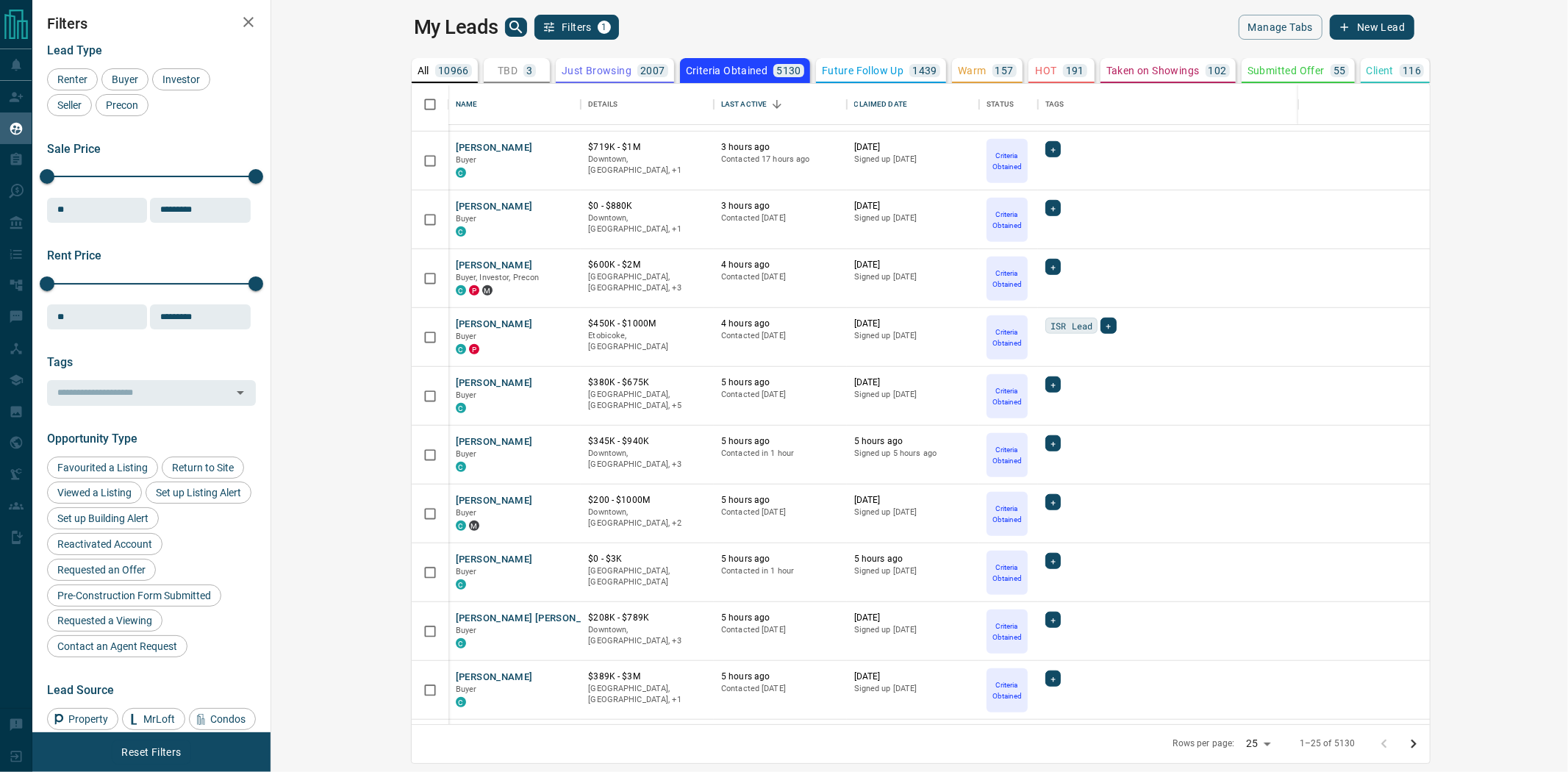
drag, startPoint x: 468, startPoint y: 66, endPoint x: 471, endPoint y: 85, distance: 19.2
click at [562, 67] on p "Just Browsing" at bounding box center [596, 70] width 70 height 10
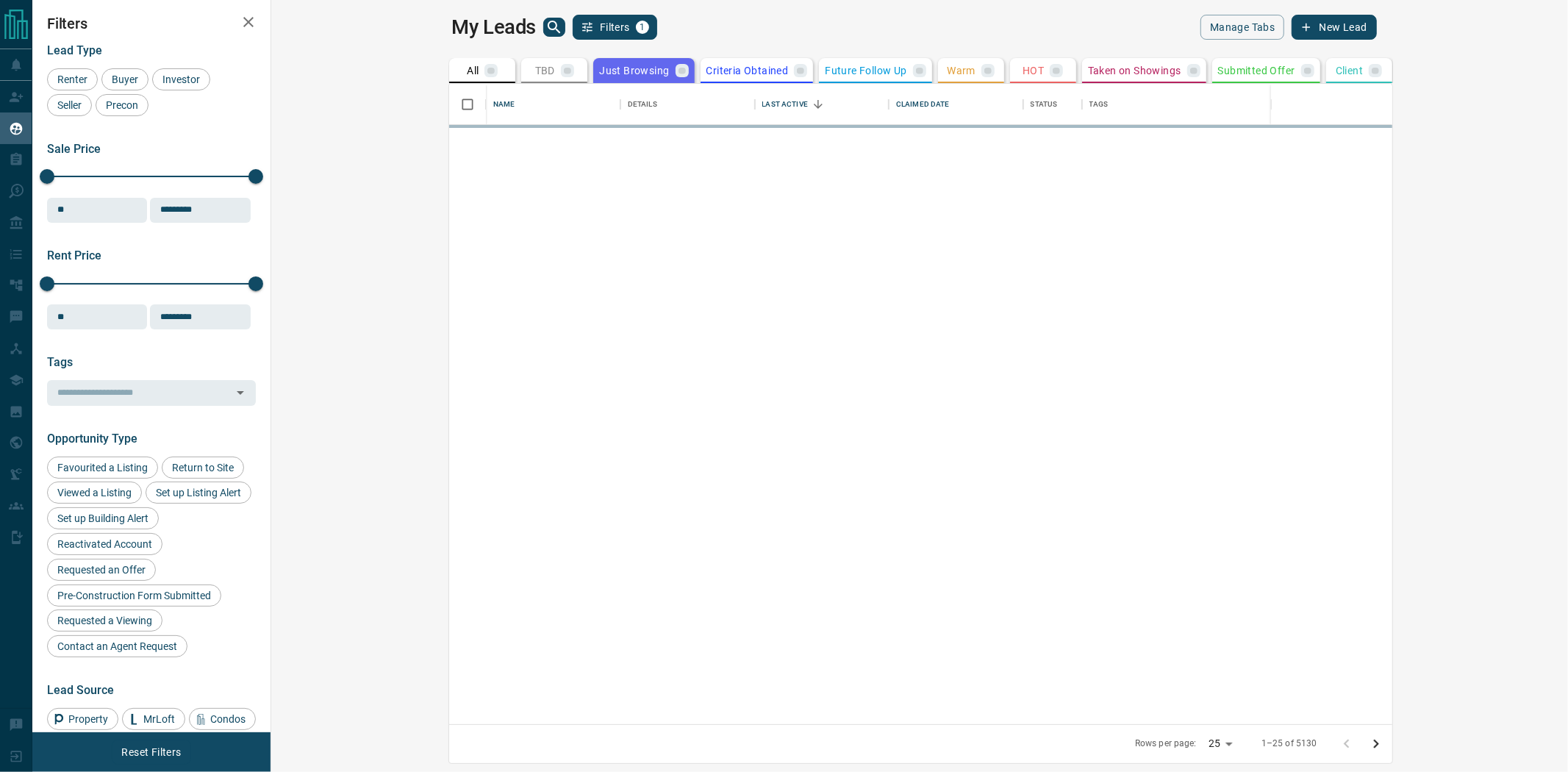
scroll to position [0, 0]
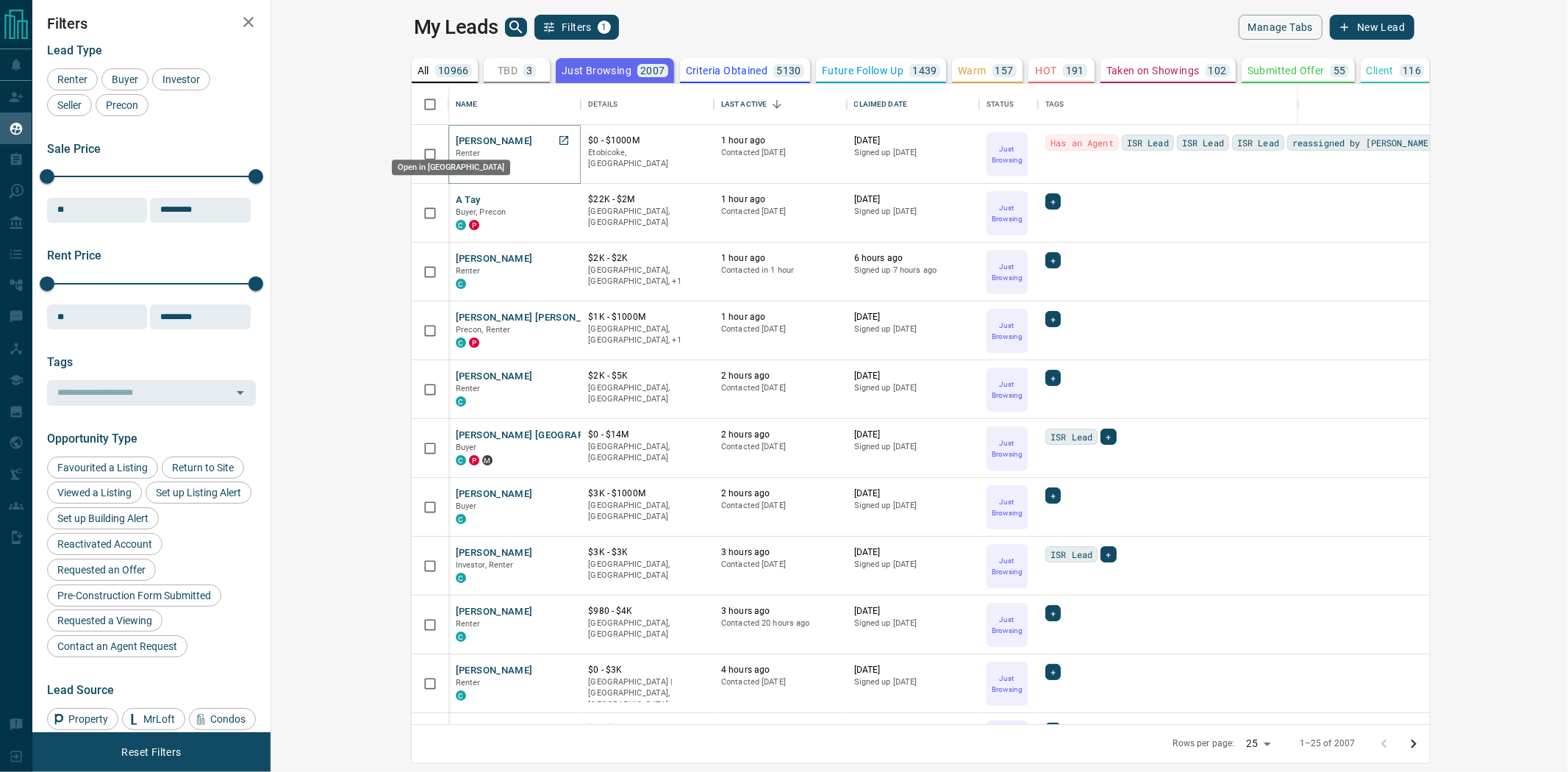
click at [559, 140] on icon "Open in New Tab" at bounding box center [563, 140] width 9 height 9
click at [559, 256] on icon "Open in New Tab" at bounding box center [563, 258] width 9 height 9
click at [559, 375] on icon "Open in New Tab" at bounding box center [563, 375] width 9 height 9
click at [558, 318] on icon "Open in New Tab" at bounding box center [563, 317] width 12 height 12
click at [559, 555] on icon "Open in New Tab" at bounding box center [563, 551] width 9 height 9
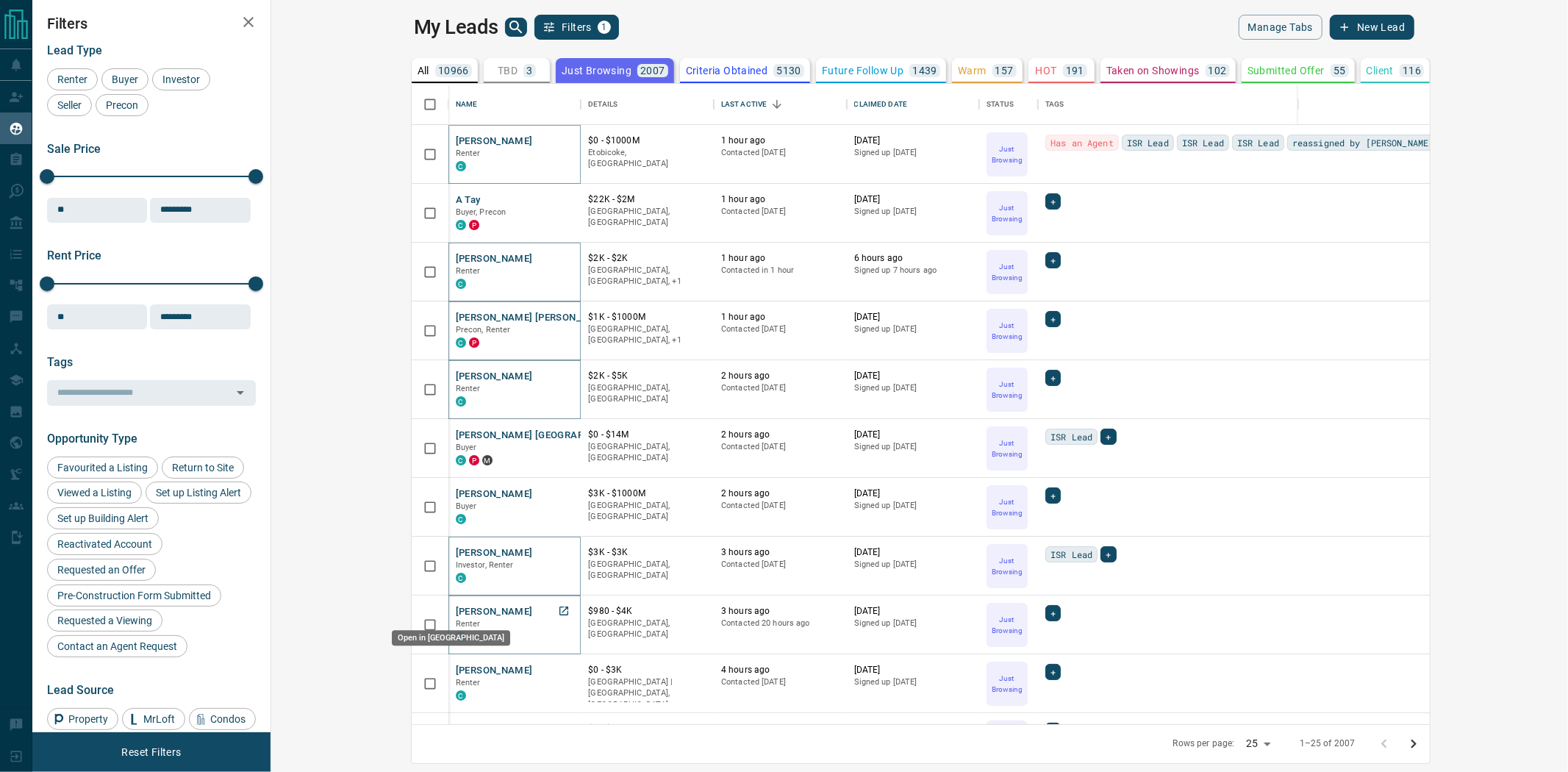
click at [558, 605] on icon "Open in New Tab" at bounding box center [563, 611] width 12 height 12
drag, startPoint x: 433, startPoint y: 663, endPoint x: 427, endPoint y: 670, distance: 9.2
click at [559, 670] on icon "Open in New Tab" at bounding box center [563, 669] width 9 height 9
click at [1422, 747] on icon "Go to next page" at bounding box center [1414, 744] width 17 height 17
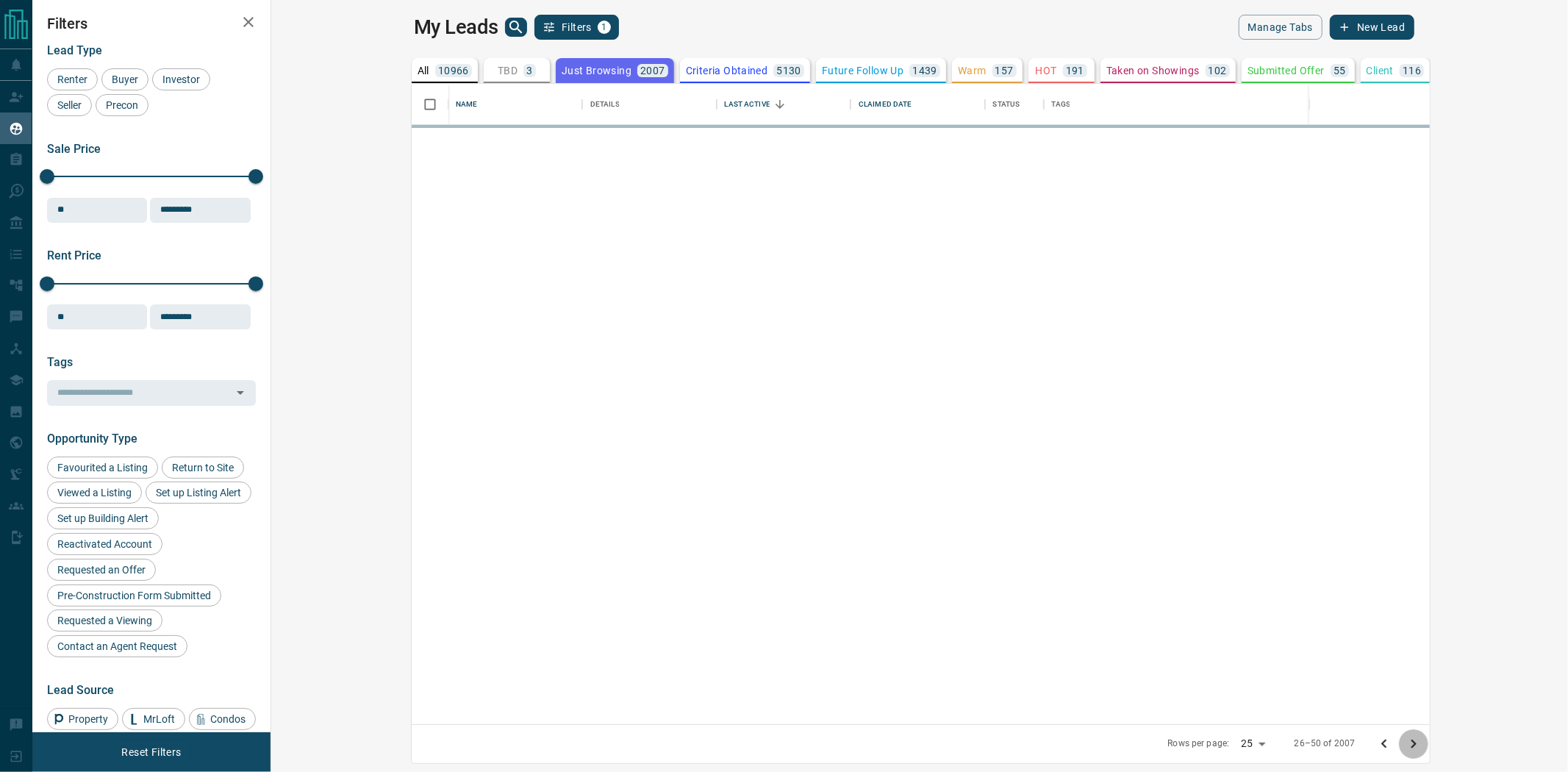
click at [1422, 747] on icon "Go to next page" at bounding box center [1414, 744] width 17 height 17
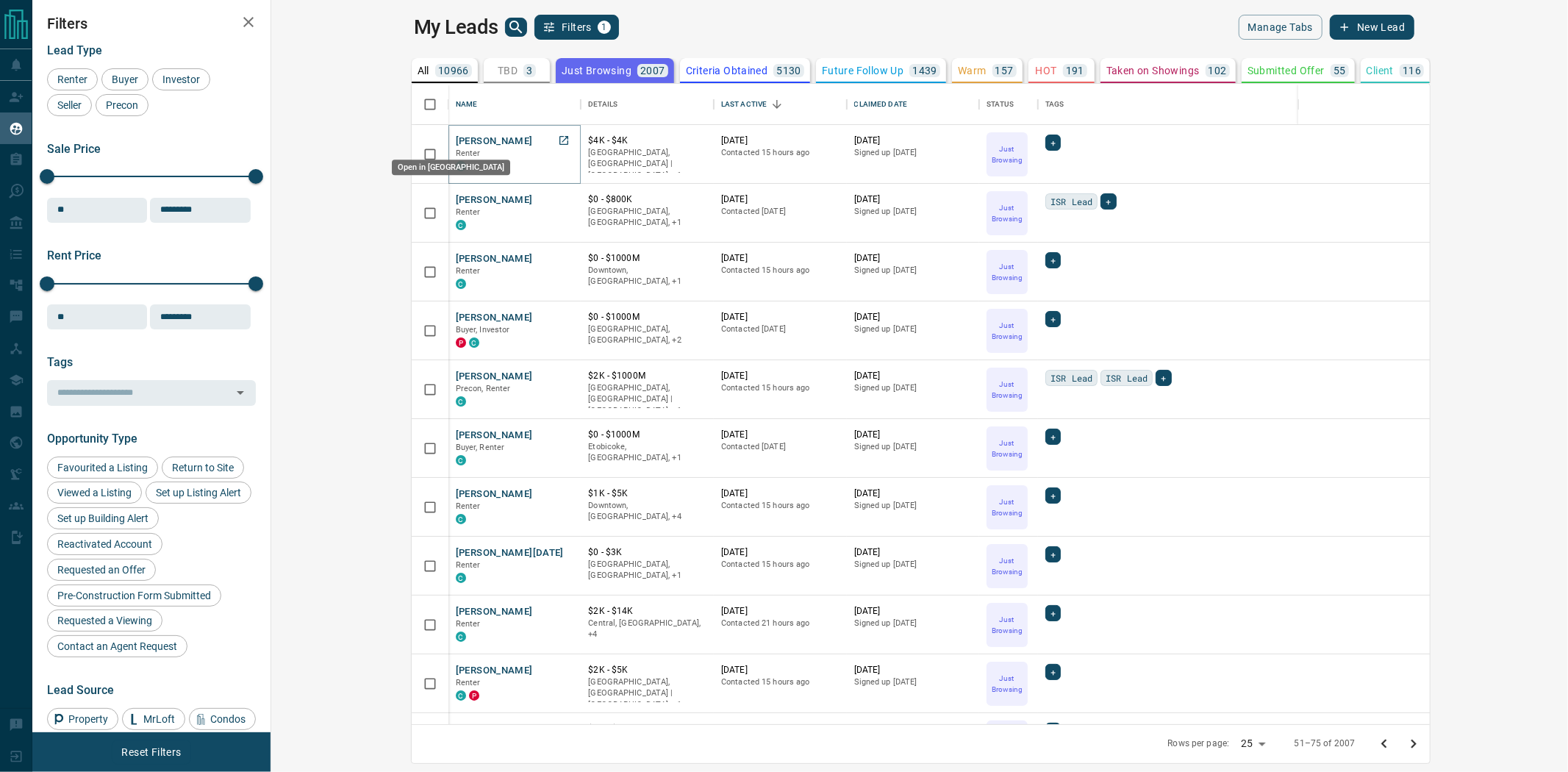
click at [558, 138] on icon "Open in New Tab" at bounding box center [563, 140] width 12 height 12
click at [554, 666] on link "Open in New Tab" at bounding box center [563, 670] width 19 height 19
click at [1386, 744] on icon "Go to previous page" at bounding box center [1384, 743] width 6 height 9
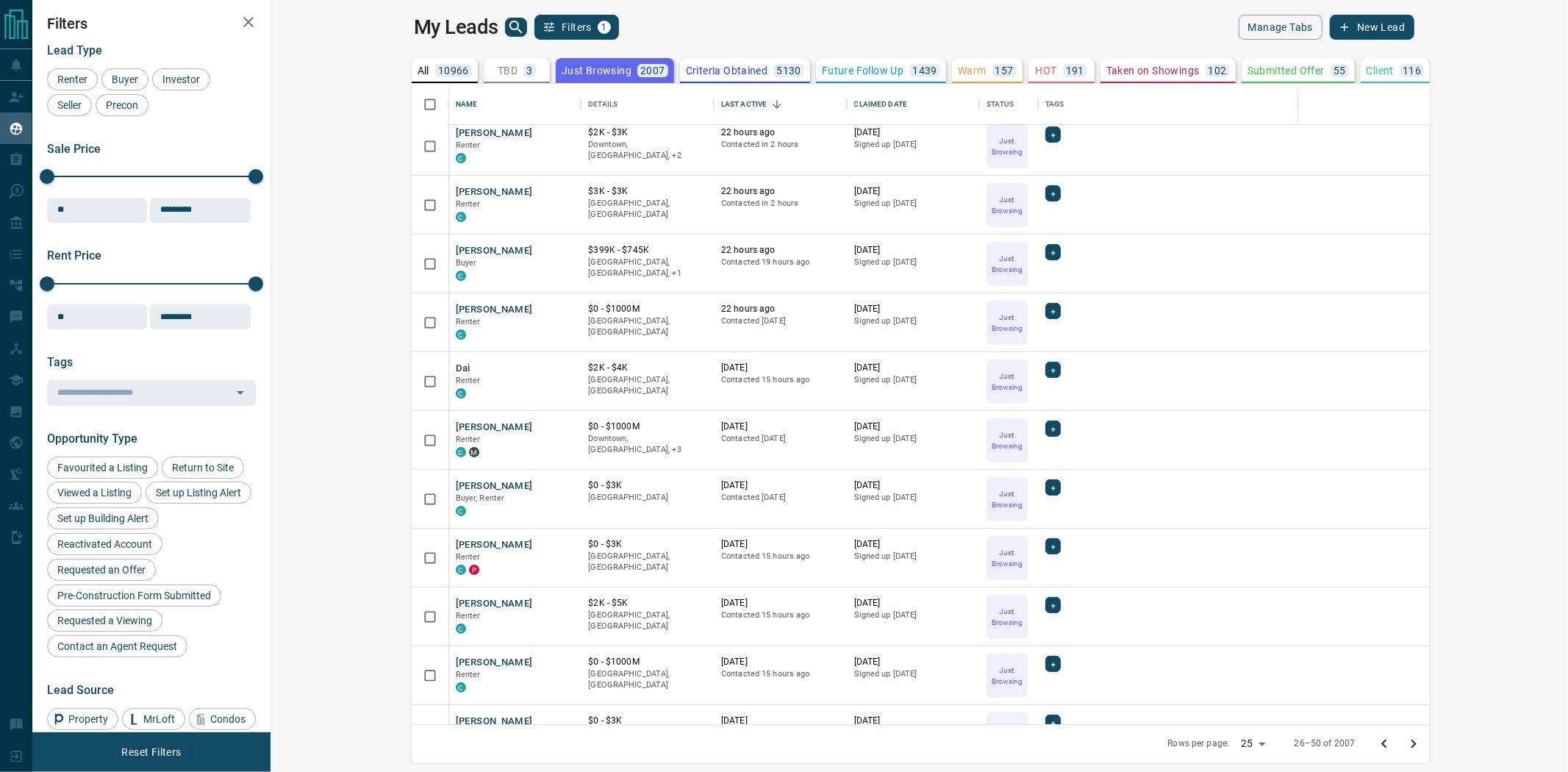
scroll to position [326, 0]
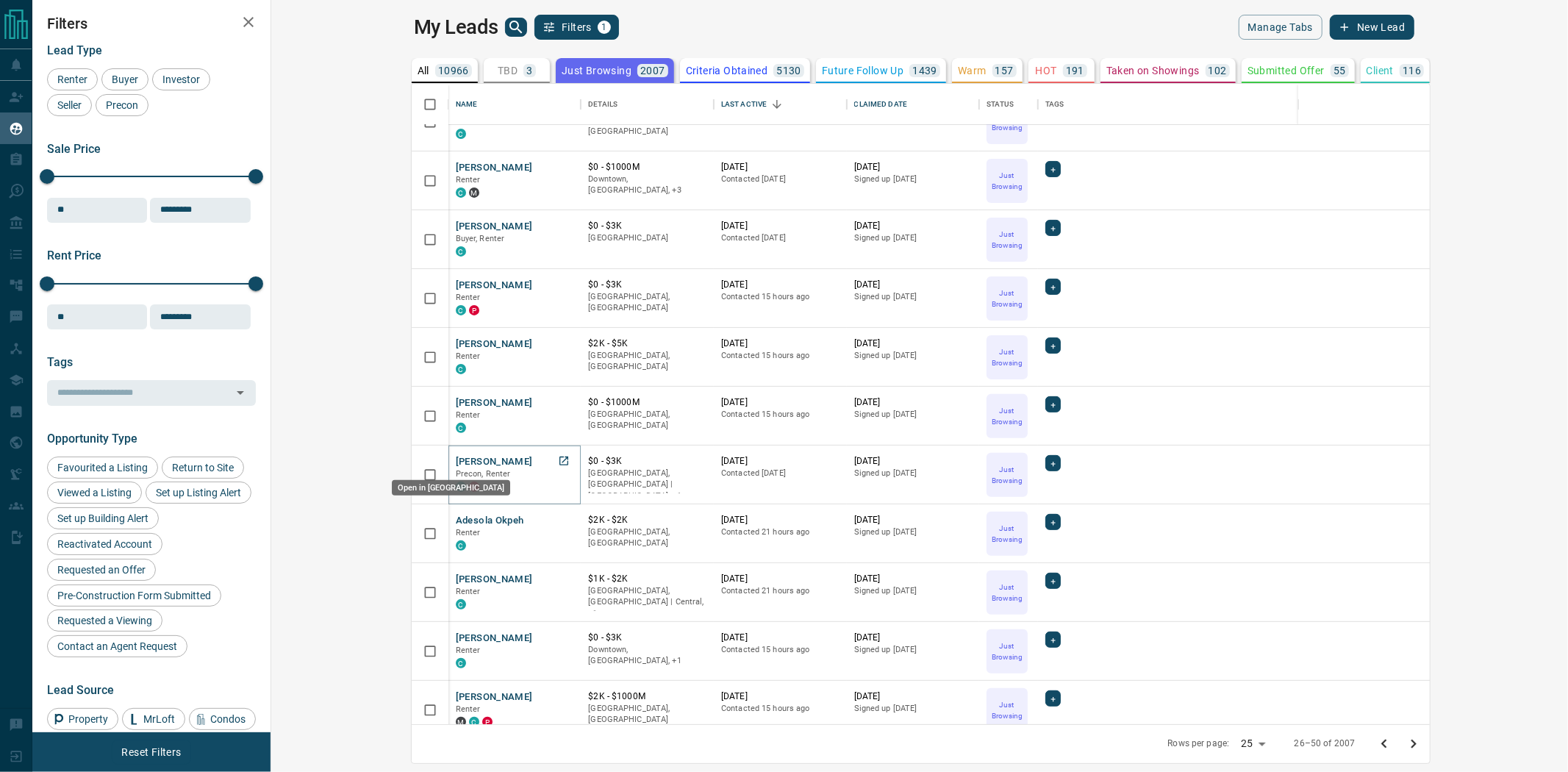
click at [559, 460] on icon "Open in New Tab" at bounding box center [563, 460] width 9 height 9
click at [558, 523] on icon "Open in New Tab" at bounding box center [563, 519] width 12 height 12
drag, startPoint x: 436, startPoint y: 577, endPoint x: 422, endPoint y: 570, distance: 15.7
click at [559, 575] on icon "Open in New Tab" at bounding box center [563, 578] width 9 height 9
click at [558, 636] on icon "Open in New Tab" at bounding box center [563, 637] width 12 height 12
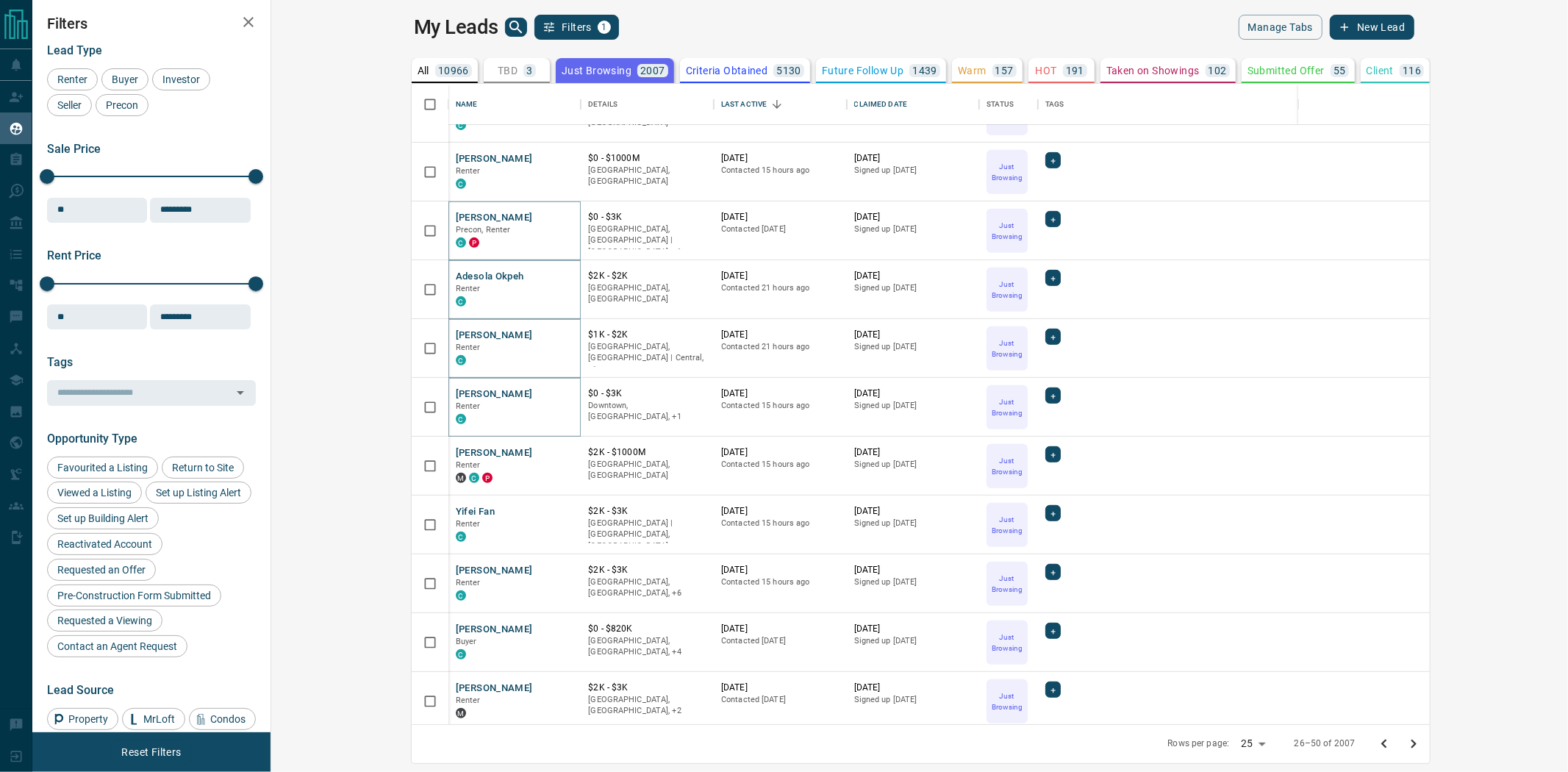
scroll to position [571, 0]
drag, startPoint x: 429, startPoint y: 509, endPoint x: 417, endPoint y: 507, distance: 12.2
click at [558, 509] on icon "Open in New Tab" at bounding box center [563, 510] width 12 height 12
click at [558, 569] on icon "Open in New Tab" at bounding box center [563, 569] width 12 height 12
click at [558, 685] on icon "Open in New Tab" at bounding box center [563, 686] width 12 height 12
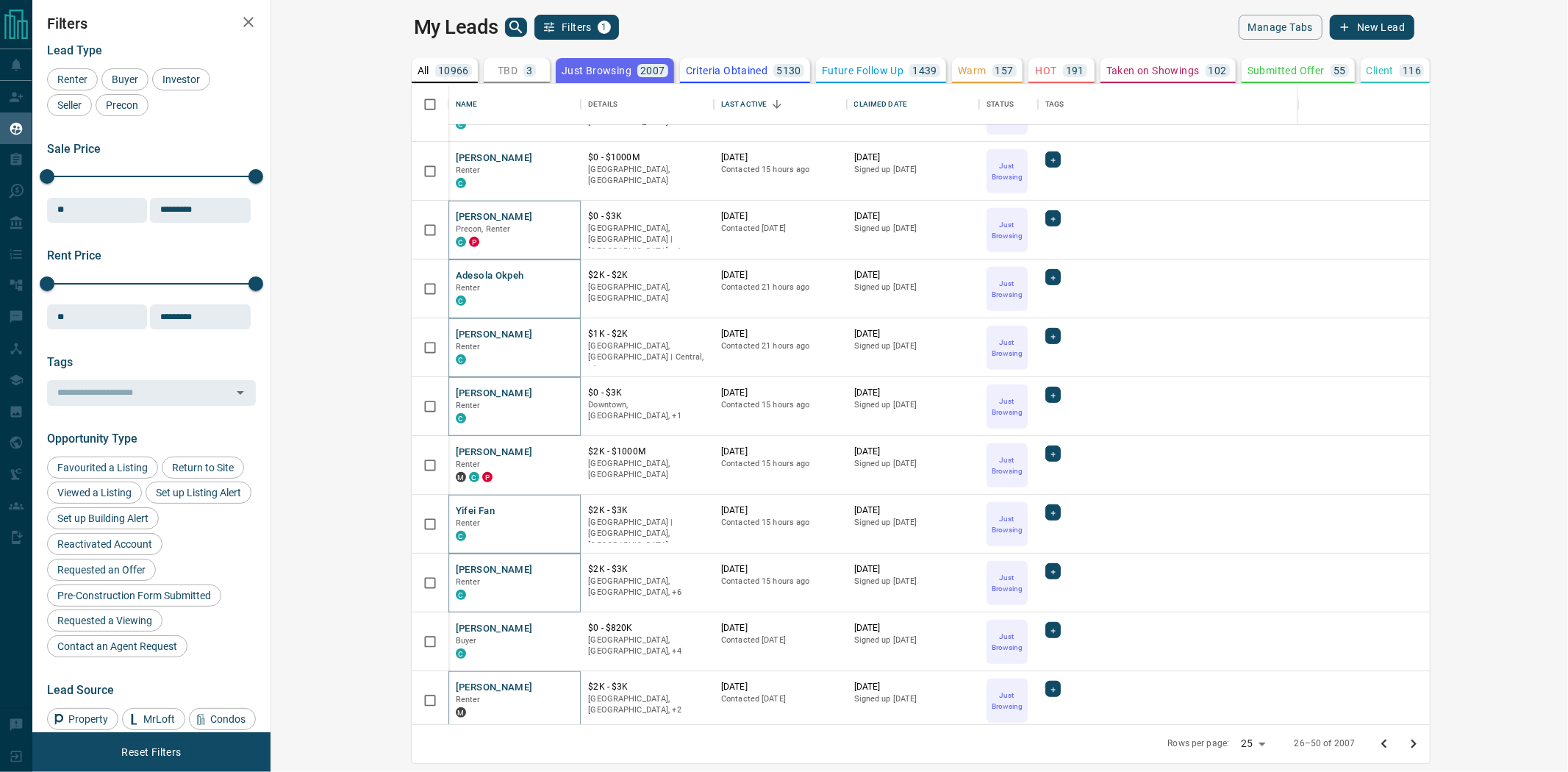
scroll to position [652, 0]
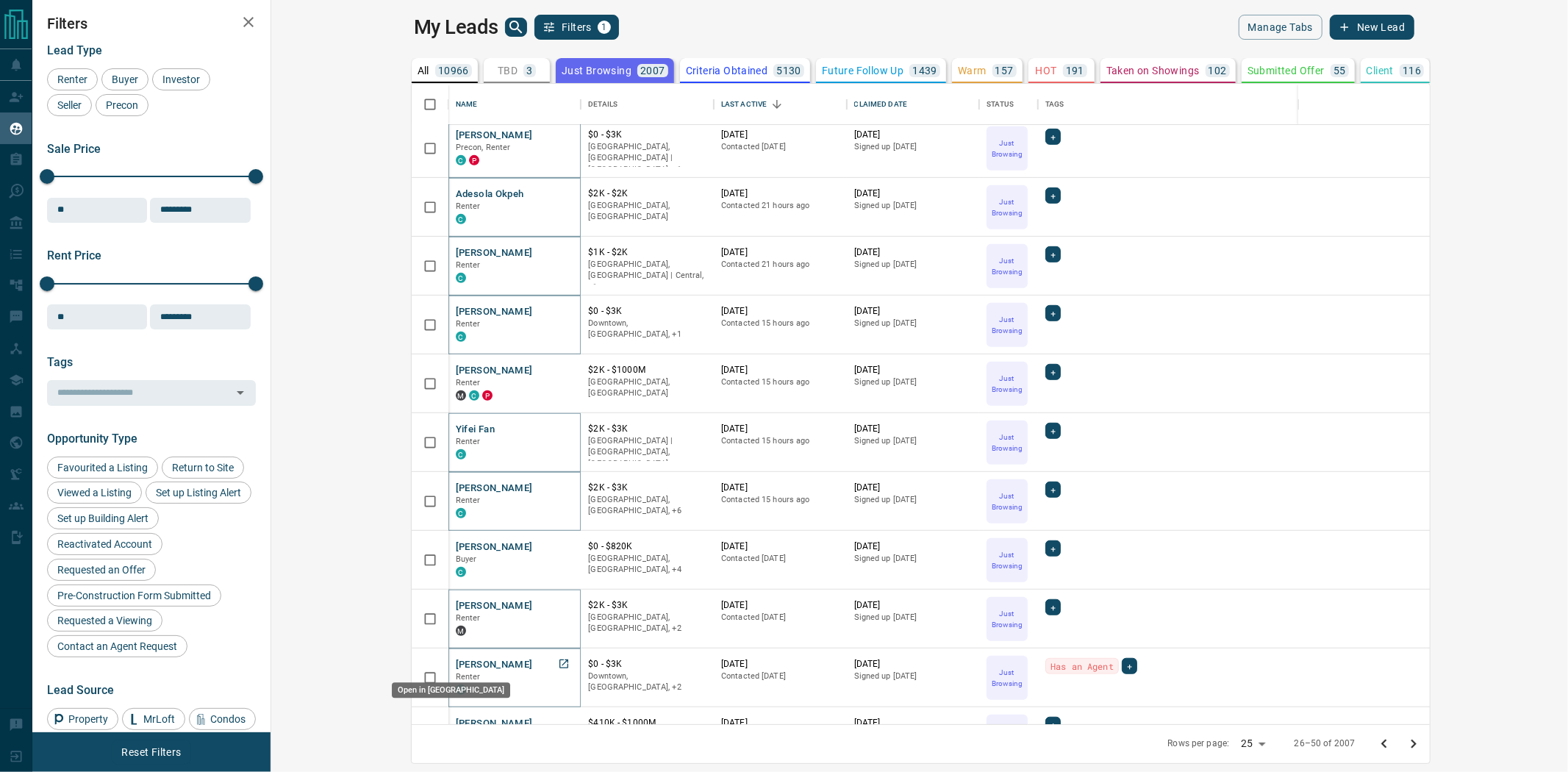
click at [558, 665] on icon "Open in New Tab" at bounding box center [563, 663] width 12 height 12
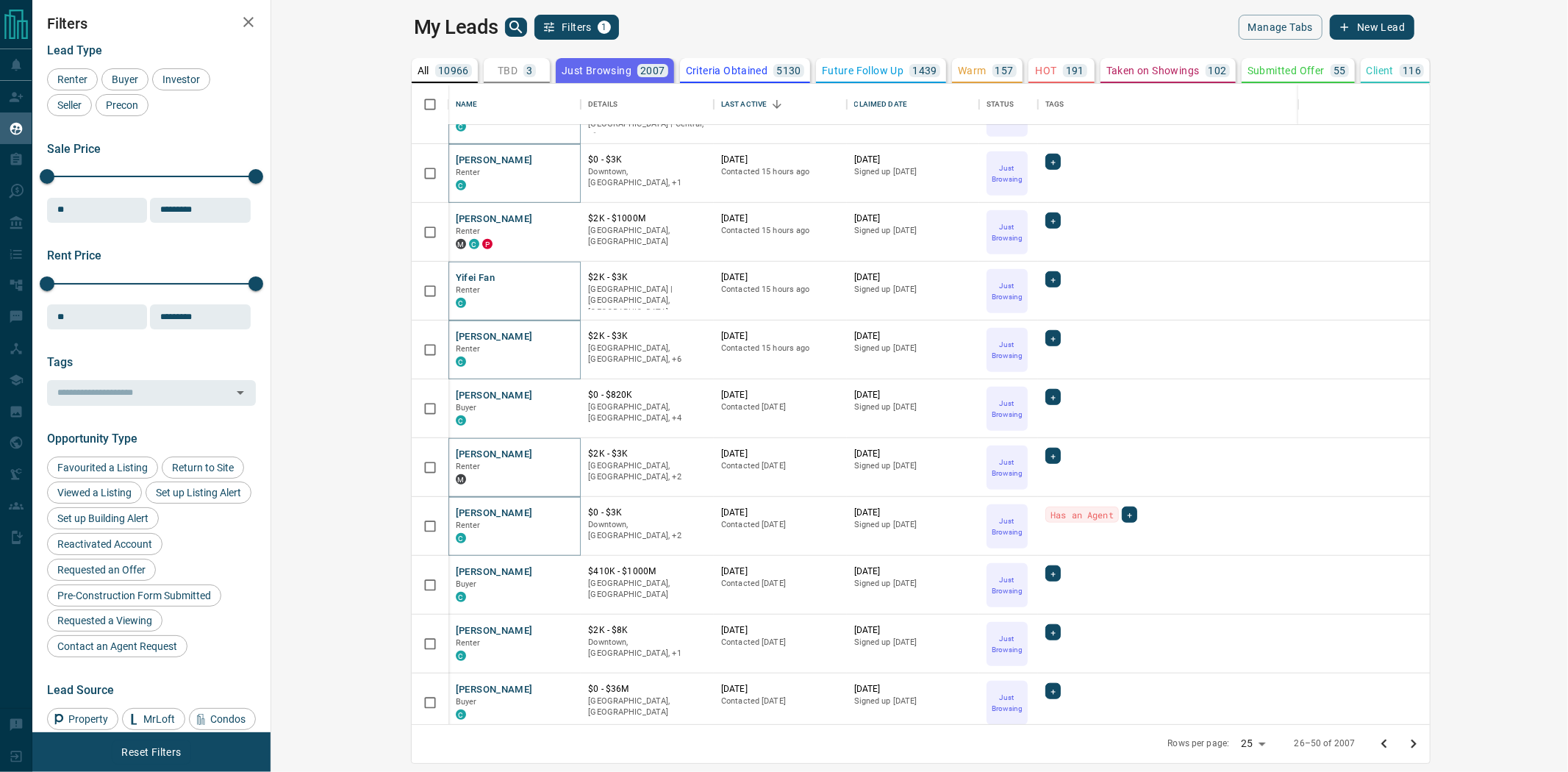
scroll to position [816, 0]
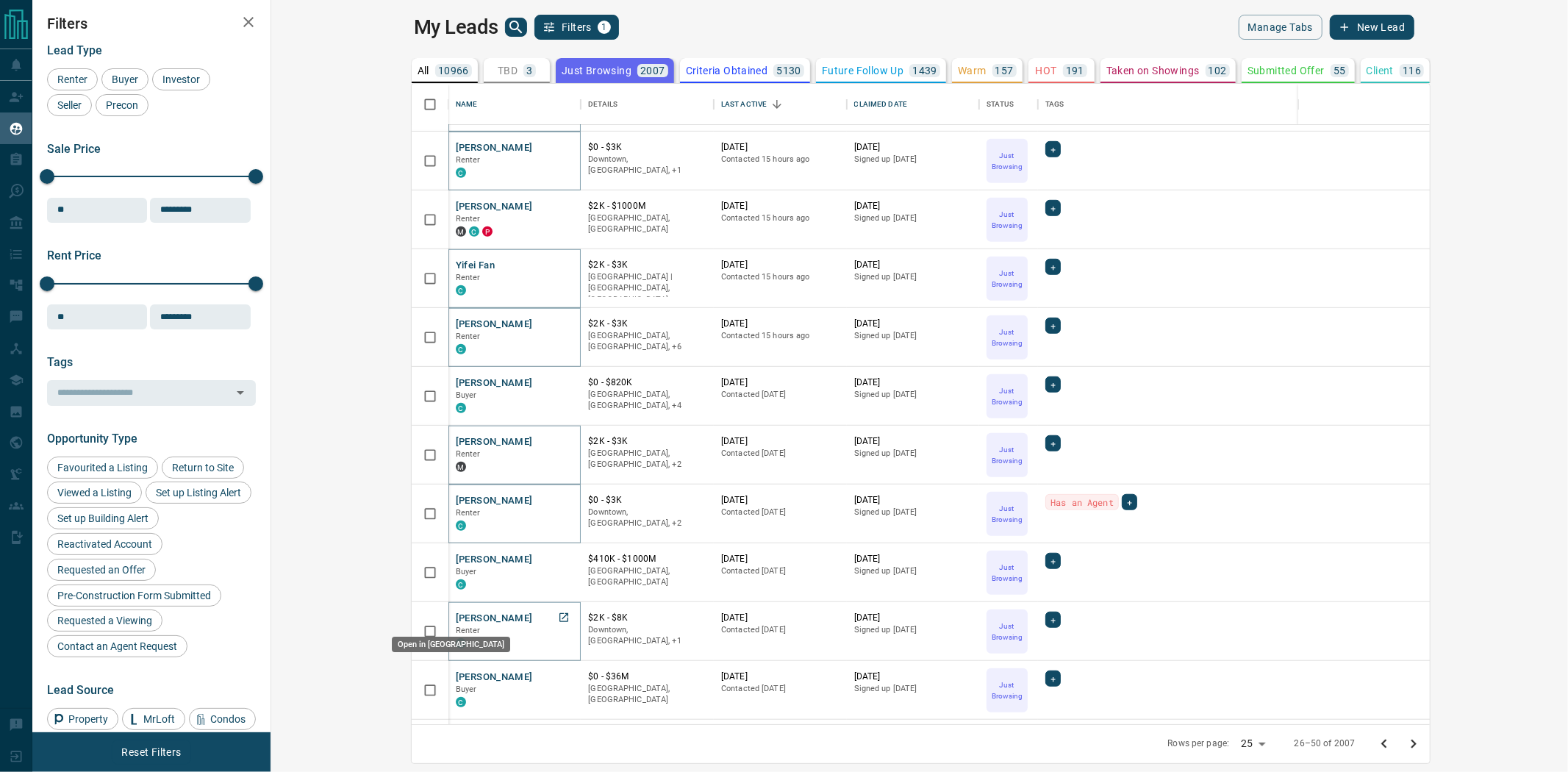
click at [559, 618] on icon "Open in New Tab" at bounding box center [563, 617] width 9 height 9
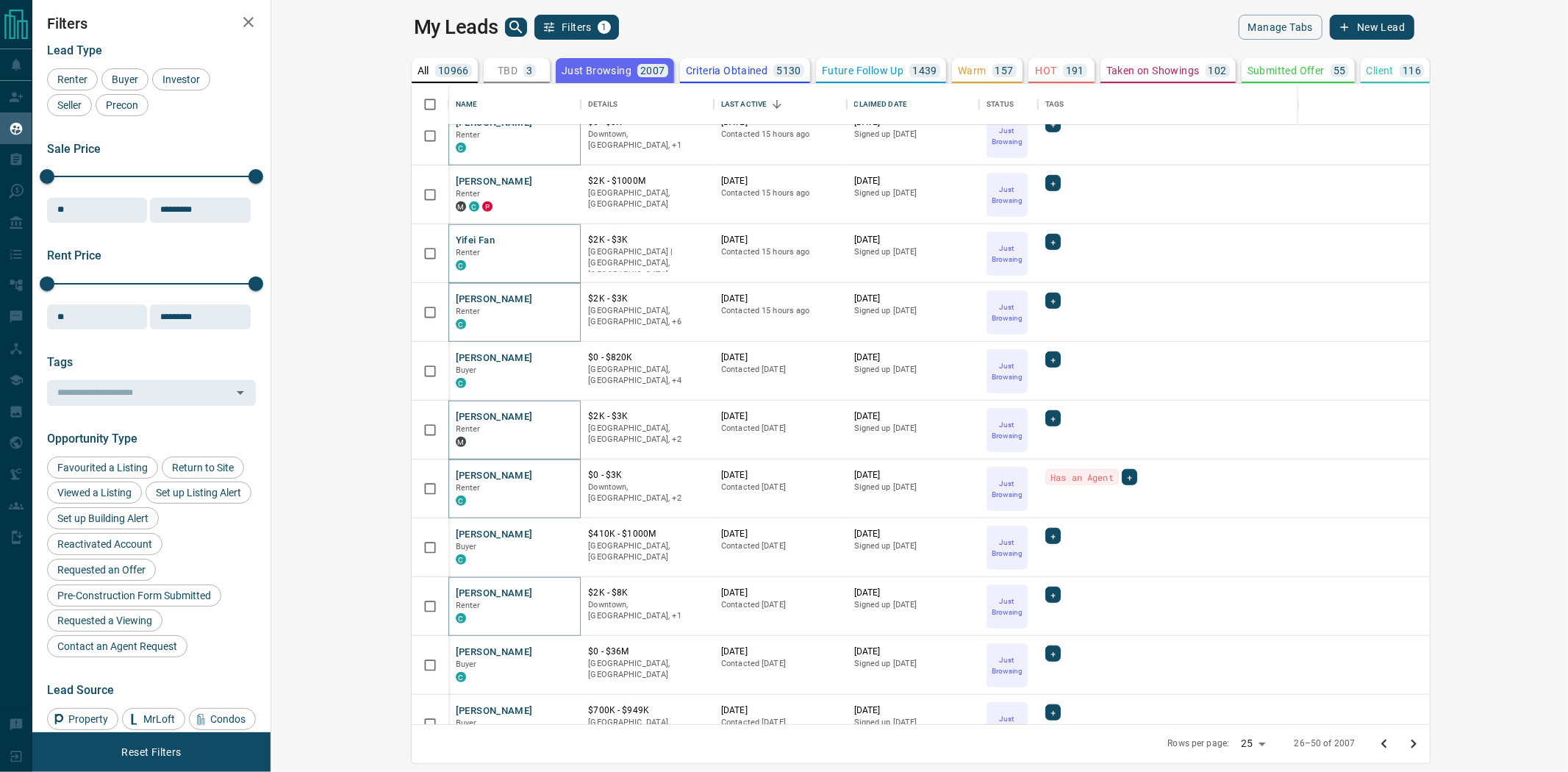
scroll to position [870, 0]
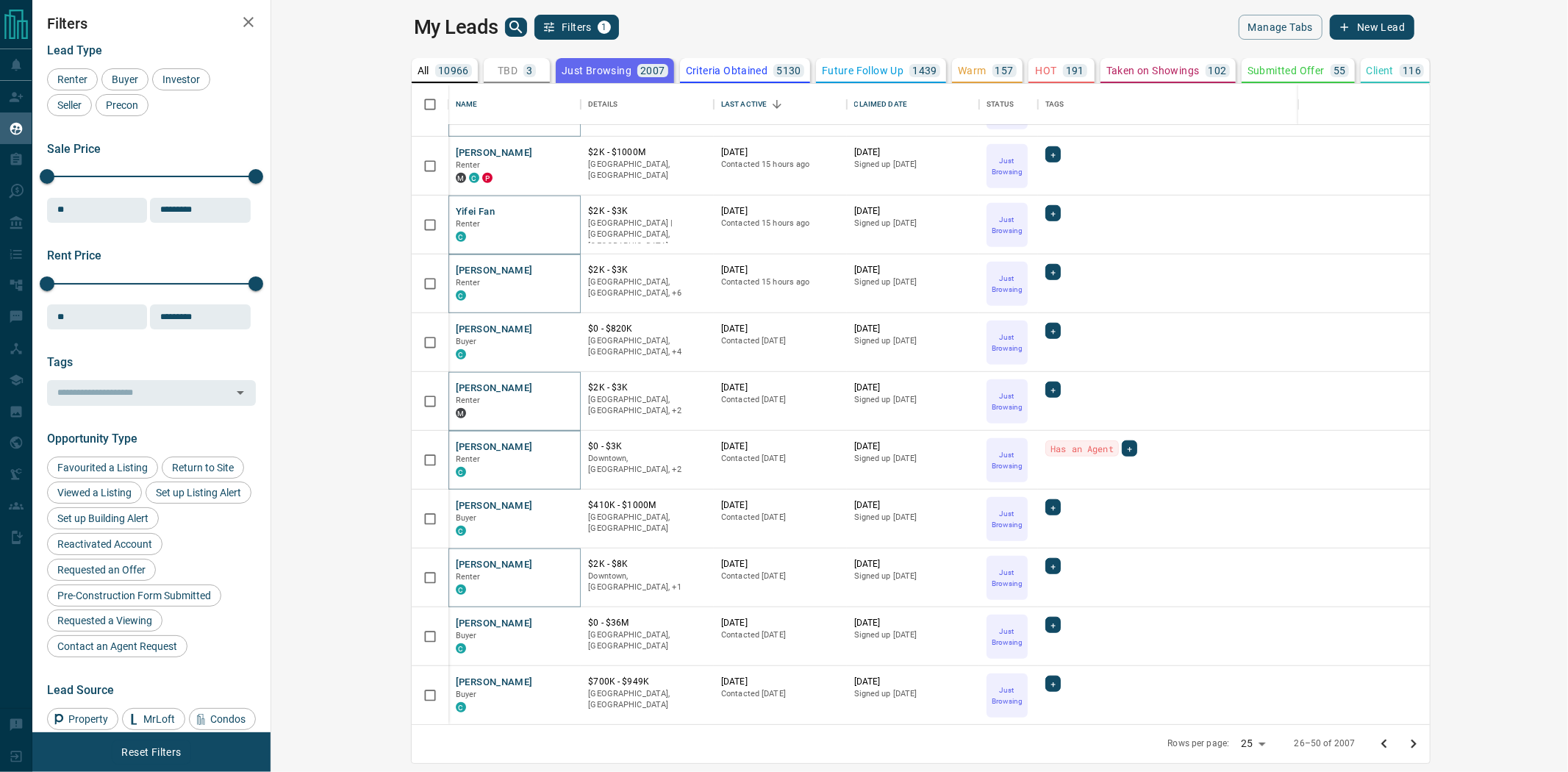
click at [1422, 743] on icon "Go to next page" at bounding box center [1414, 744] width 17 height 17
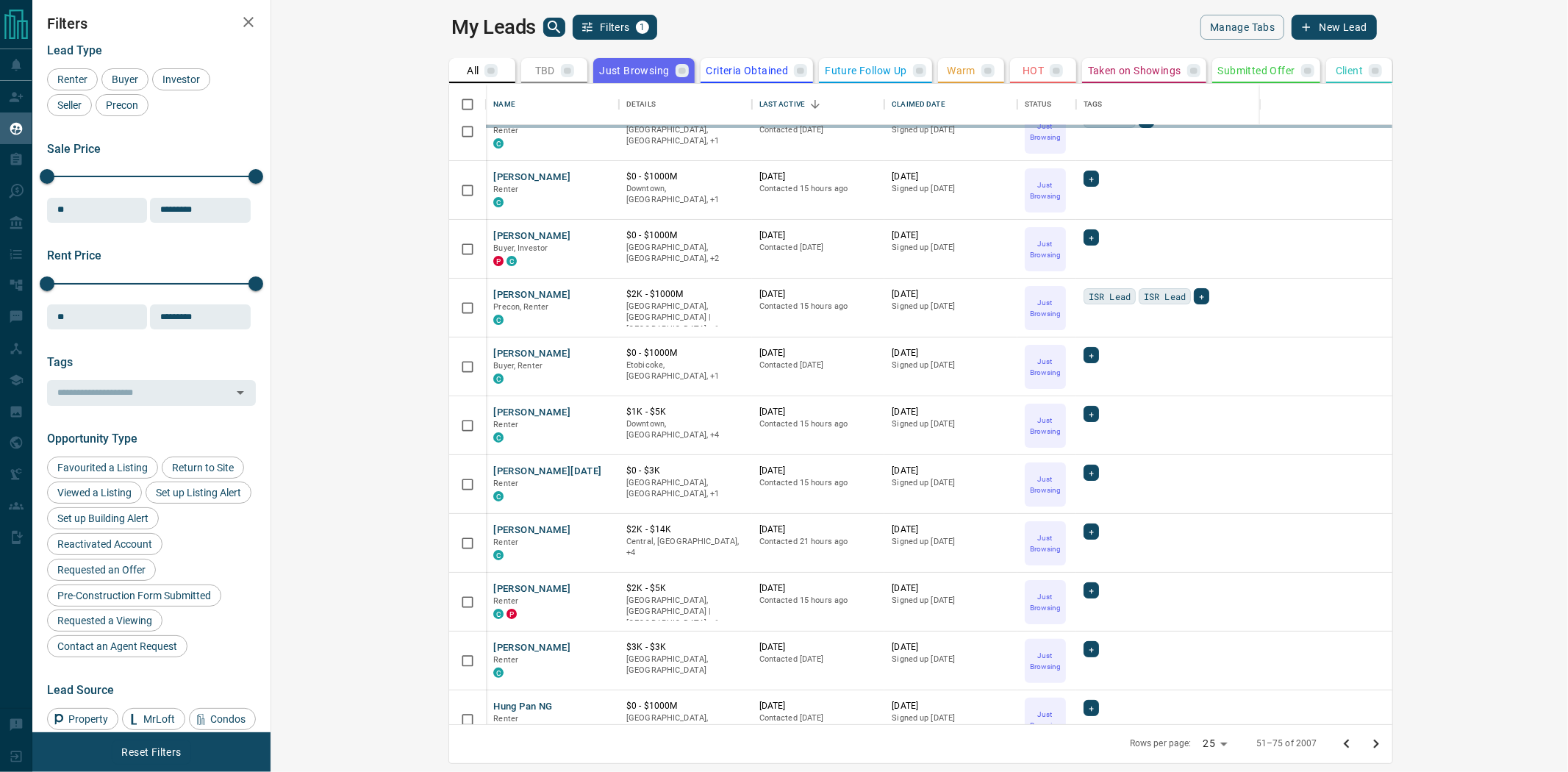
scroll to position [0, 0]
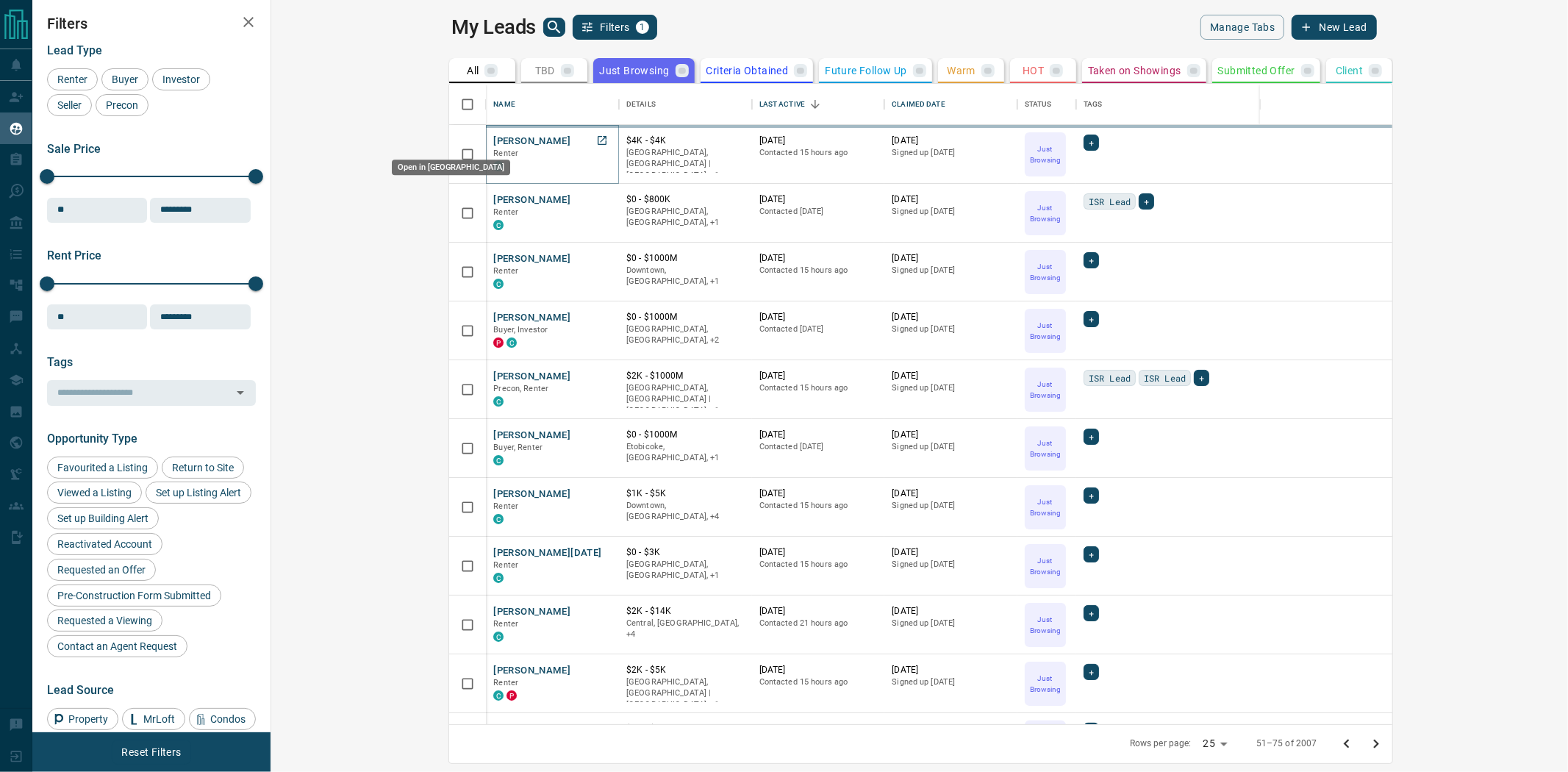
click at [593, 148] on link "Open in New Tab" at bounding box center [602, 140] width 19 height 19
drag, startPoint x: 427, startPoint y: 195, endPoint x: 397, endPoint y: 180, distance: 33.5
click at [596, 195] on icon "Open in New Tab" at bounding box center [602, 199] width 12 height 12
drag, startPoint x: 431, startPoint y: 256, endPoint x: 414, endPoint y: 247, distance: 19.2
click at [596, 256] on icon "Open in New Tab" at bounding box center [602, 258] width 12 height 12
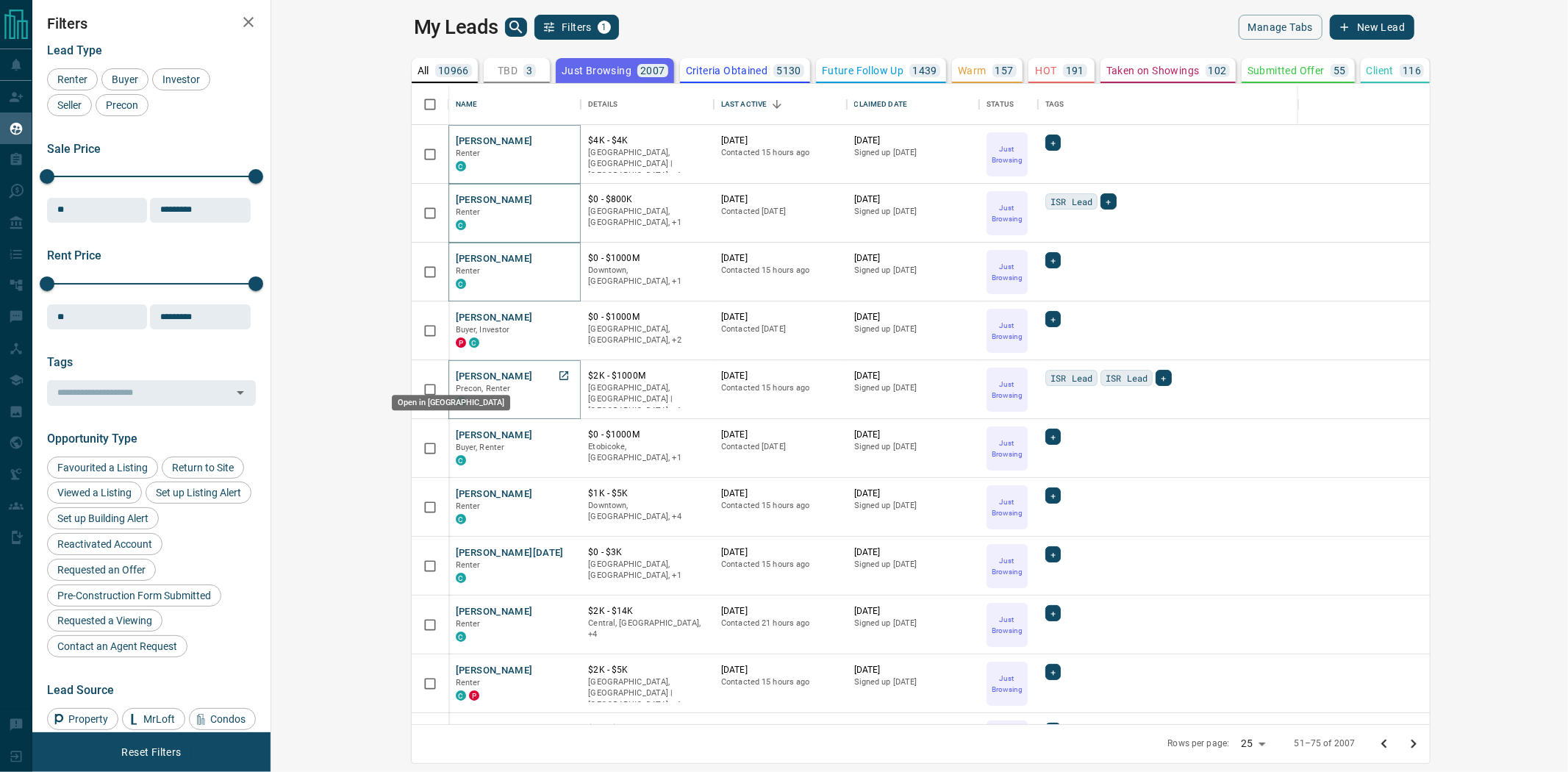
click at [558, 373] on icon "Open in New Tab" at bounding box center [563, 375] width 12 height 12
click at [559, 432] on icon "Open in New Tab" at bounding box center [563, 434] width 9 height 9
click at [558, 488] on icon "Open in New Tab" at bounding box center [563, 492] width 12 height 12
click at [558, 546] on icon "Open in New Tab" at bounding box center [563, 551] width 12 height 12
click at [558, 607] on icon "Open in New Tab" at bounding box center [563, 611] width 12 height 12
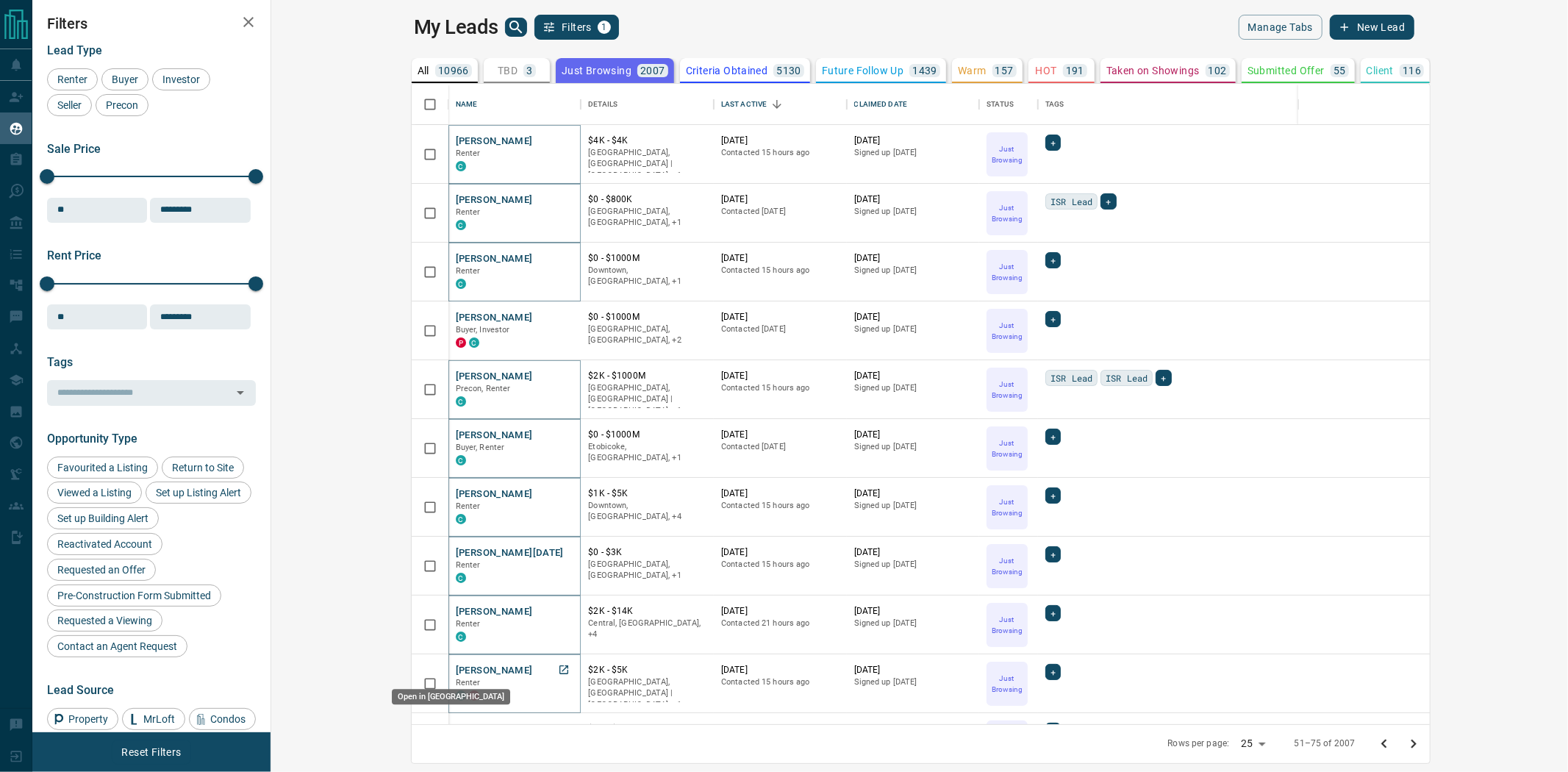
click at [558, 666] on icon "Open in New Tab" at bounding box center [563, 669] width 12 height 12
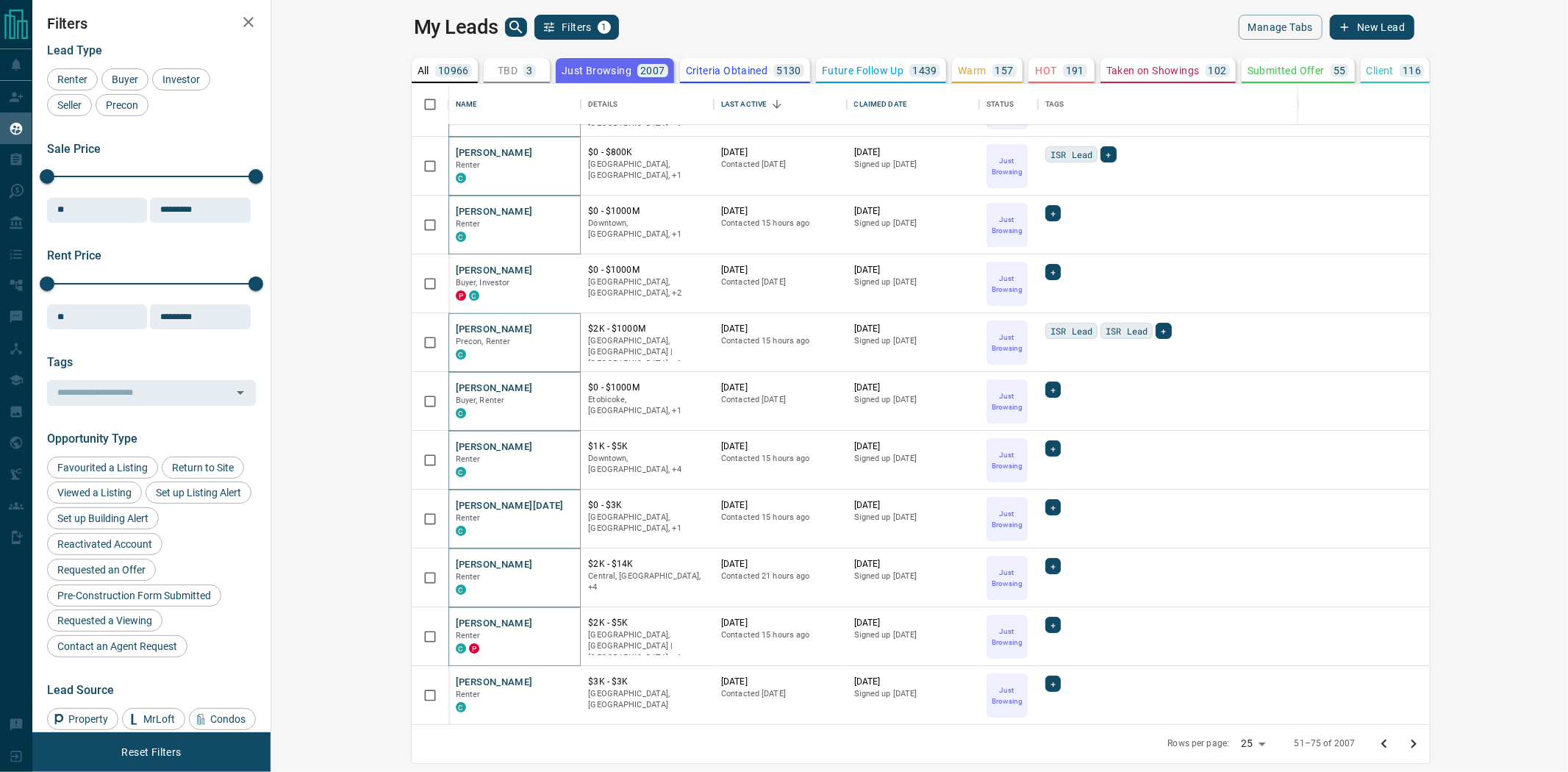
scroll to position [82, 0]
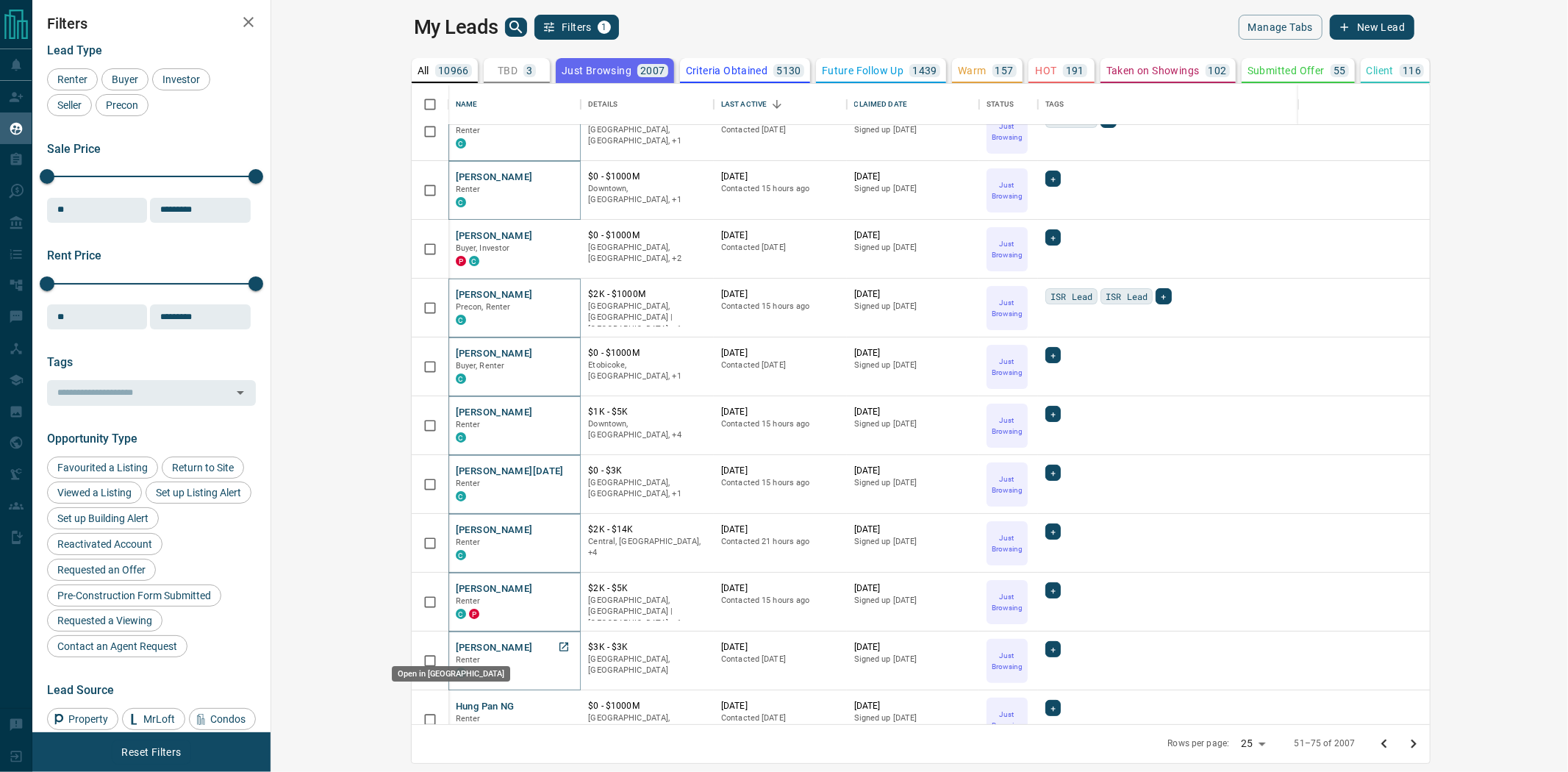
click at [559, 648] on icon "Open in New Tab" at bounding box center [563, 646] width 9 height 9
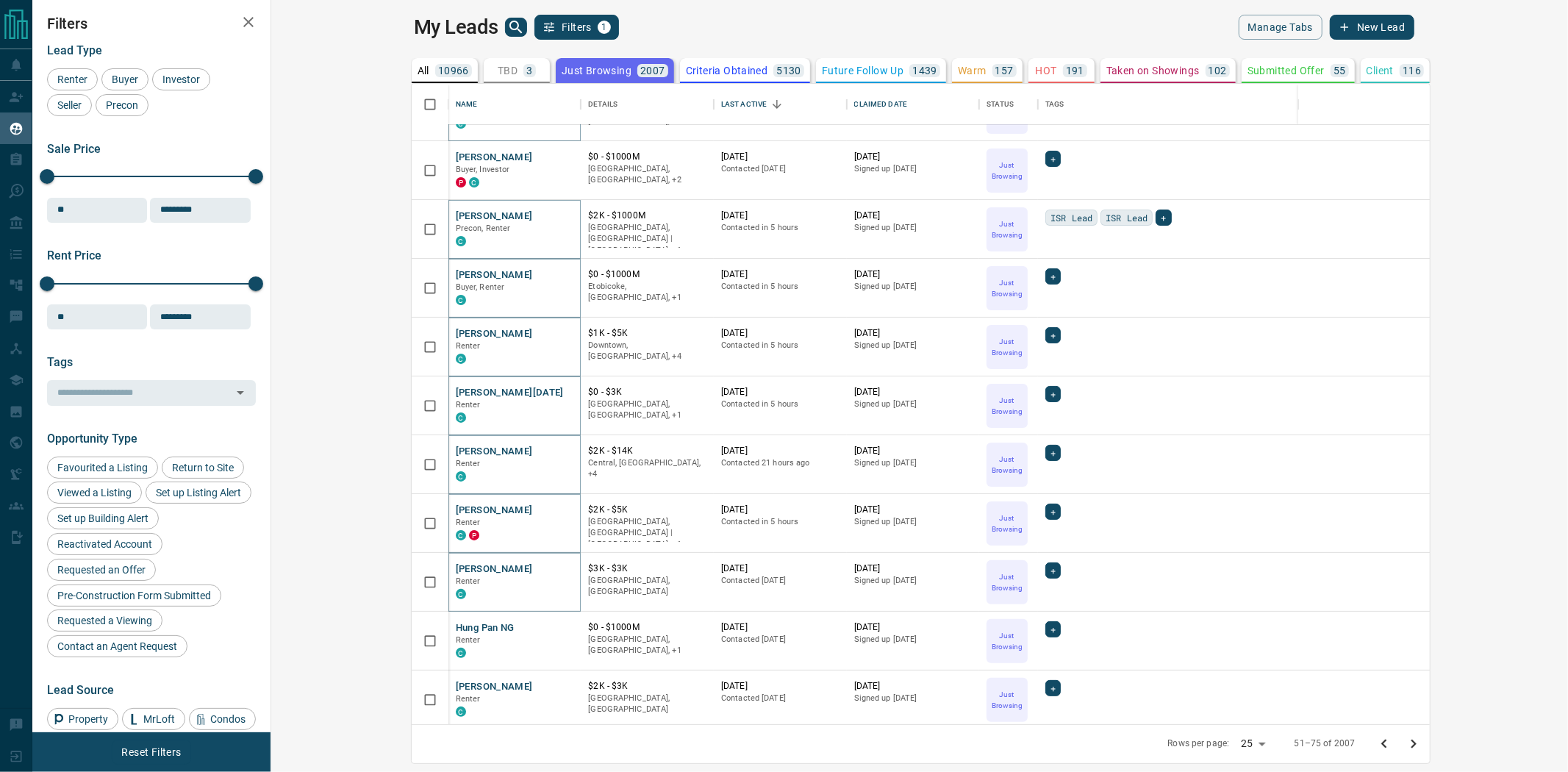
scroll to position [163, 0]
click at [558, 619] on icon "Open in New Tab" at bounding box center [563, 624] width 12 height 12
click at [559, 678] on icon "Open in New Tab" at bounding box center [563, 682] width 9 height 9
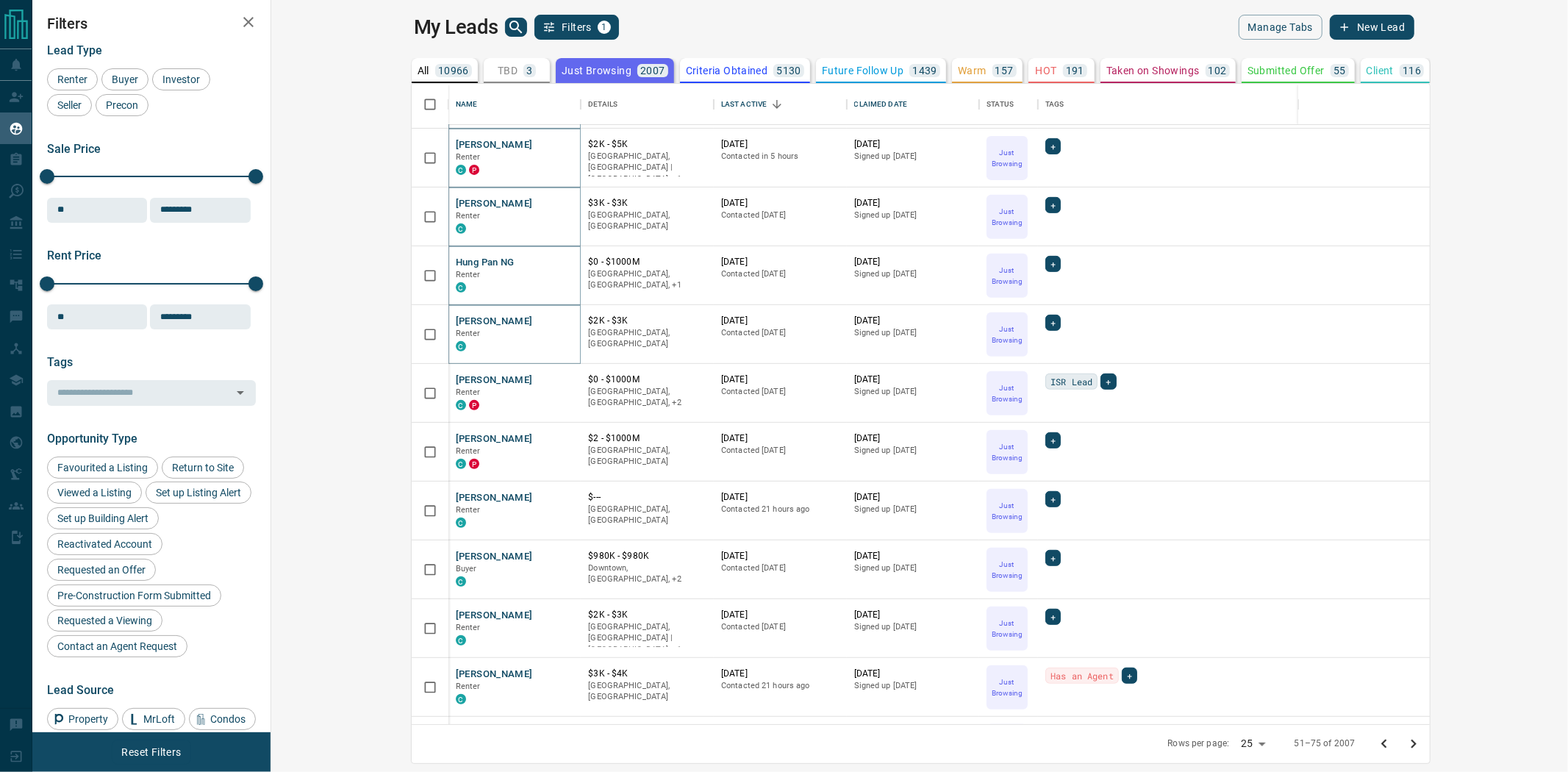
scroll to position [571, 0]
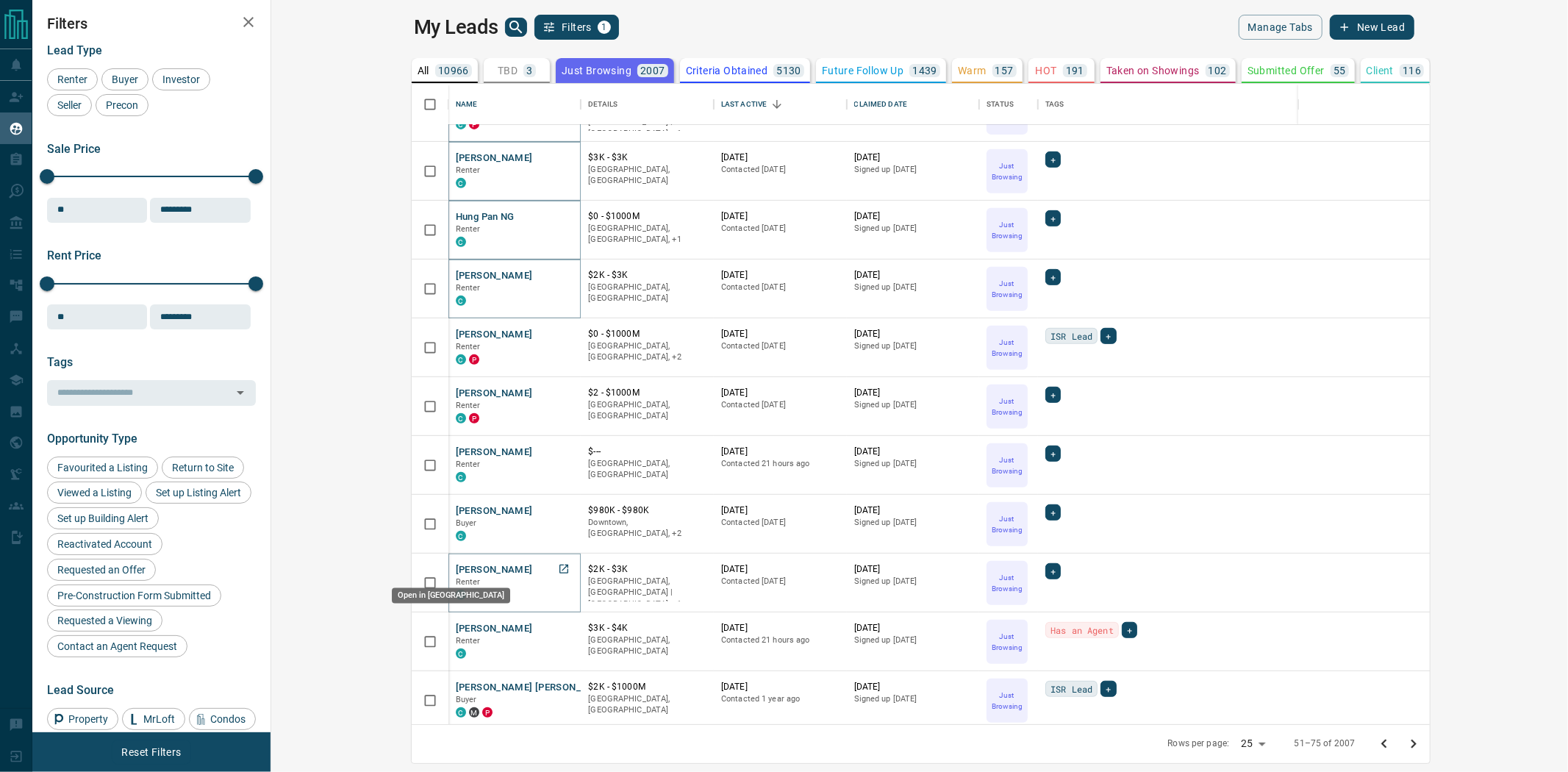
click at [558, 566] on icon "Open in New Tab" at bounding box center [563, 569] width 12 height 12
click at [559, 629] on icon "Open in New Tab" at bounding box center [563, 627] width 9 height 9
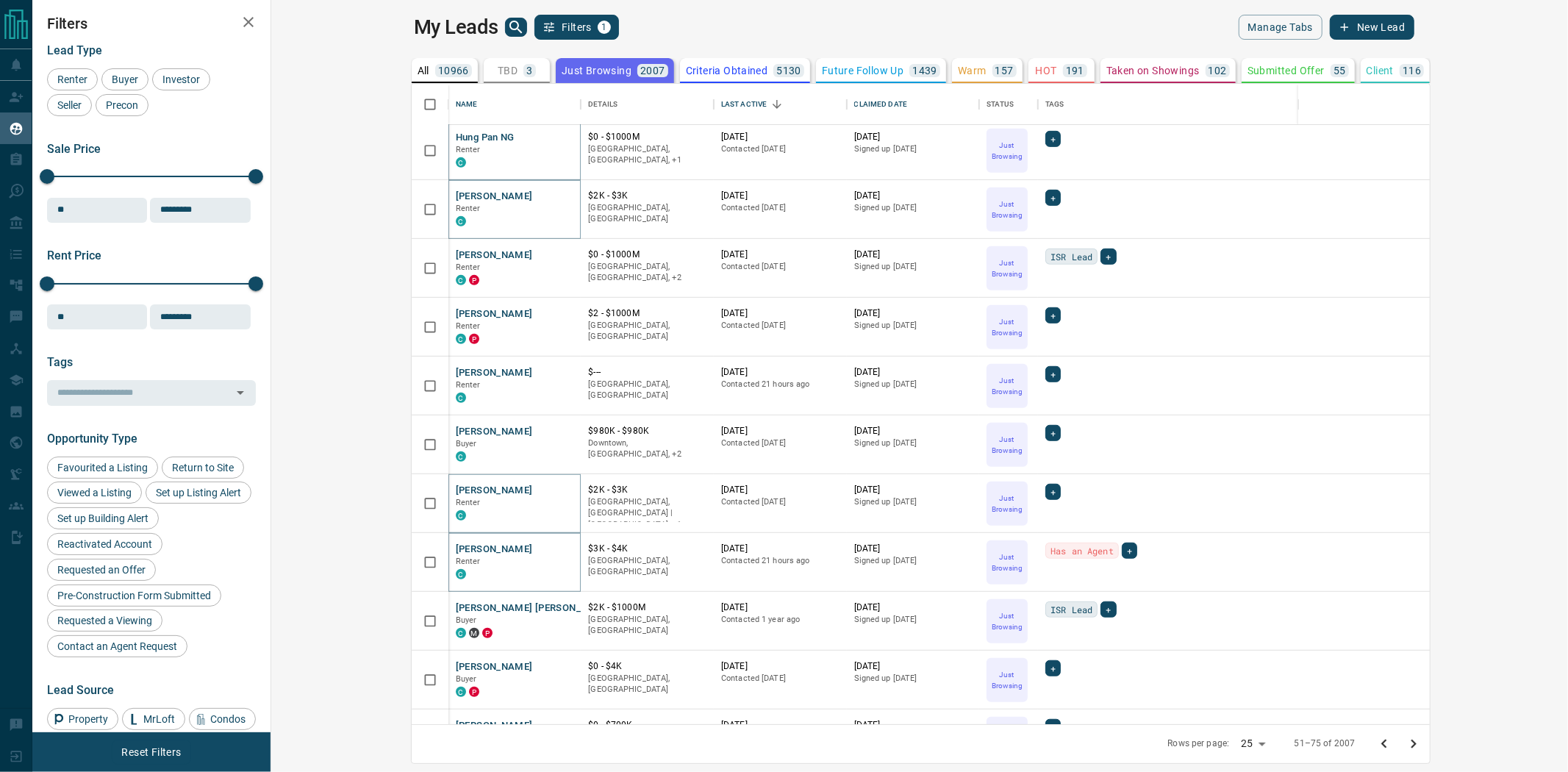
scroll to position [652, 0]
click at [558, 659] on icon "Open in New Tab" at bounding box center [563, 663] width 12 height 12
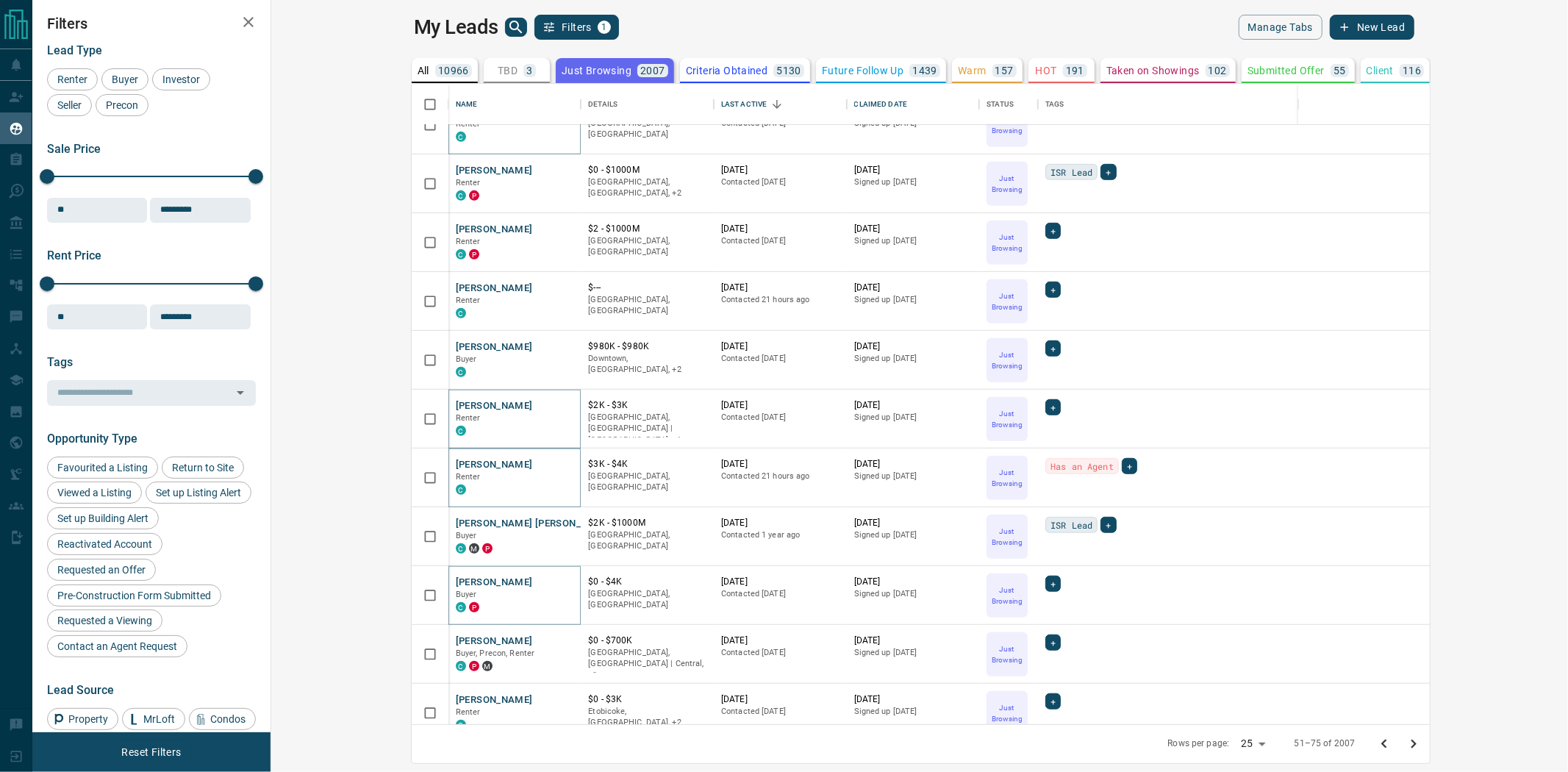
scroll to position [816, 0]
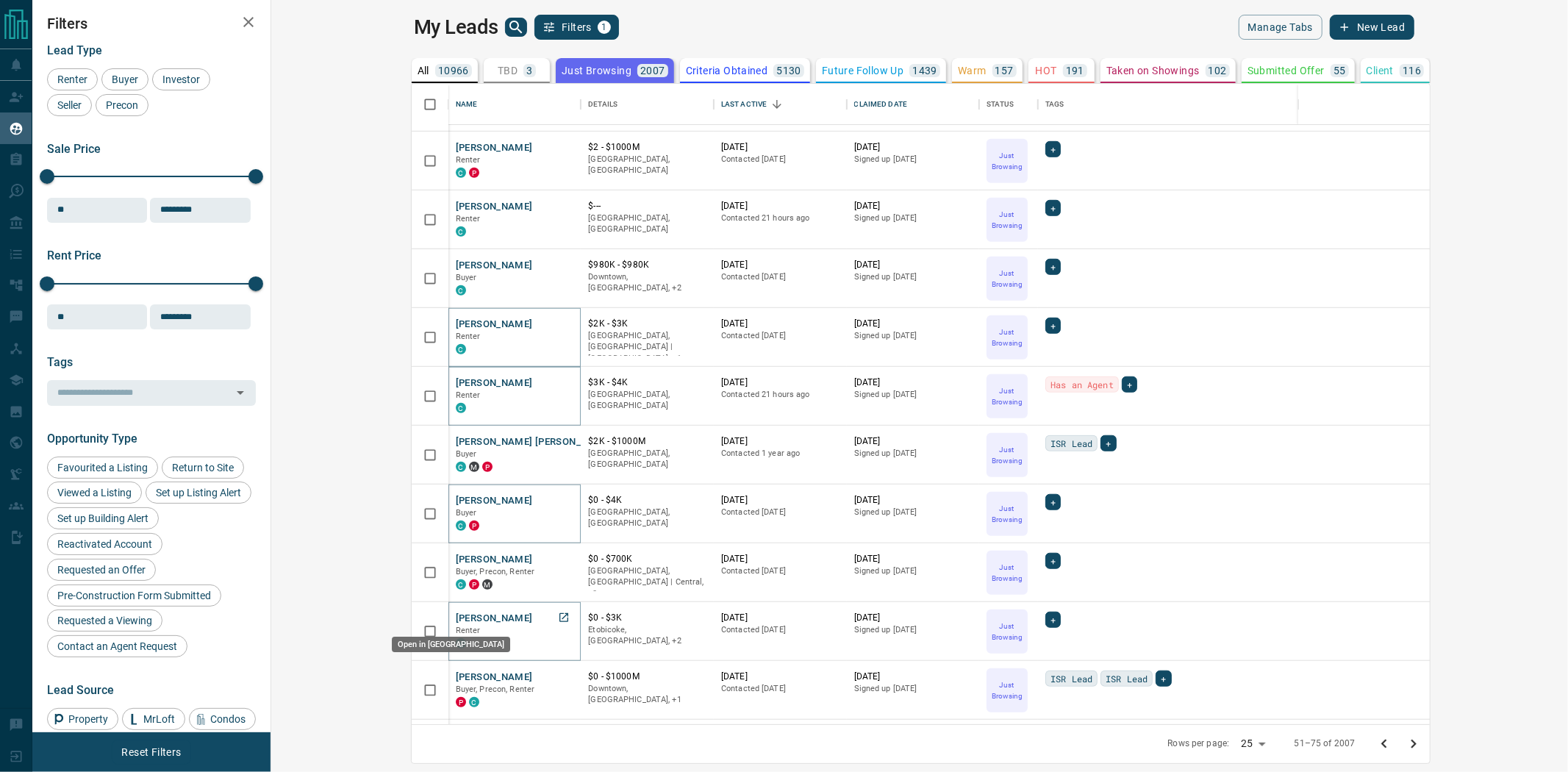
click at [558, 618] on icon "Open in New Tab" at bounding box center [563, 617] width 12 height 12
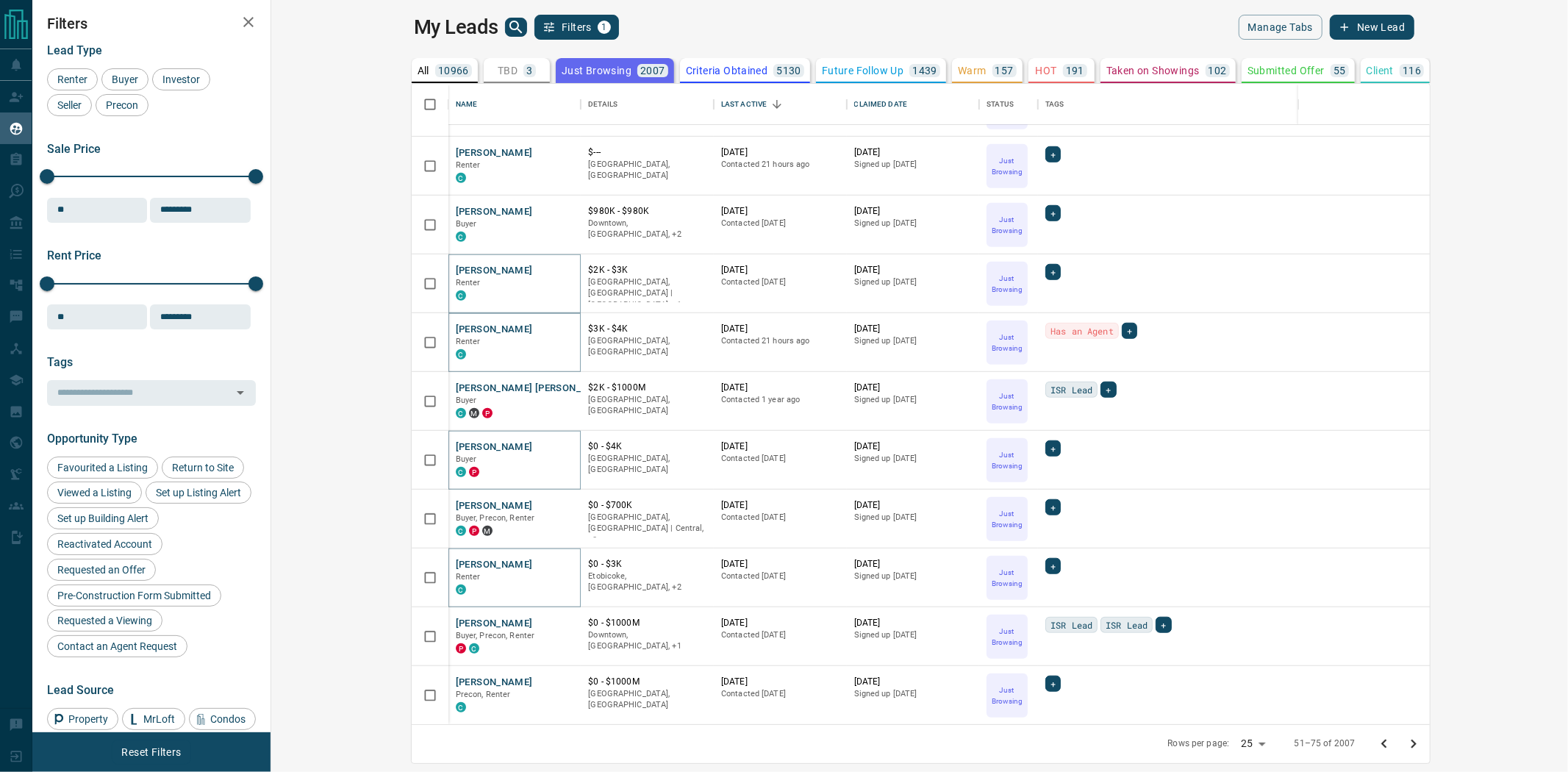
click at [1422, 740] on icon "Go to next page" at bounding box center [1414, 744] width 17 height 17
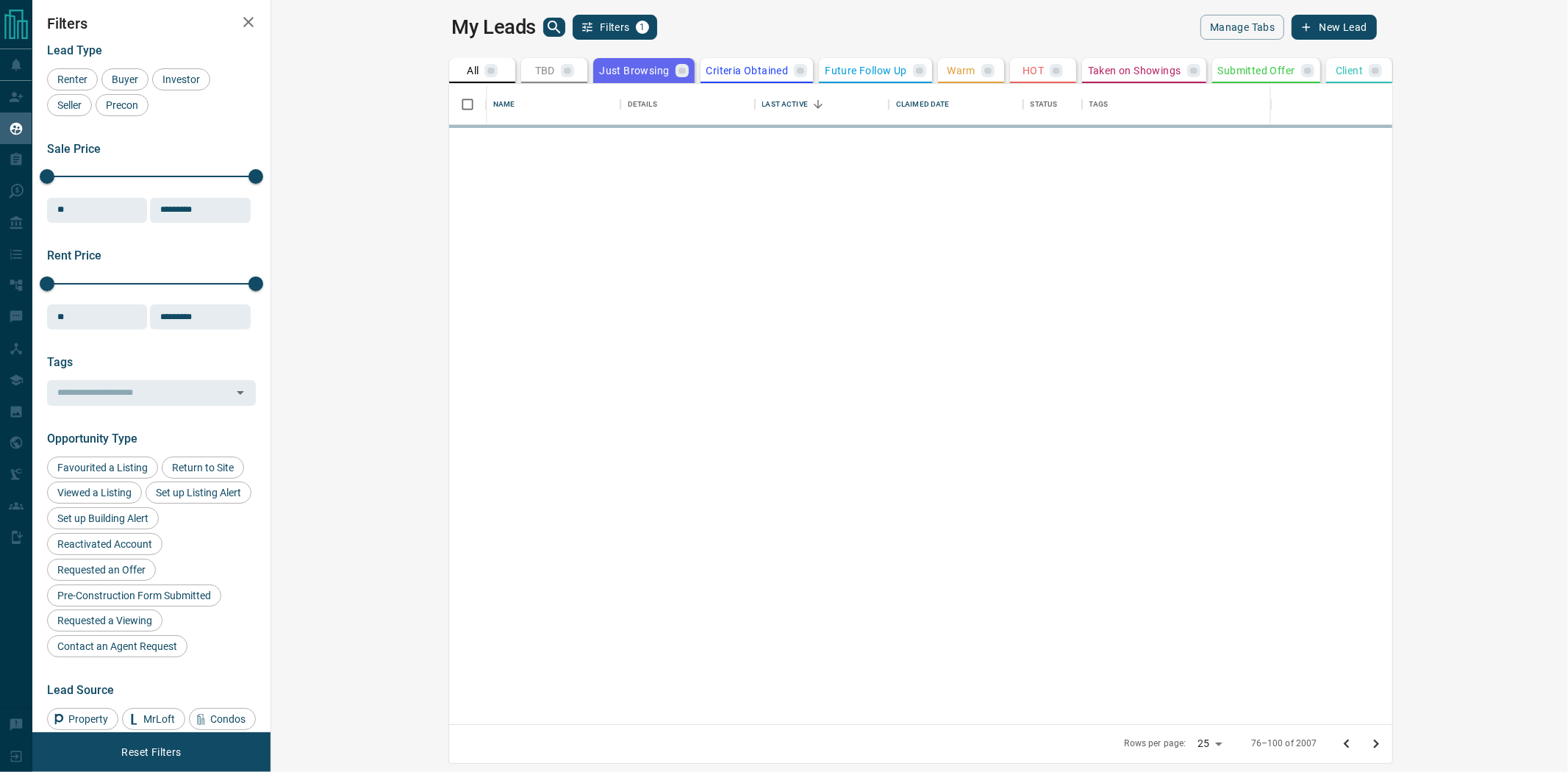
scroll to position [0, 0]
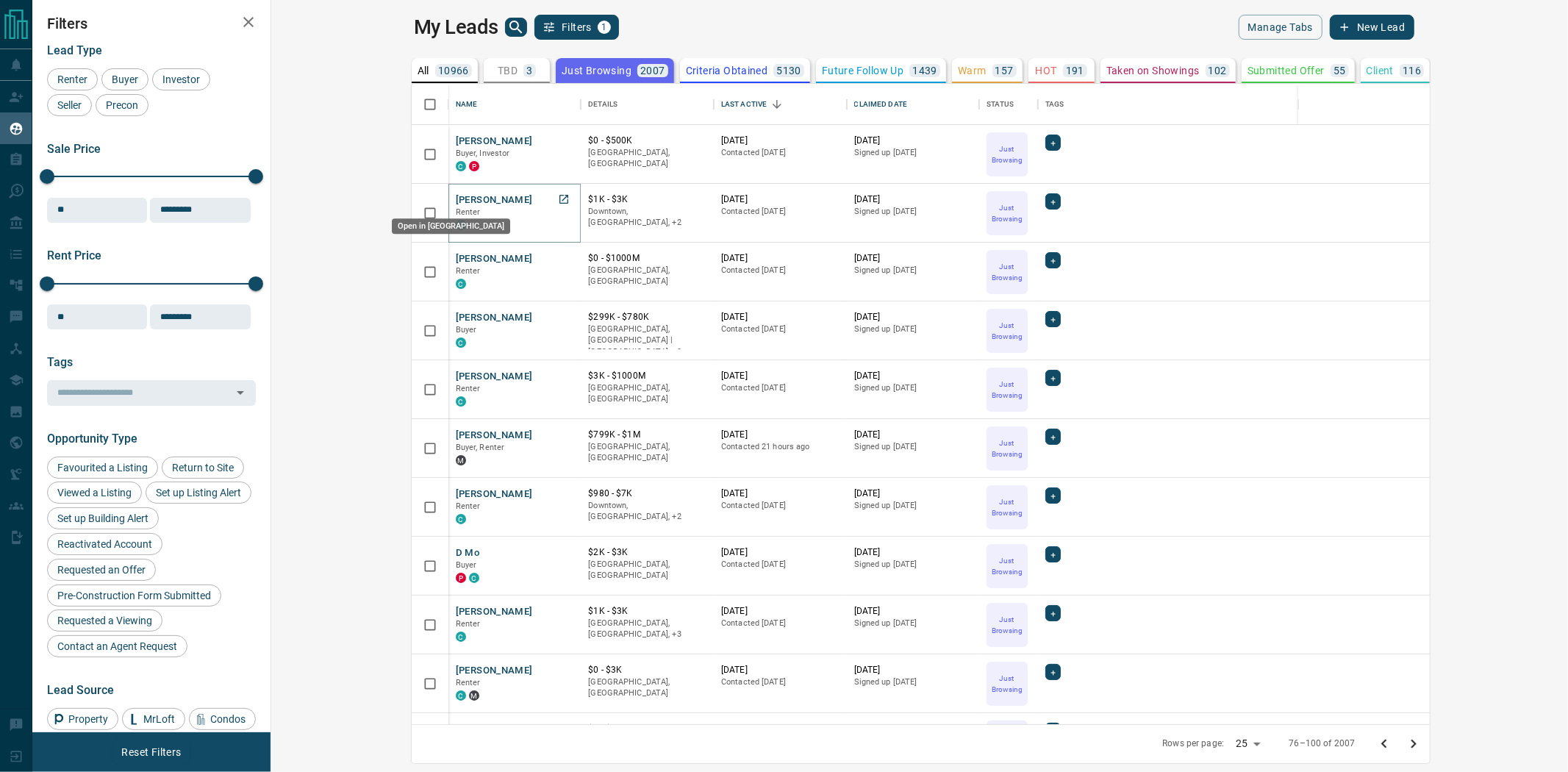
click at [559, 195] on icon "Open in New Tab" at bounding box center [563, 199] width 9 height 9
drag, startPoint x: 435, startPoint y: 385, endPoint x: 432, endPoint y: 377, distance: 8.5
click at [559, 377] on icon "Open in New Tab" at bounding box center [563, 375] width 9 height 9
click at [559, 553] on icon "Open in New Tab" at bounding box center [563, 551] width 9 height 9
click at [559, 614] on icon "Open in New Tab" at bounding box center [563, 611] width 9 height 9
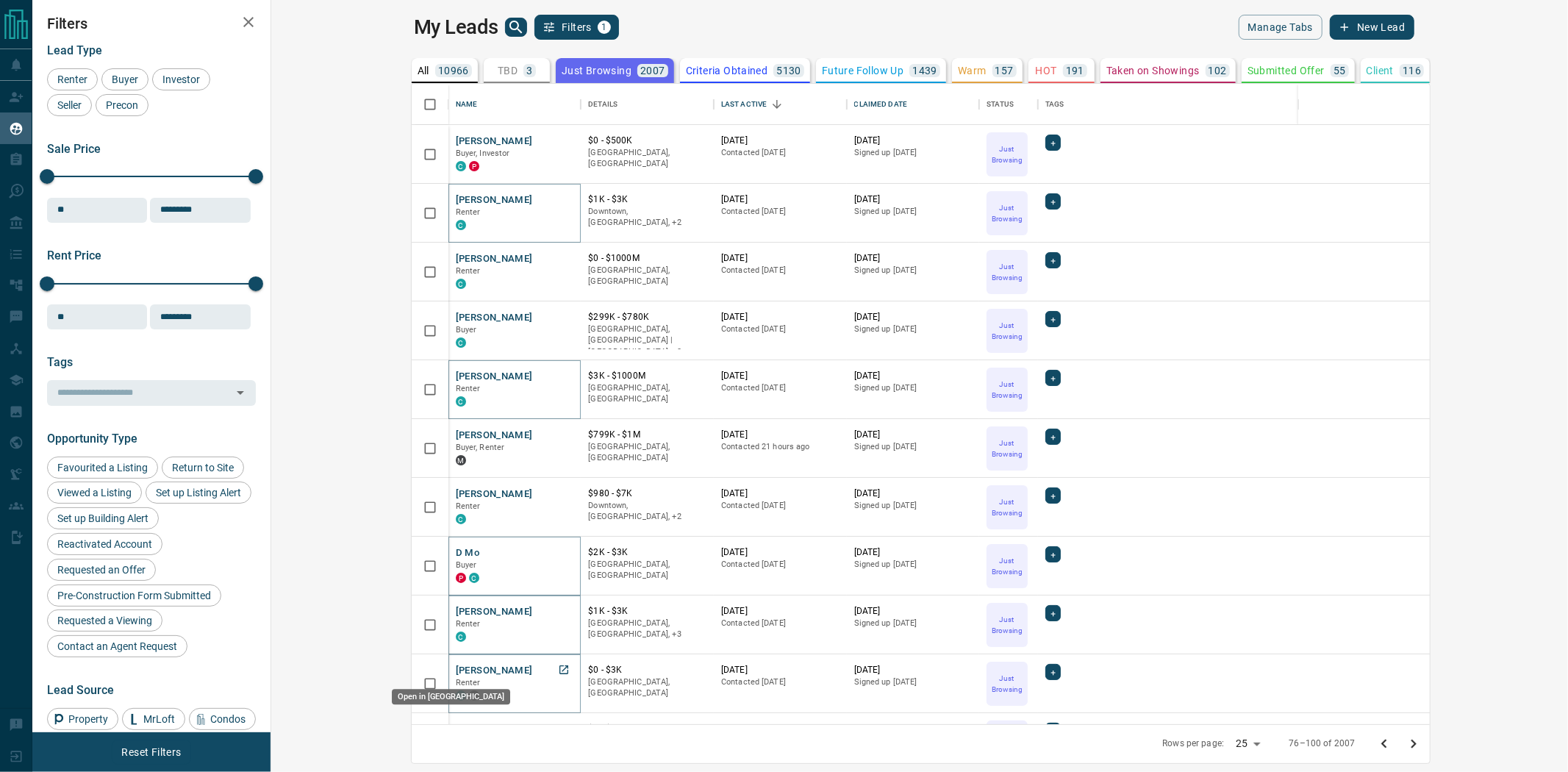
click at [558, 666] on icon "Open in New Tab" at bounding box center [563, 669] width 12 height 12
